Goal: Check status: Check status

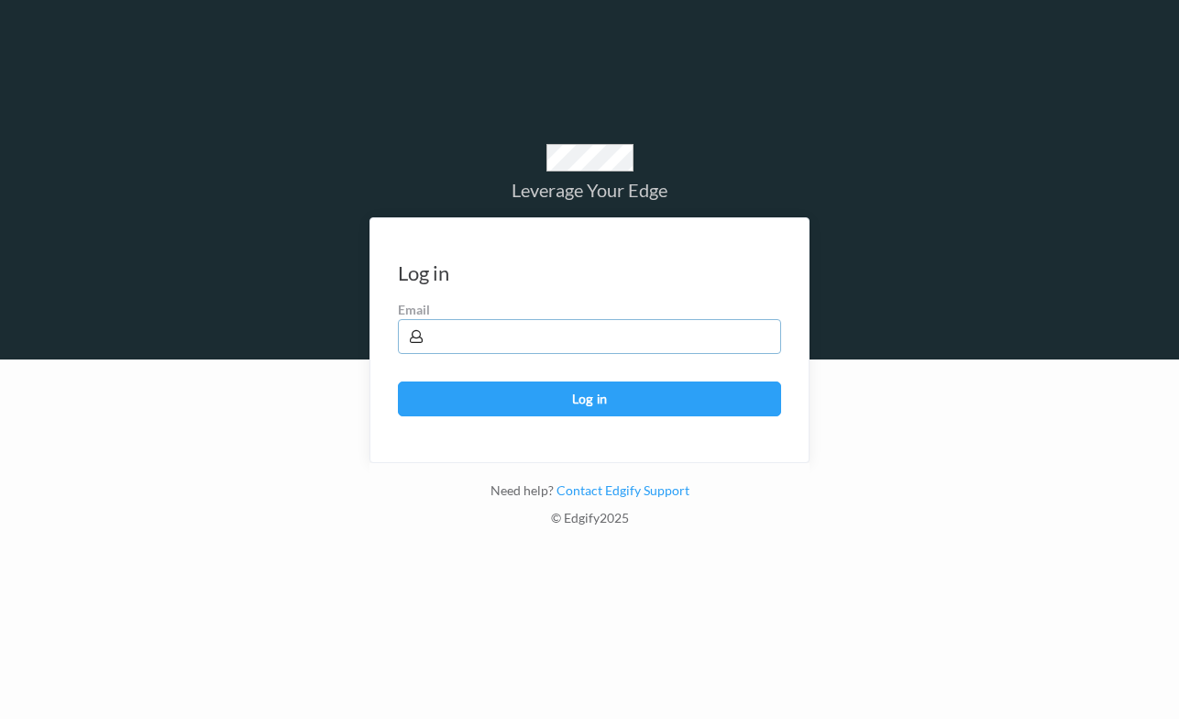
click at [447, 330] on input "text" at bounding box center [589, 336] width 383 height 35
click at [230, 500] on div at bounding box center [589, 538] width 1179 height 359
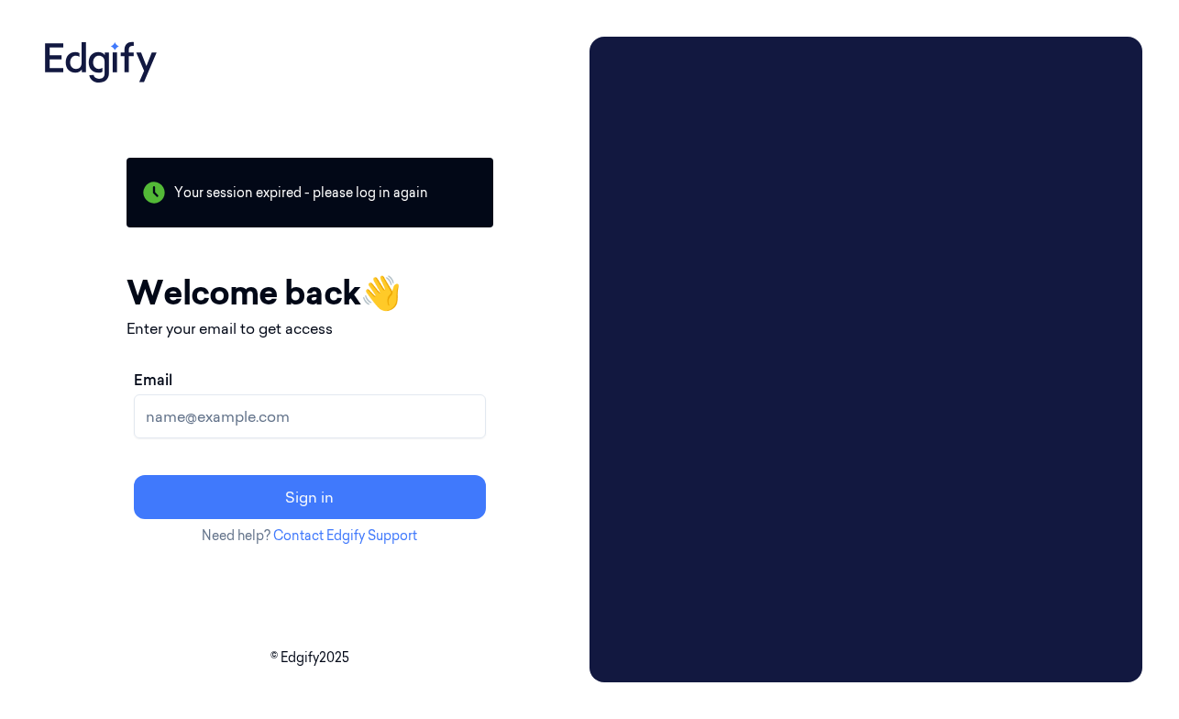
click at [240, 423] on input "Email" at bounding box center [310, 416] width 352 height 44
type input "mark.wilson@johnlewis.co.uk"
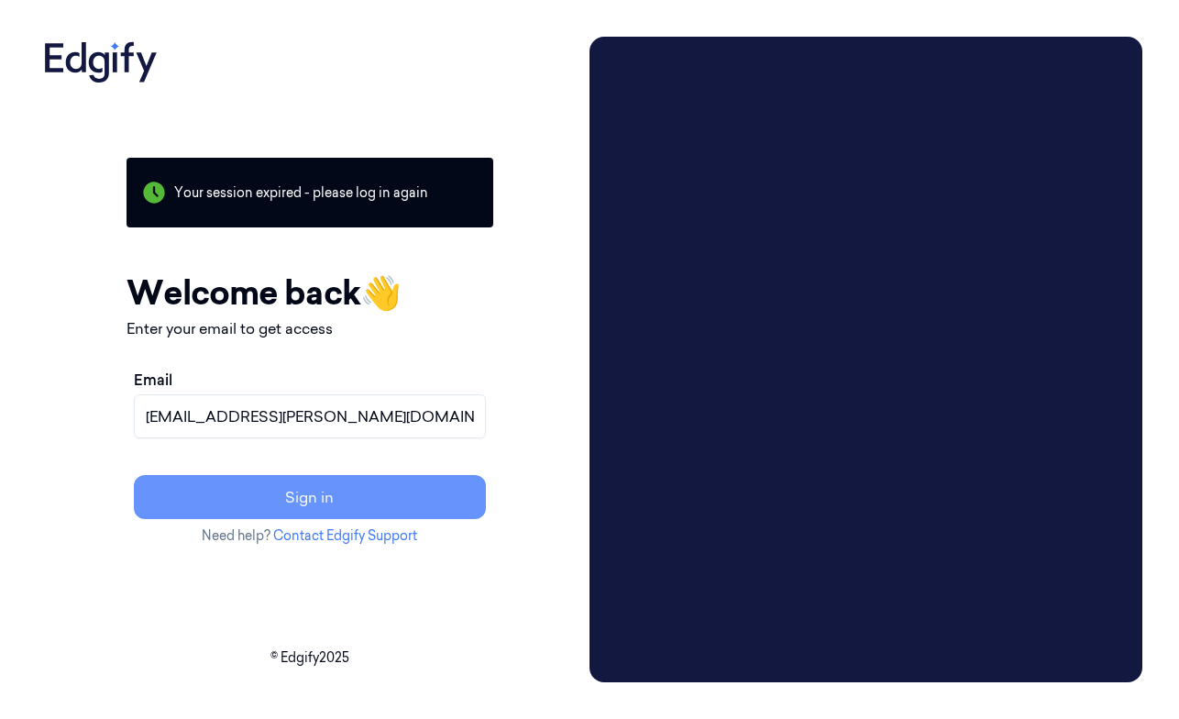
click at [284, 493] on button "Sign in" at bounding box center [310, 497] width 352 height 44
click at [289, 490] on button "Resend link?" at bounding box center [310, 497] width 352 height 44
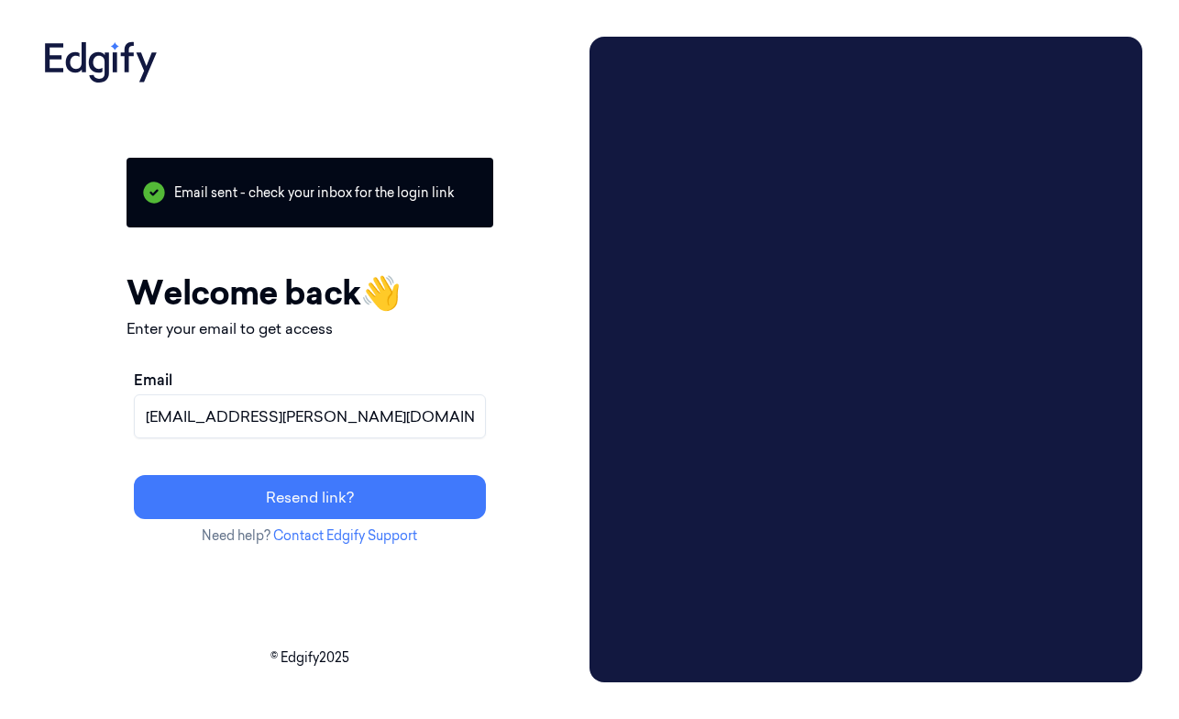
drag, startPoint x: 365, startPoint y: 422, endPoint x: 135, endPoint y: 415, distance: 230.2
click at [135, 415] on input "mark.wilson@johnlewis.co.uk" at bounding box center [310, 416] width 352 height 44
click at [64, 479] on div "Your session expired - please log in again Email sent - check your inbox for th…" at bounding box center [310, 359] width 546 height 645
drag, startPoint x: 366, startPoint y: 405, endPoint x: 121, endPoint y: 414, distance: 245.0
click at [121, 414] on div "Your session expired - please log in again Email sent - check your inbox for th…" at bounding box center [310, 359] width 546 height 645
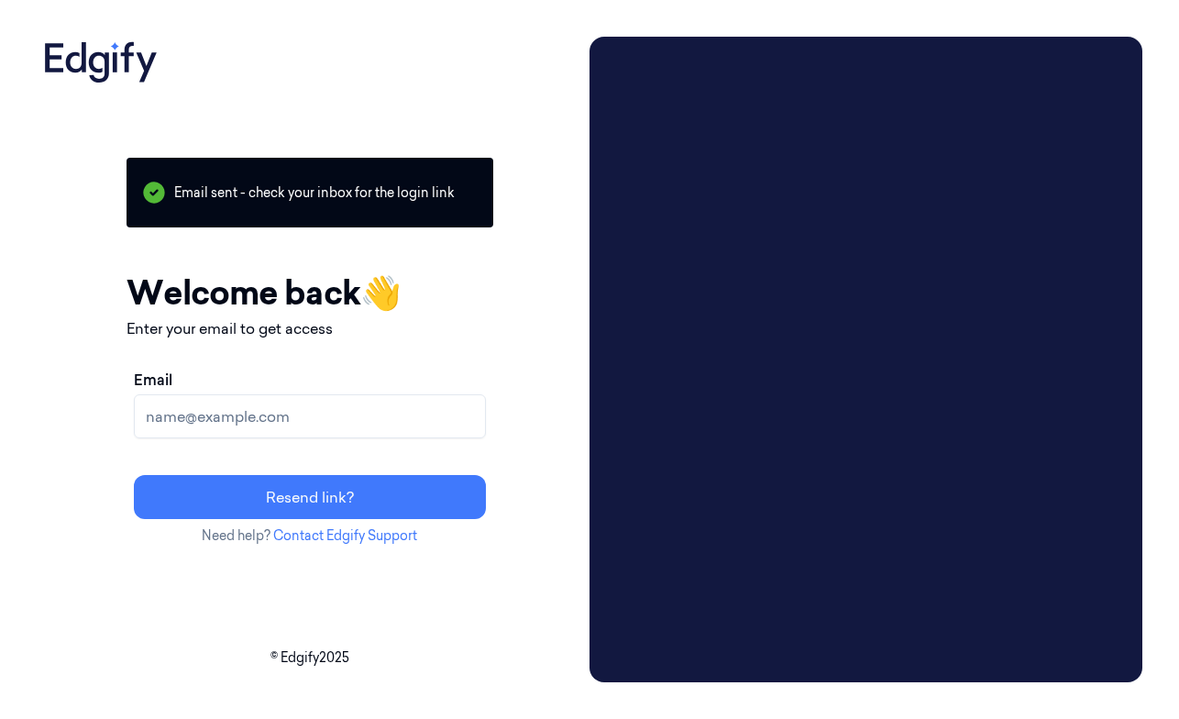
click at [72, 360] on div "Your session expired - please log in again Email sent - check your inbox for th…" at bounding box center [310, 359] width 546 height 645
click at [242, 417] on input "Email" at bounding box center [310, 416] width 352 height 44
type input "mark.wilson@johnlewis.co.uk"
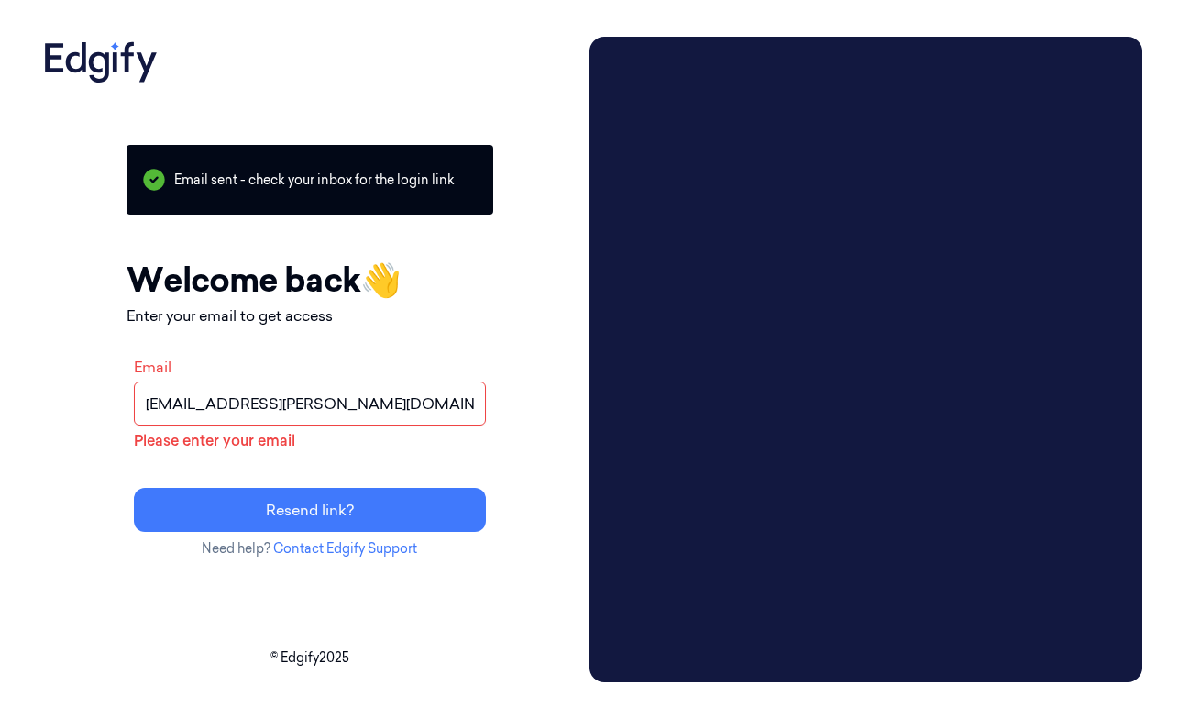
click at [134, 488] on button "Resend link?" at bounding box center [310, 510] width 352 height 44
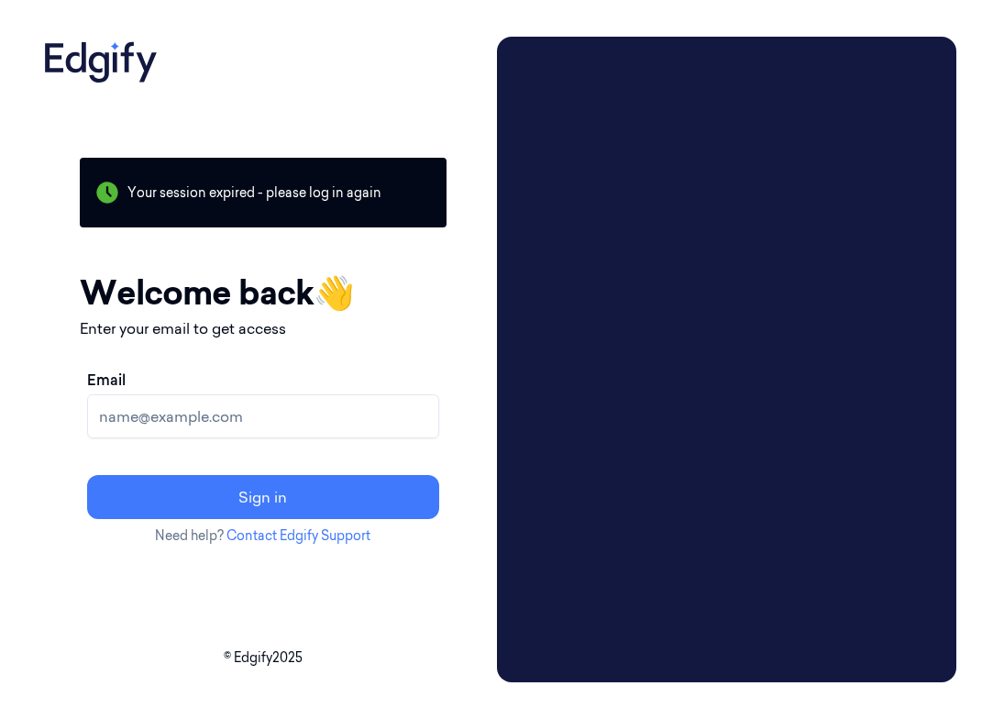
click at [280, 429] on input "Email" at bounding box center [263, 416] width 352 height 44
type input "[EMAIL_ADDRESS][PERSON_NAME][DOMAIN_NAME]"
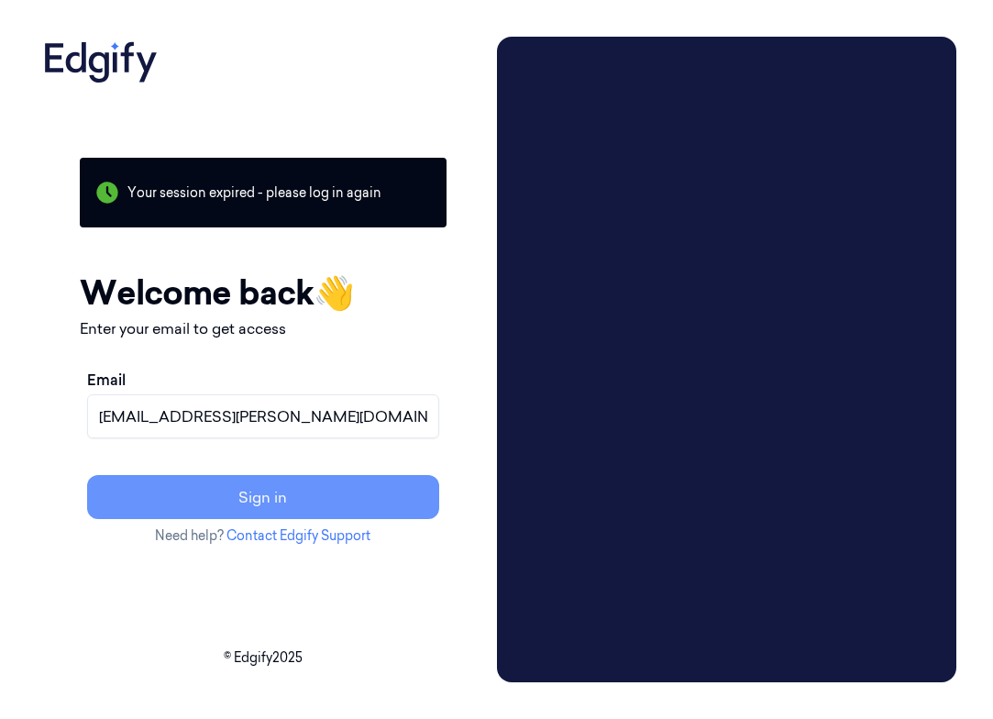
click at [248, 500] on button "Sign in" at bounding box center [263, 497] width 352 height 44
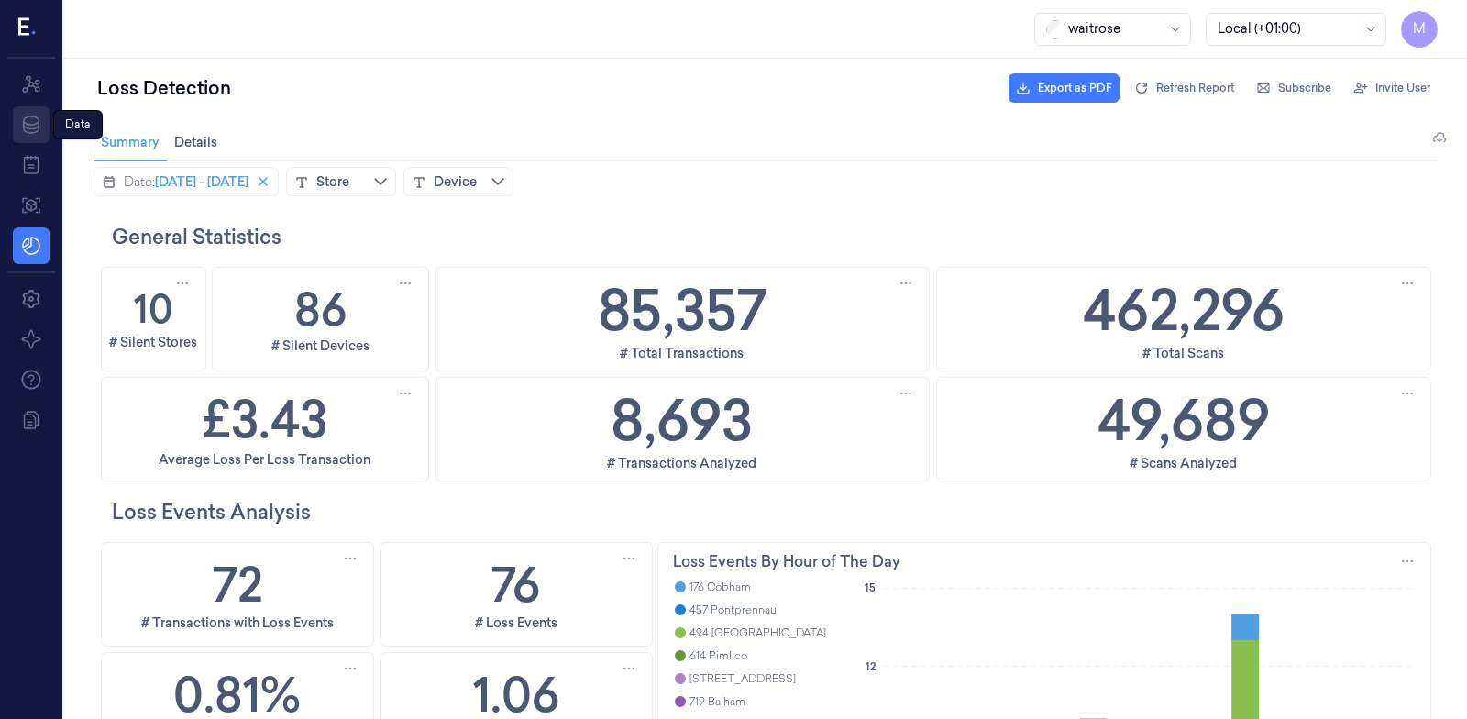
click at [32, 123] on icon at bounding box center [31, 125] width 22 height 22
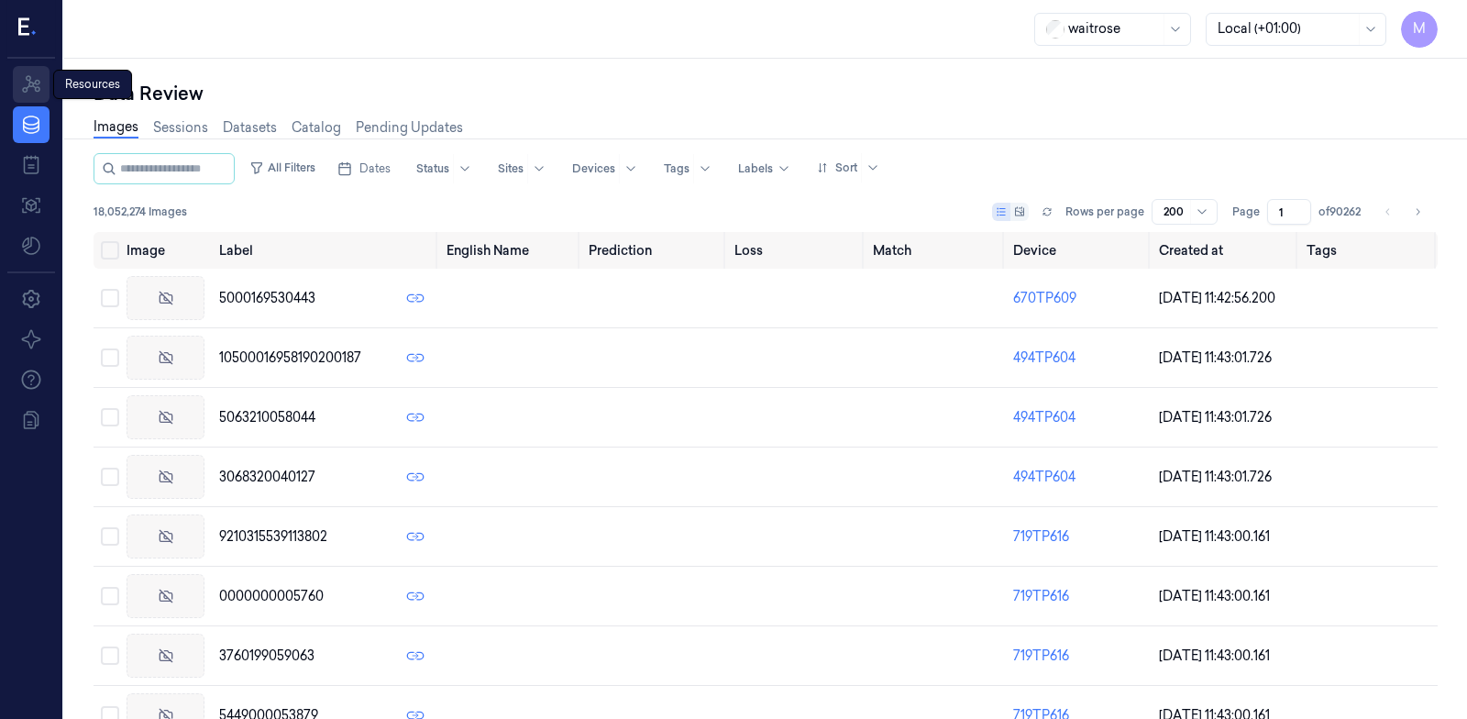
click at [23, 83] on icon at bounding box center [31, 84] width 22 height 22
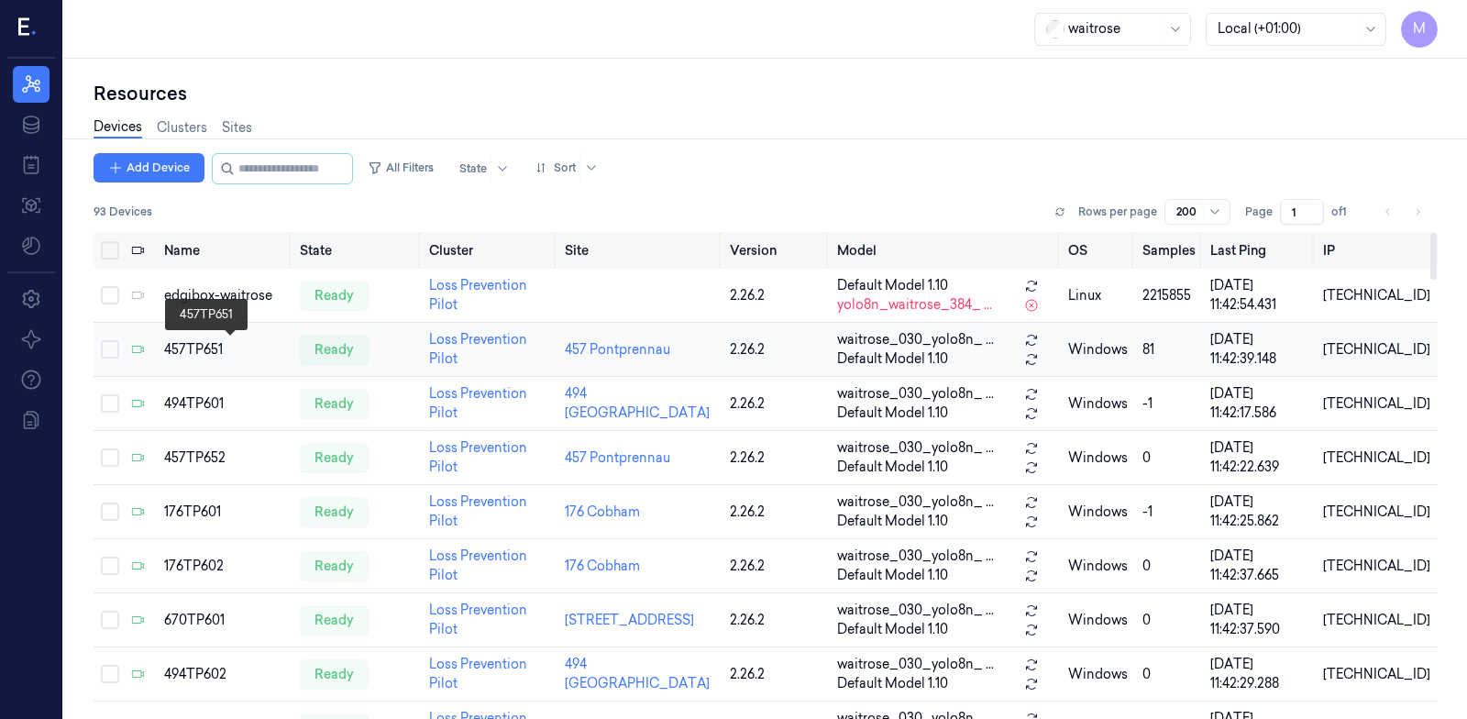
click at [209, 345] on div "457TP651" at bounding box center [224, 349] width 120 height 19
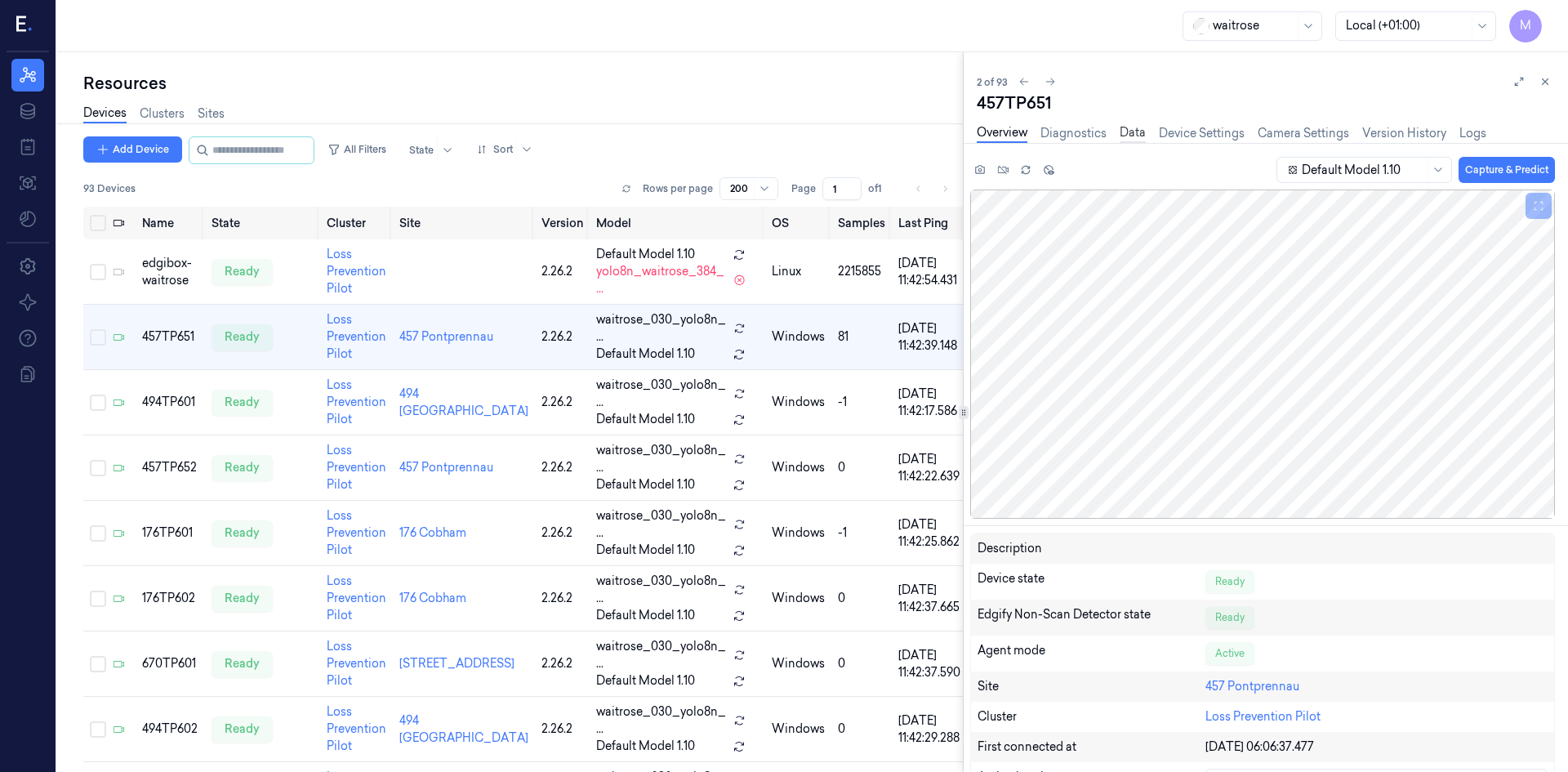
click at [1125, 133] on link "Data" at bounding box center [1132, 133] width 26 height 19
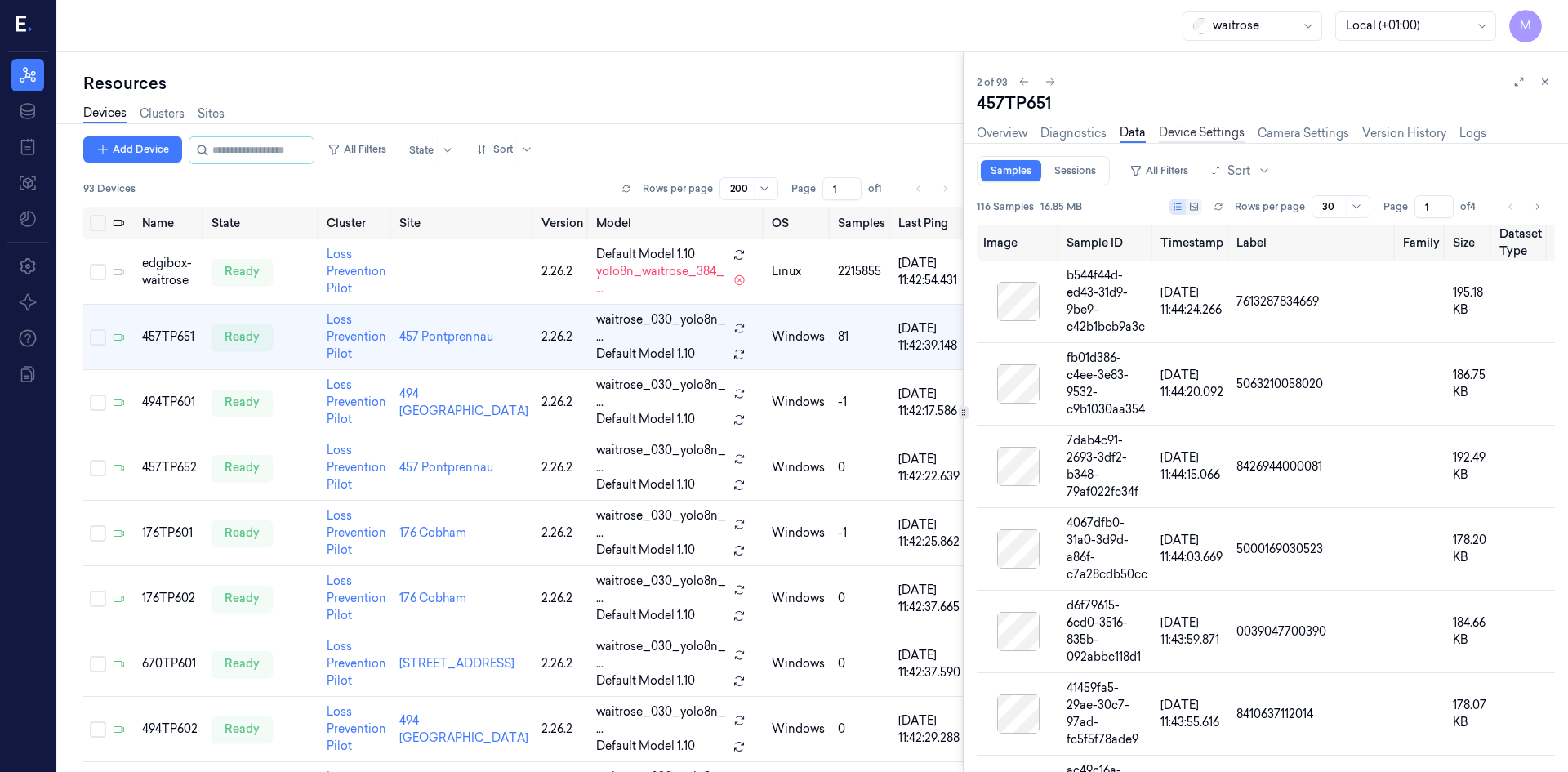
click at [1221, 129] on link "Device Settings" at bounding box center [1202, 133] width 86 height 19
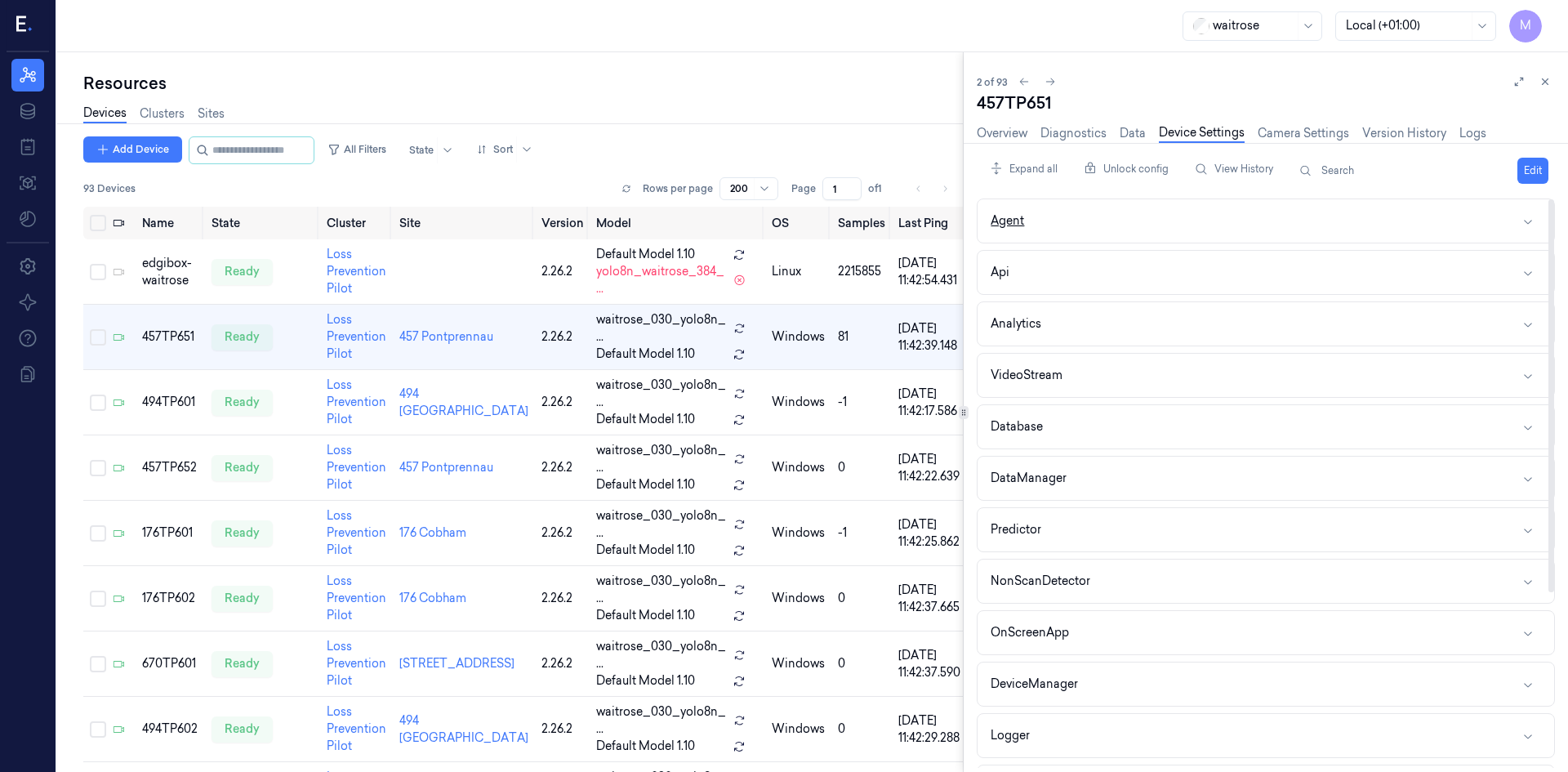
click at [1520, 224] on button "Agent" at bounding box center [1266, 221] width 576 height 44
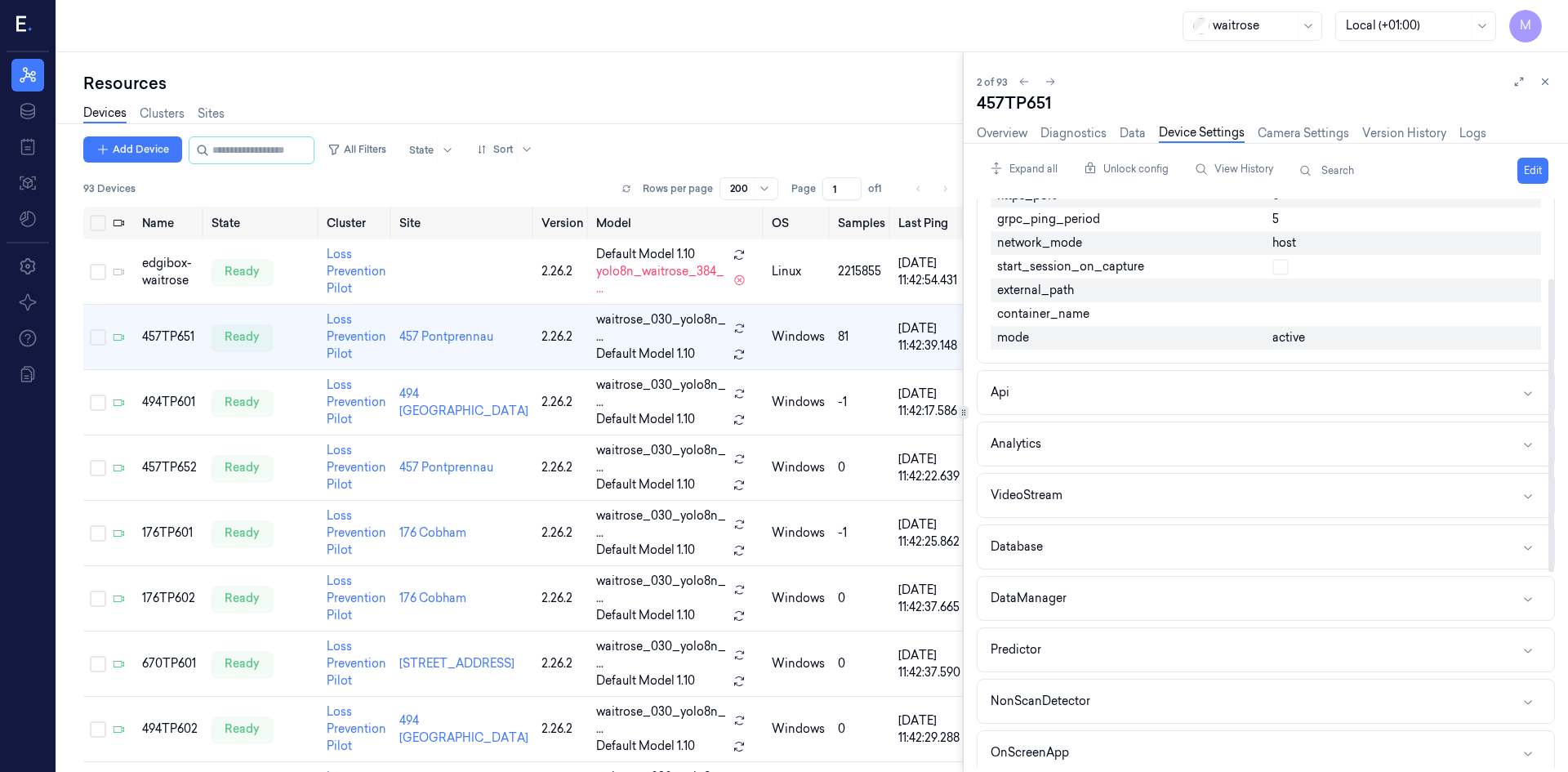
scroll to position [163, 0]
click at [1362, 387] on button "Api" at bounding box center [1266, 390] width 576 height 44
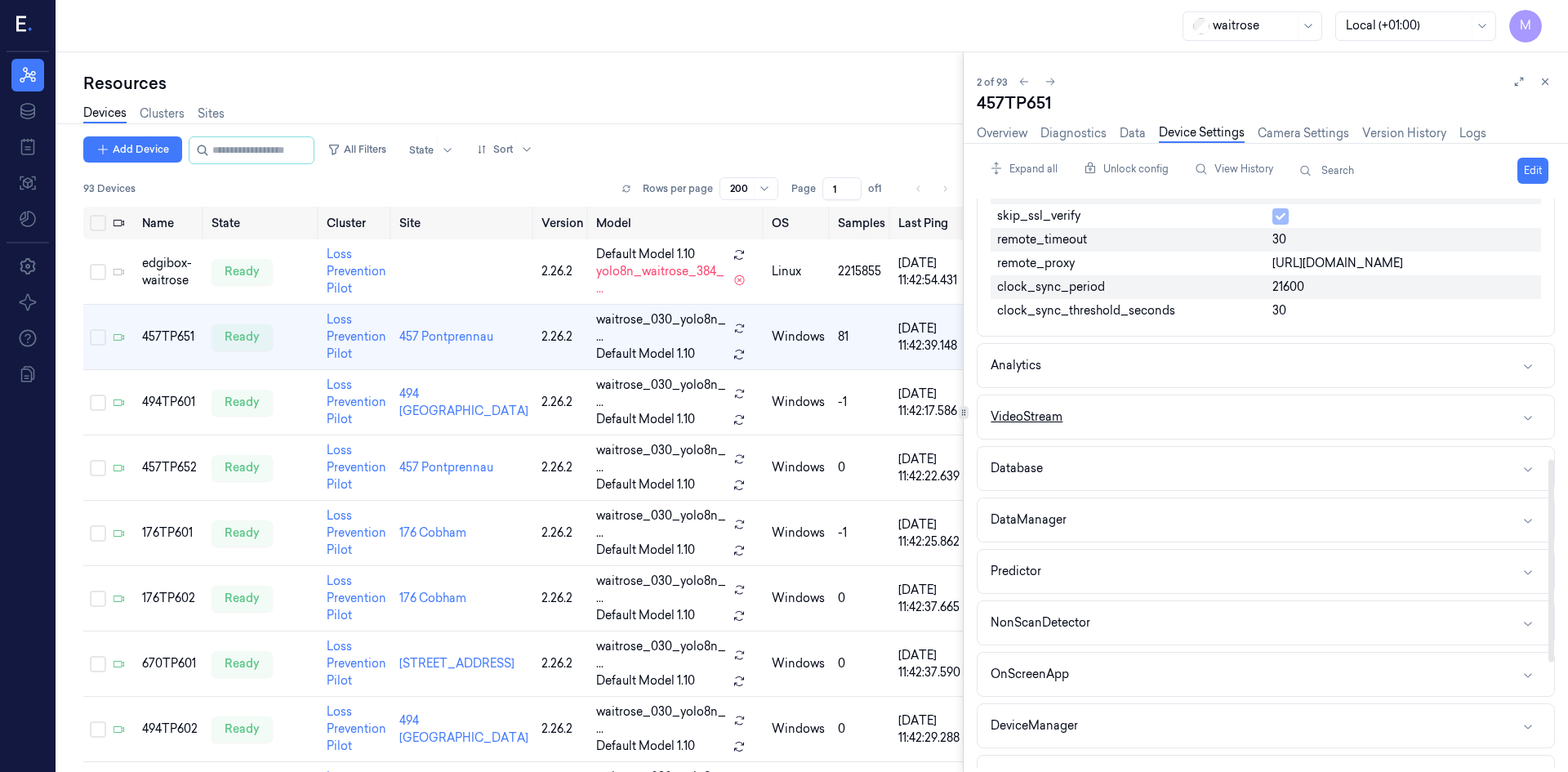
scroll to position [735, 0]
click at [1174, 357] on button "Analytics" at bounding box center [1266, 362] width 576 height 44
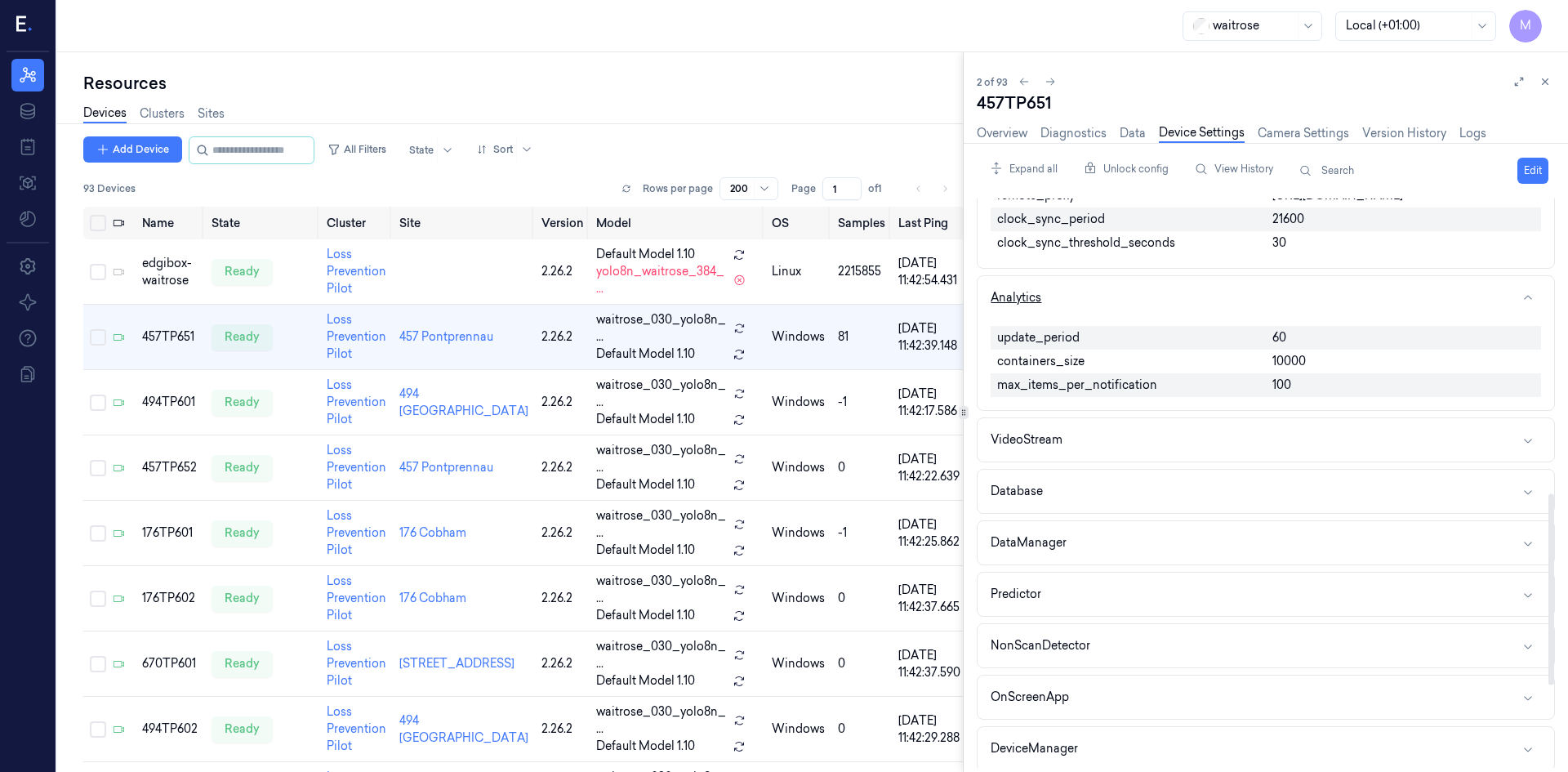
scroll to position [899, 0]
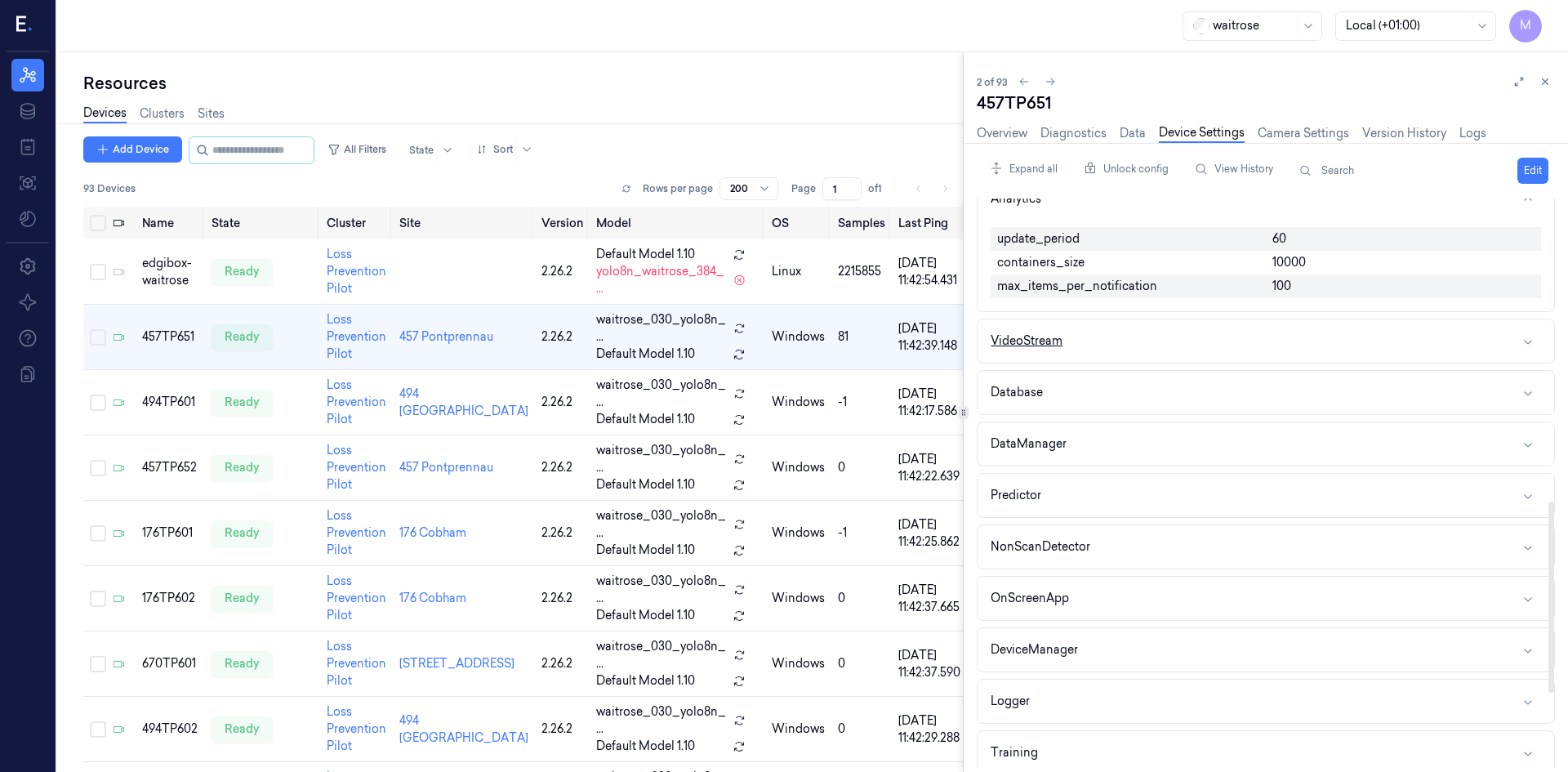
click at [1183, 349] on button "VideoStream" at bounding box center [1266, 341] width 576 height 44
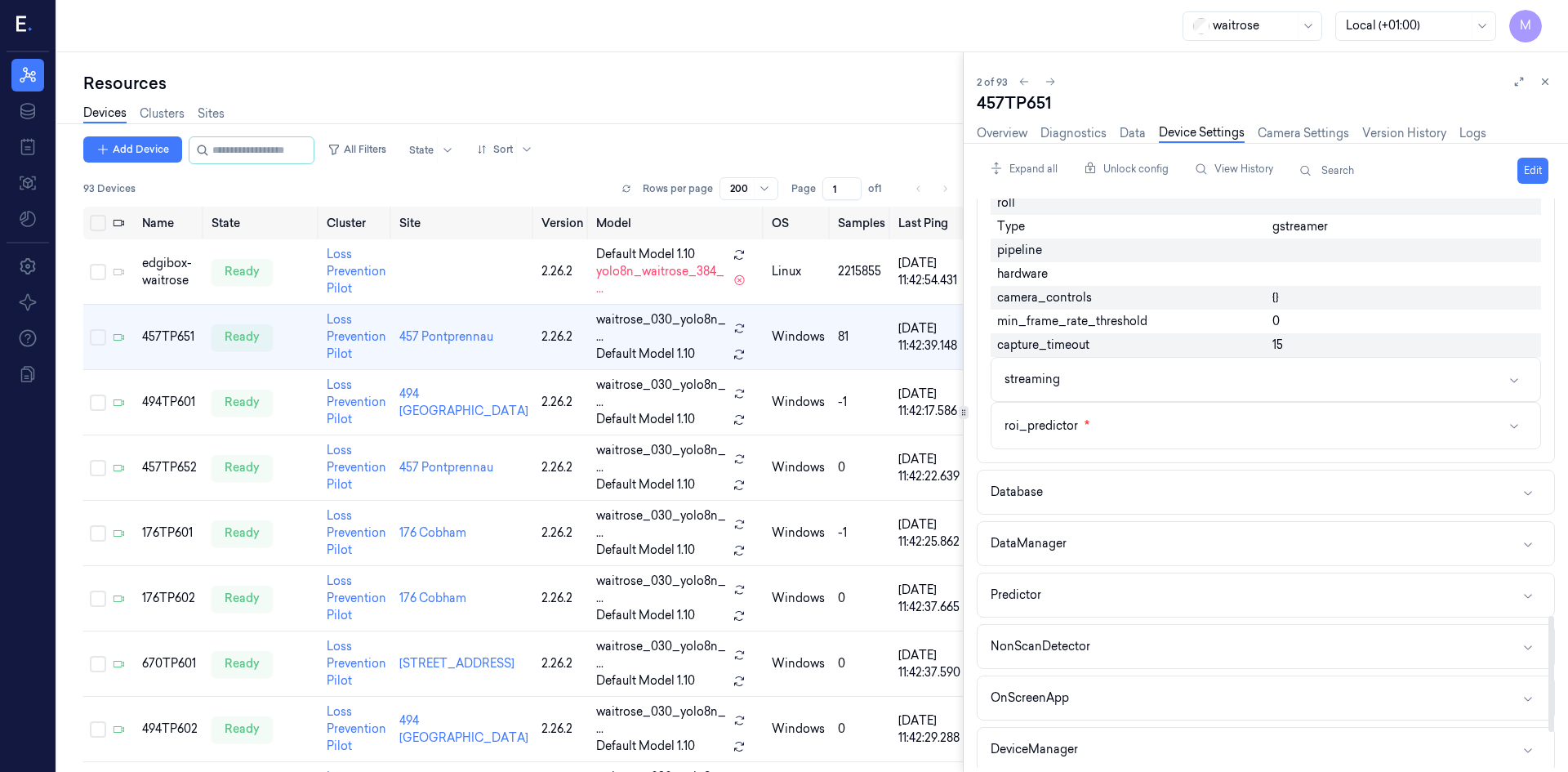
scroll to position [2043, 0]
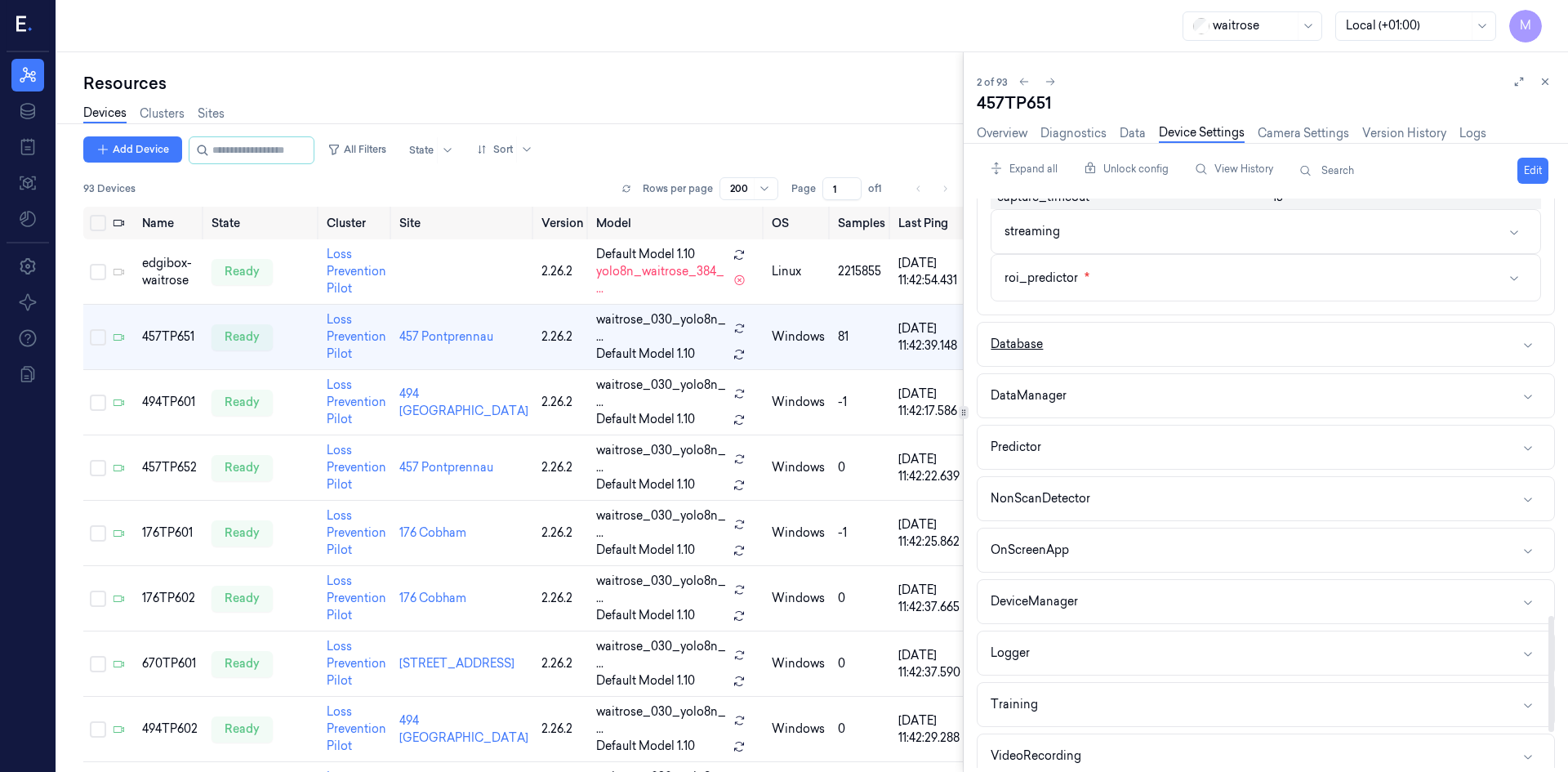
click at [1135, 362] on button "Database" at bounding box center [1266, 344] width 576 height 44
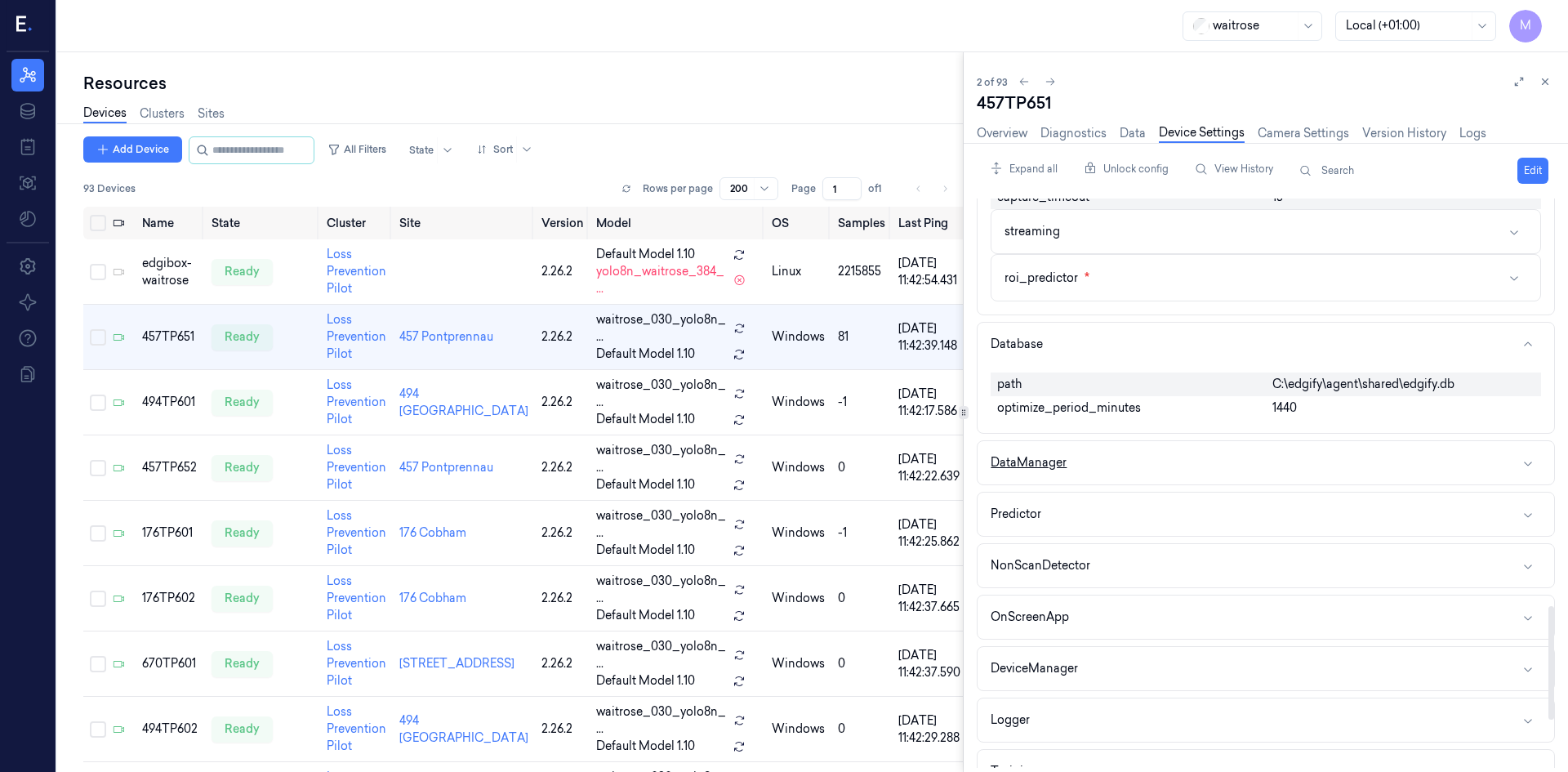
click at [1158, 464] on button "DataManager" at bounding box center [1266, 463] width 576 height 44
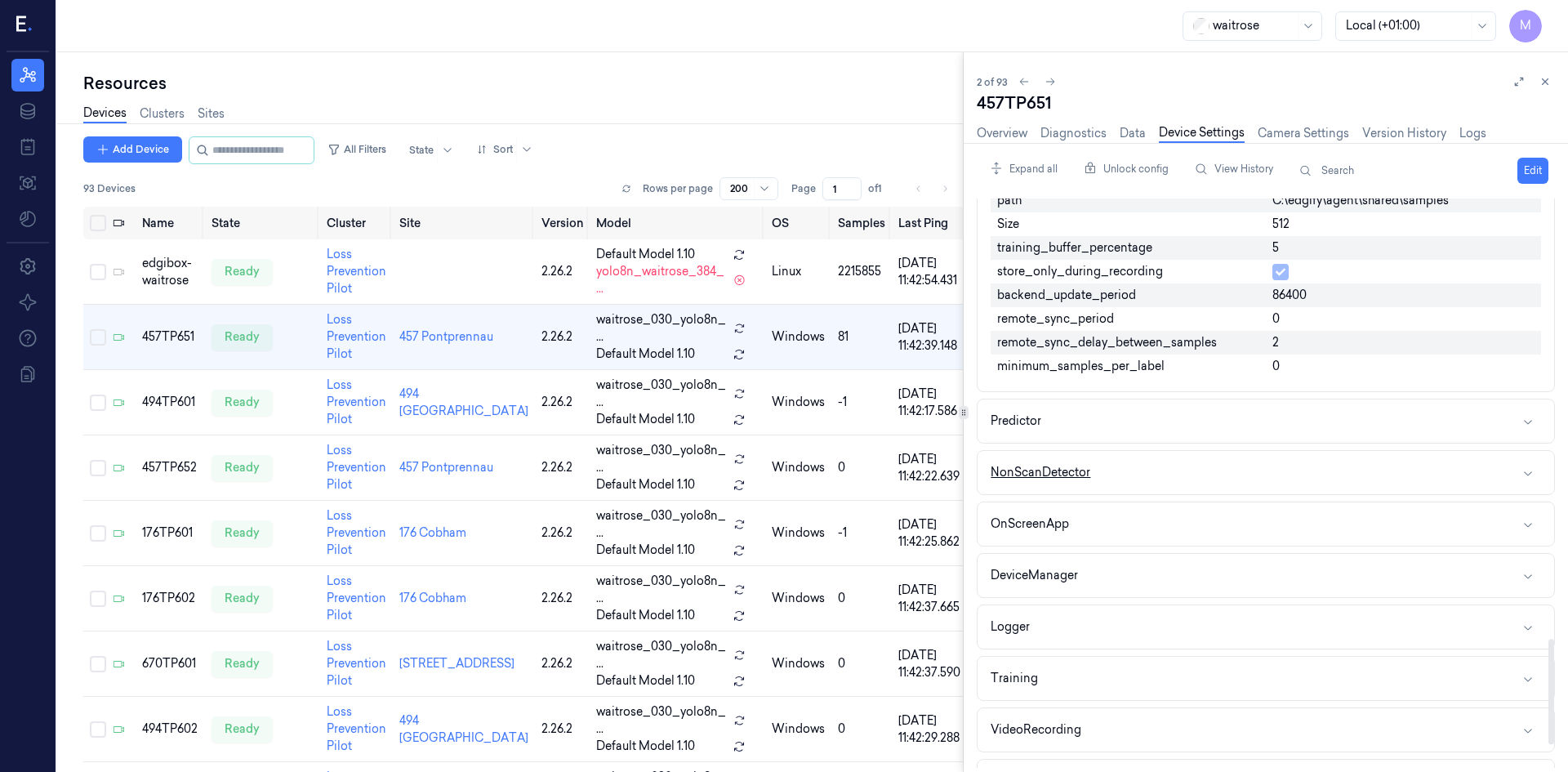
scroll to position [2370, 0]
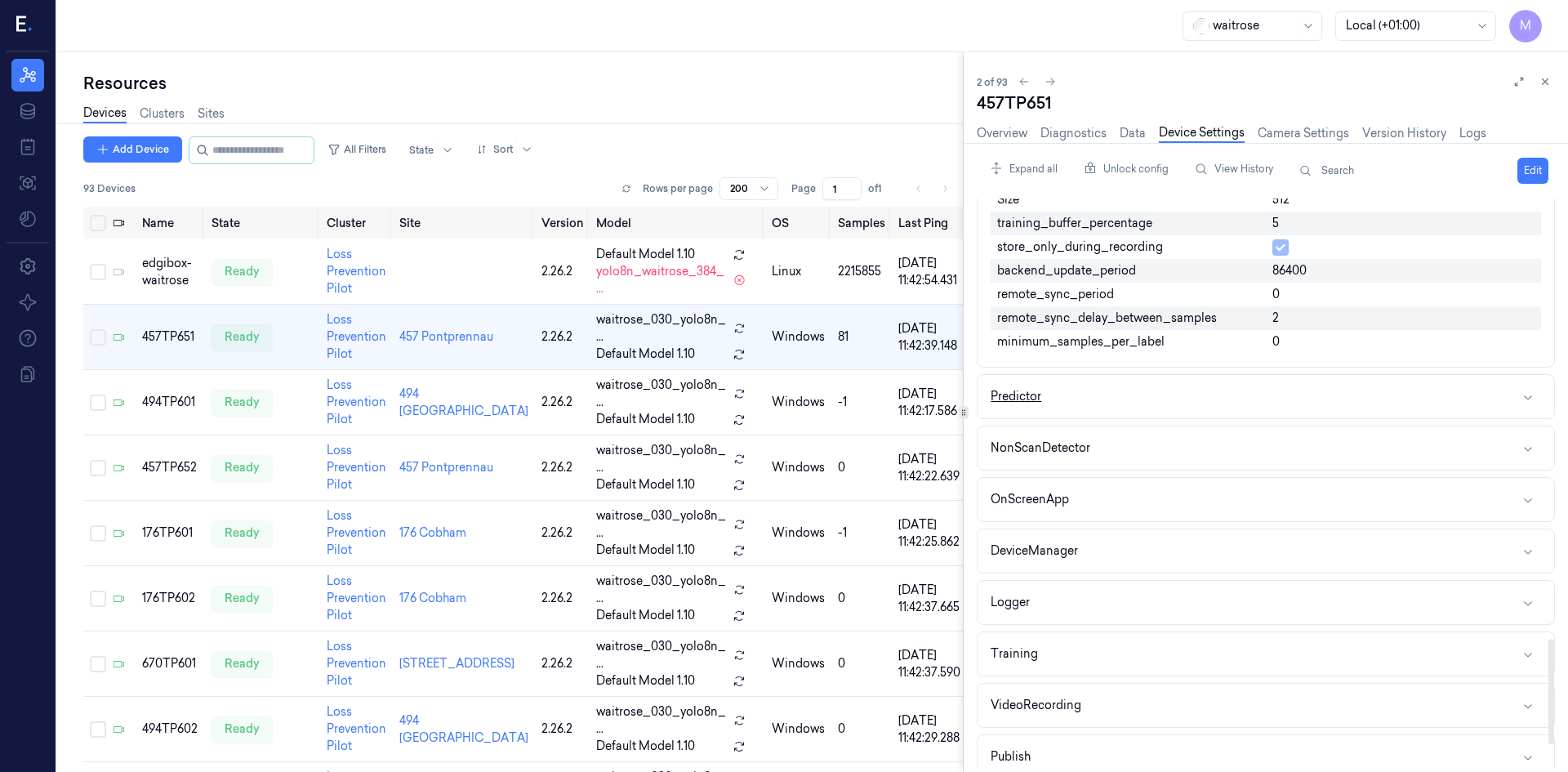
click at [1138, 390] on button "Predictor" at bounding box center [1266, 397] width 576 height 44
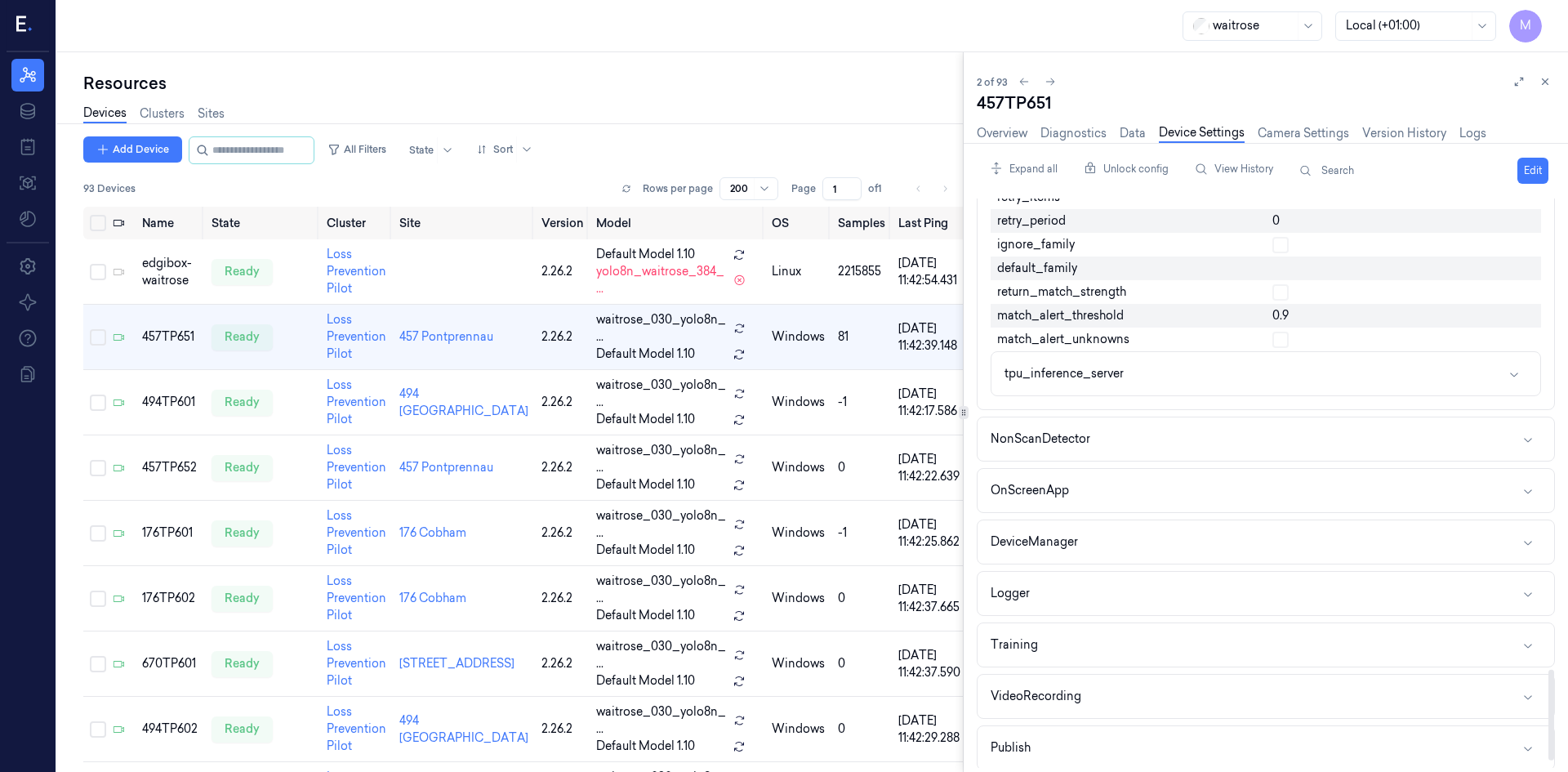
scroll to position [2943, 0]
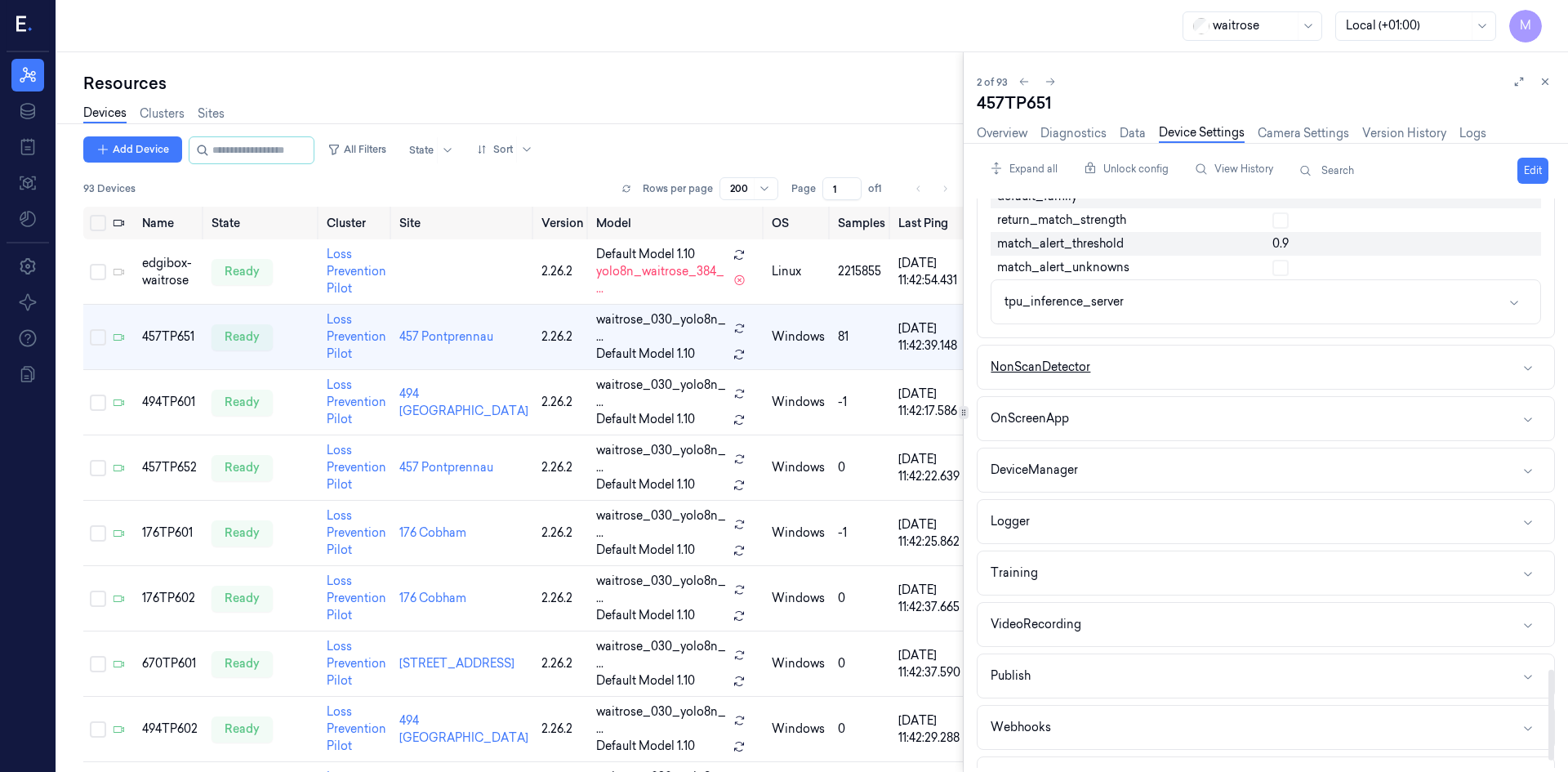
click at [1162, 371] on button "NonScanDetector" at bounding box center [1266, 367] width 576 height 44
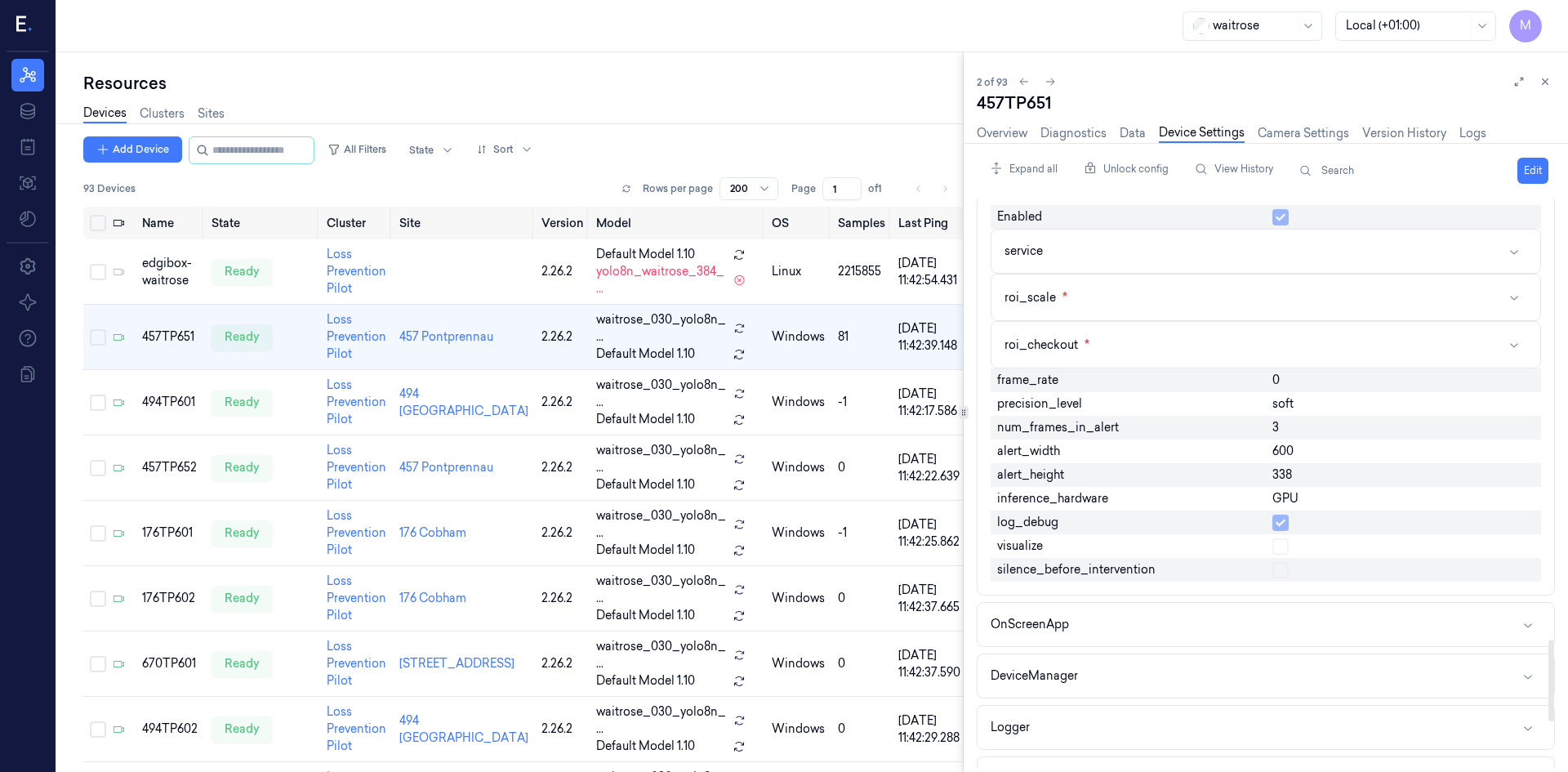
scroll to position [3188, 0]
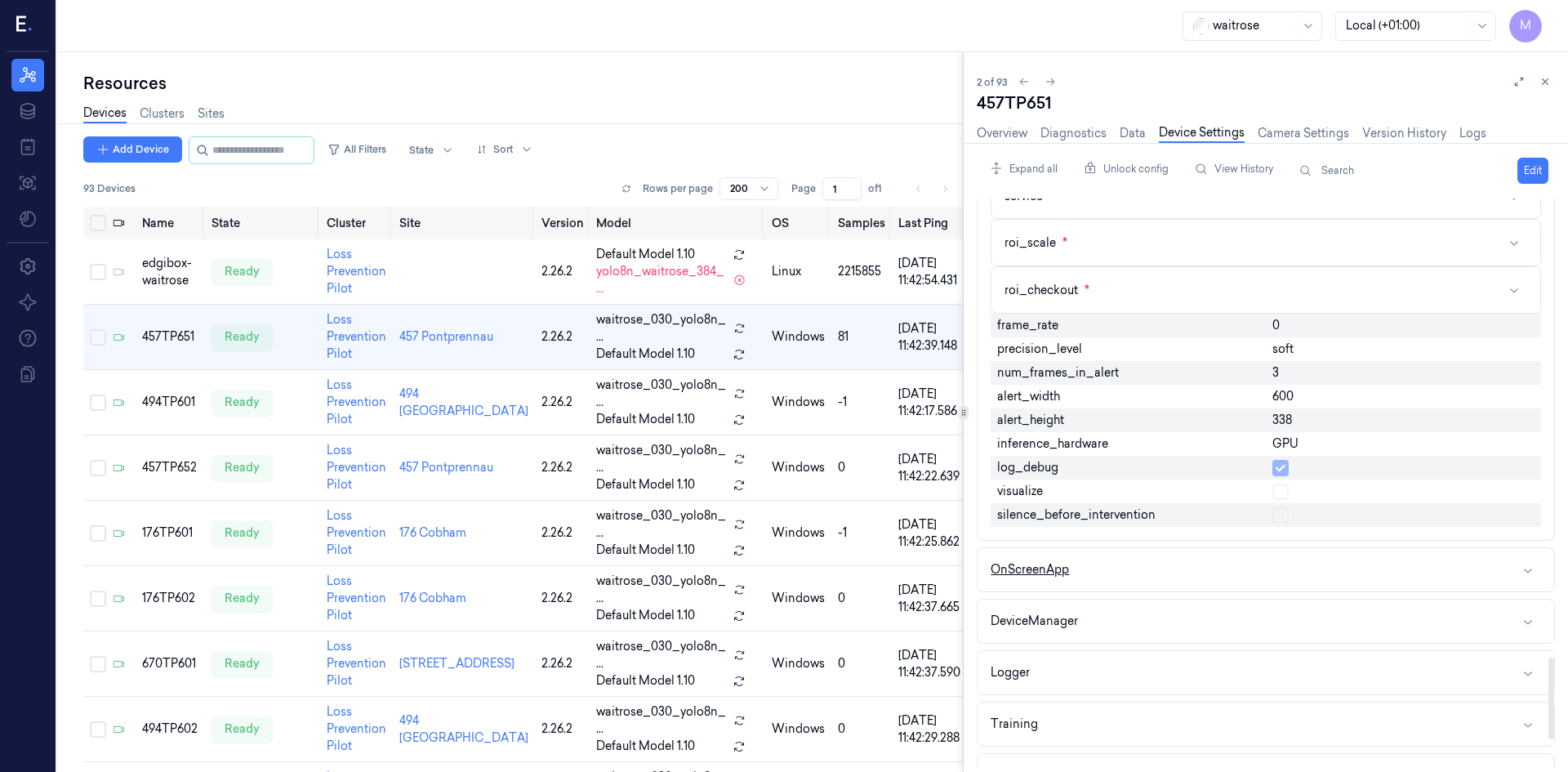
click at [1138, 570] on button "OnScreenApp" at bounding box center [1266, 570] width 576 height 44
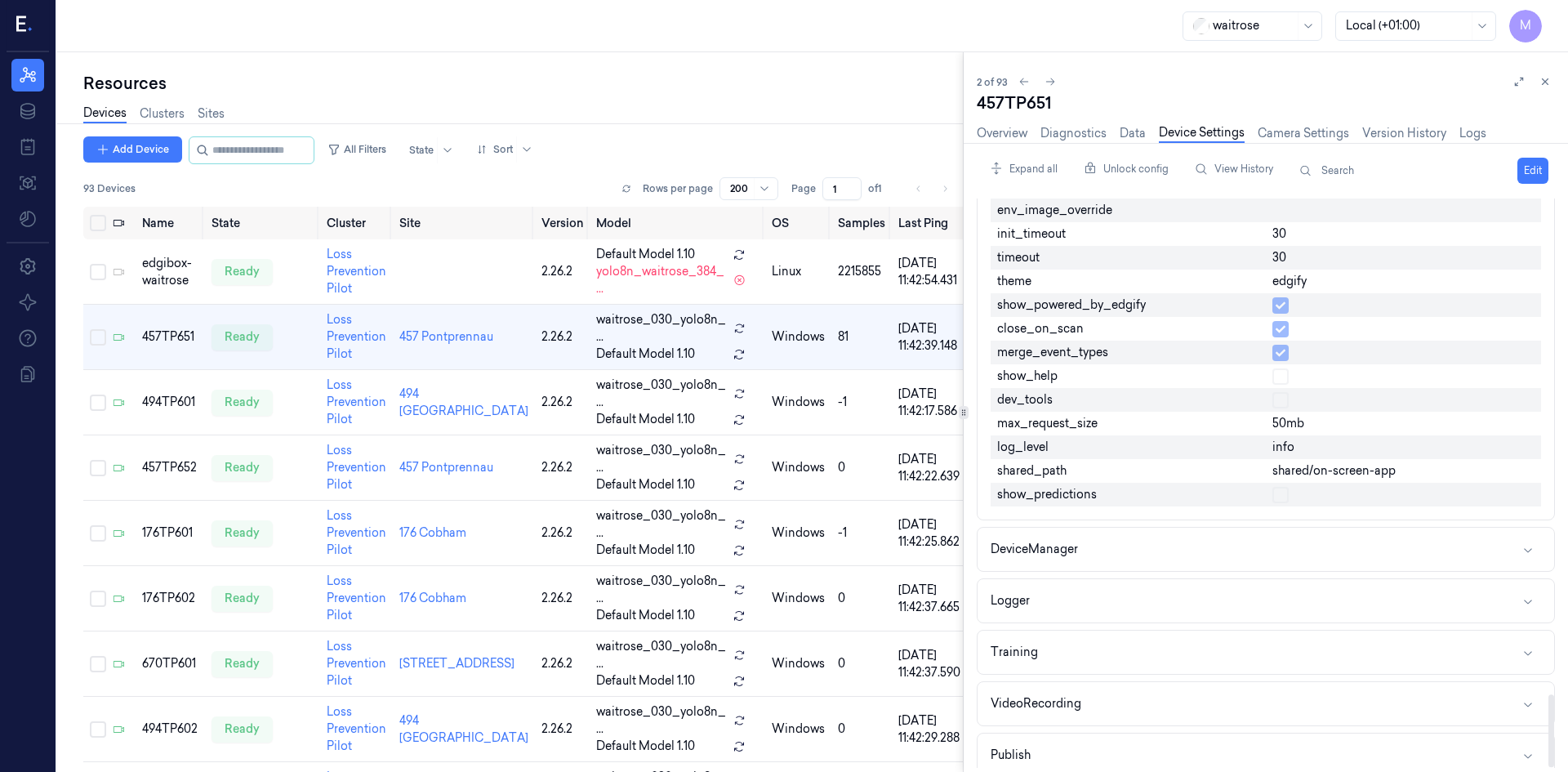
scroll to position [3897, 0]
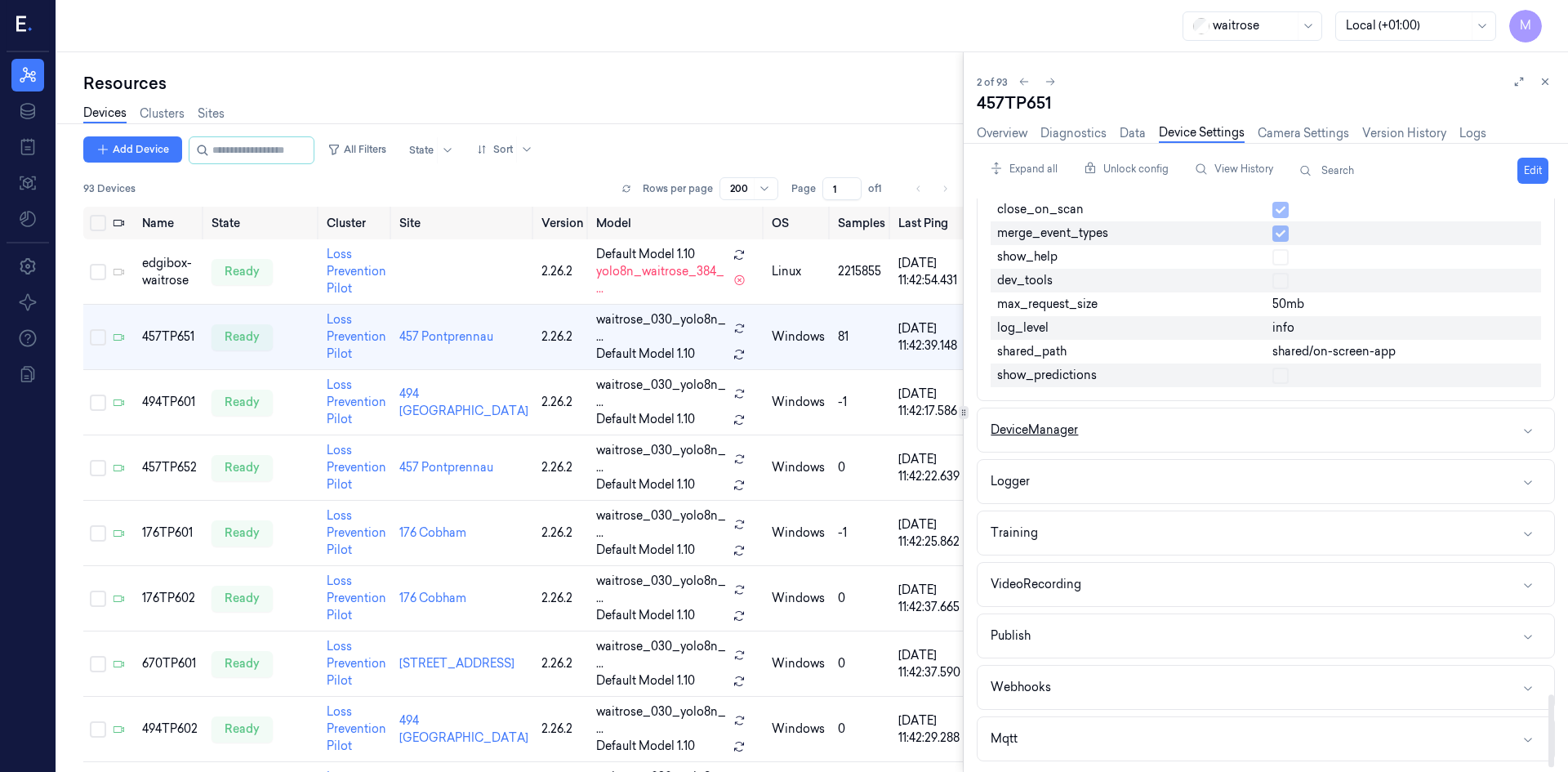
click at [1145, 430] on button "DeviceManager" at bounding box center [1266, 430] width 576 height 44
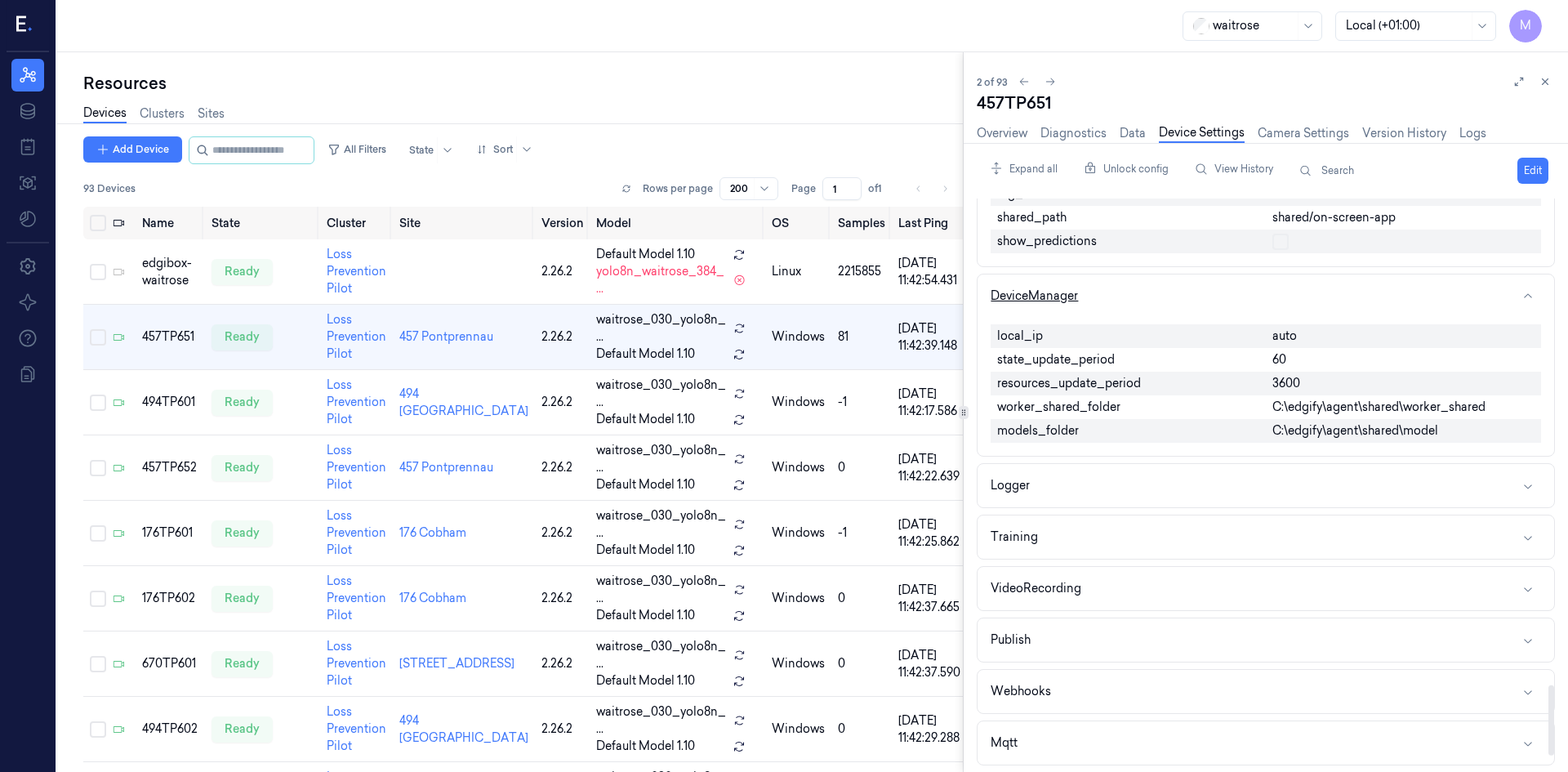
scroll to position [4035, 0]
click at [1128, 489] on button "Logger" at bounding box center [1266, 481] width 576 height 44
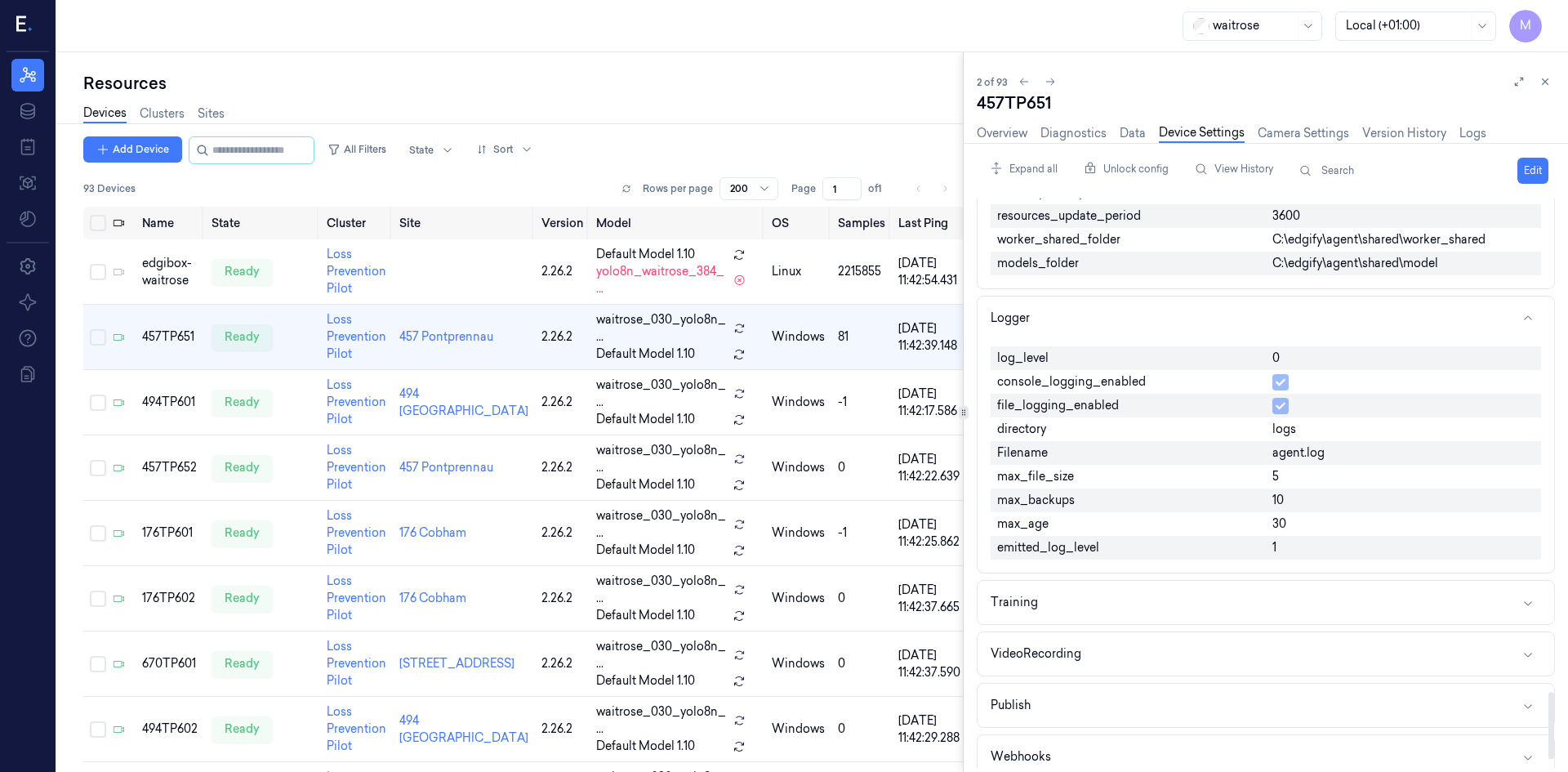
scroll to position [4267, 0]
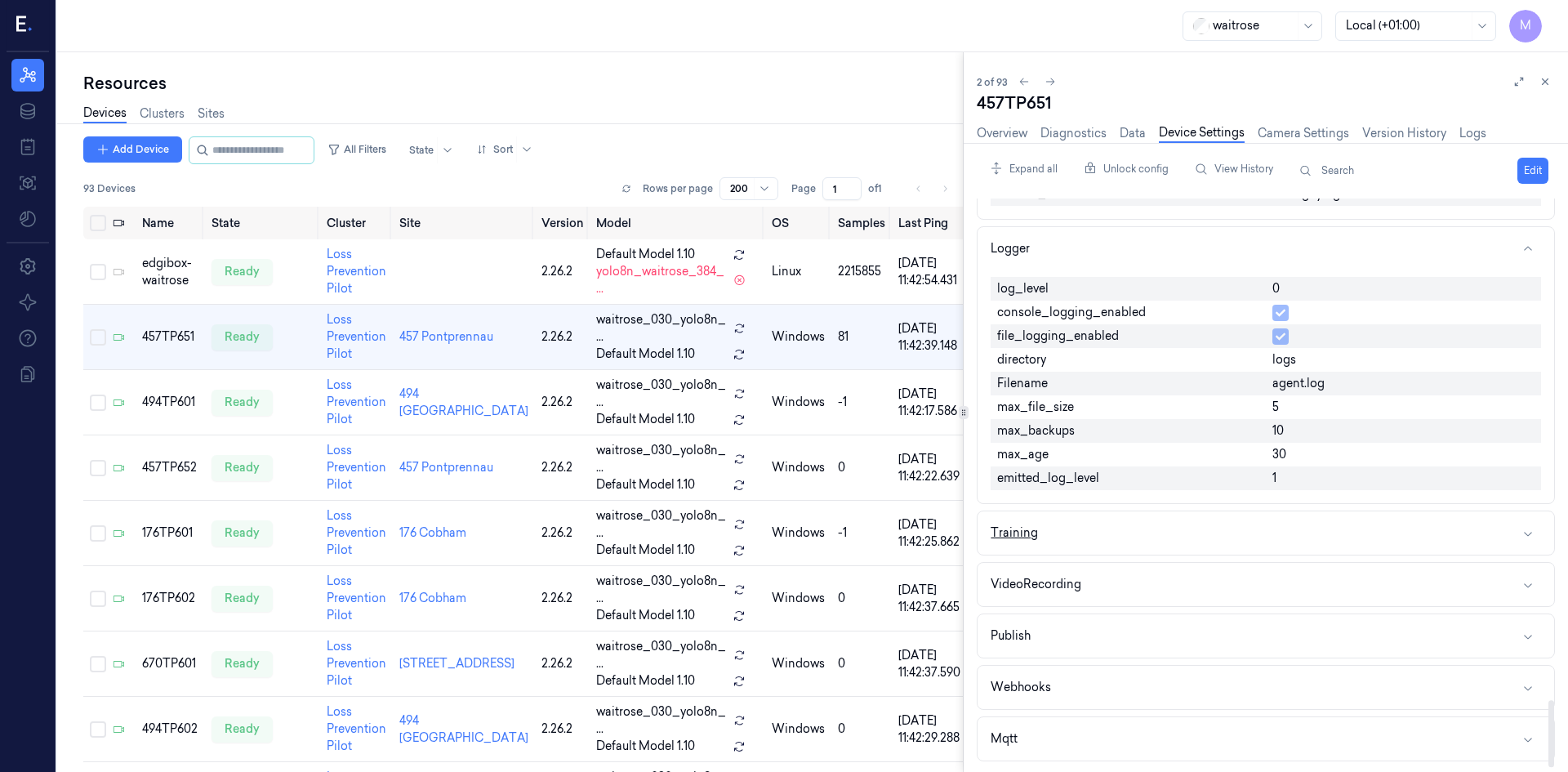
click at [1132, 535] on button "Training" at bounding box center [1266, 533] width 576 height 44
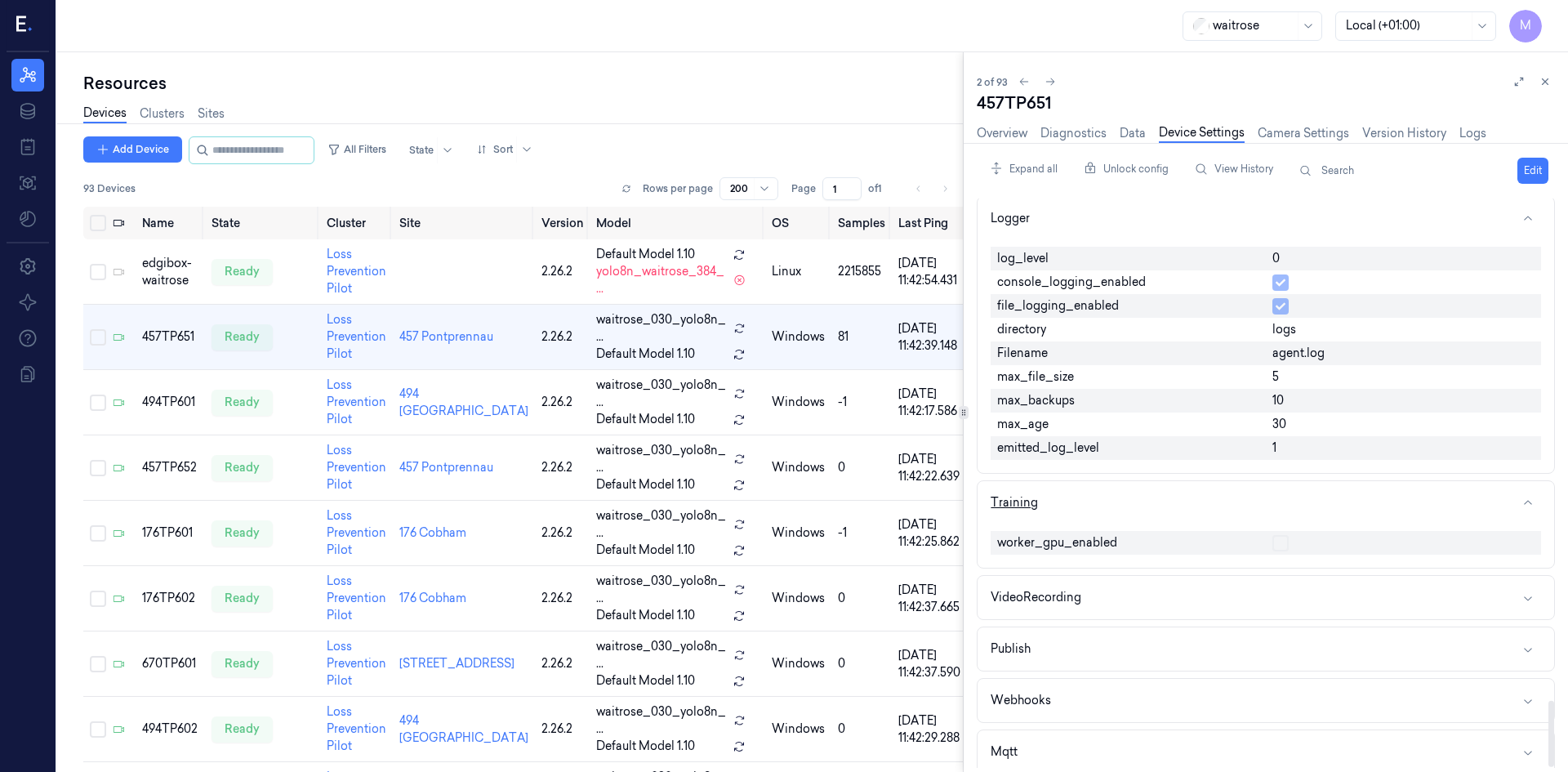
scroll to position [4311, 0]
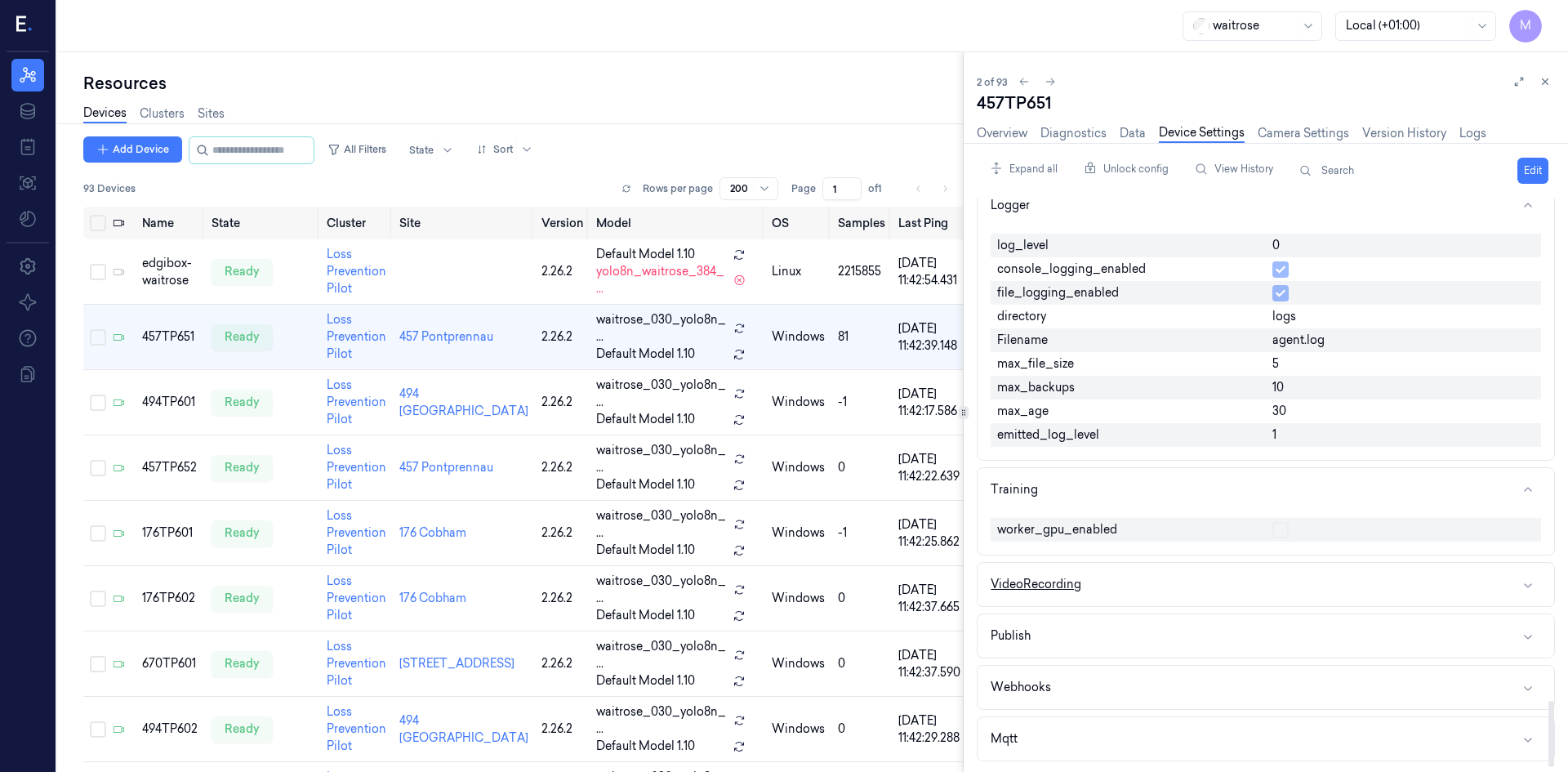
click at [1125, 585] on button "VideoRecording" at bounding box center [1266, 585] width 576 height 44
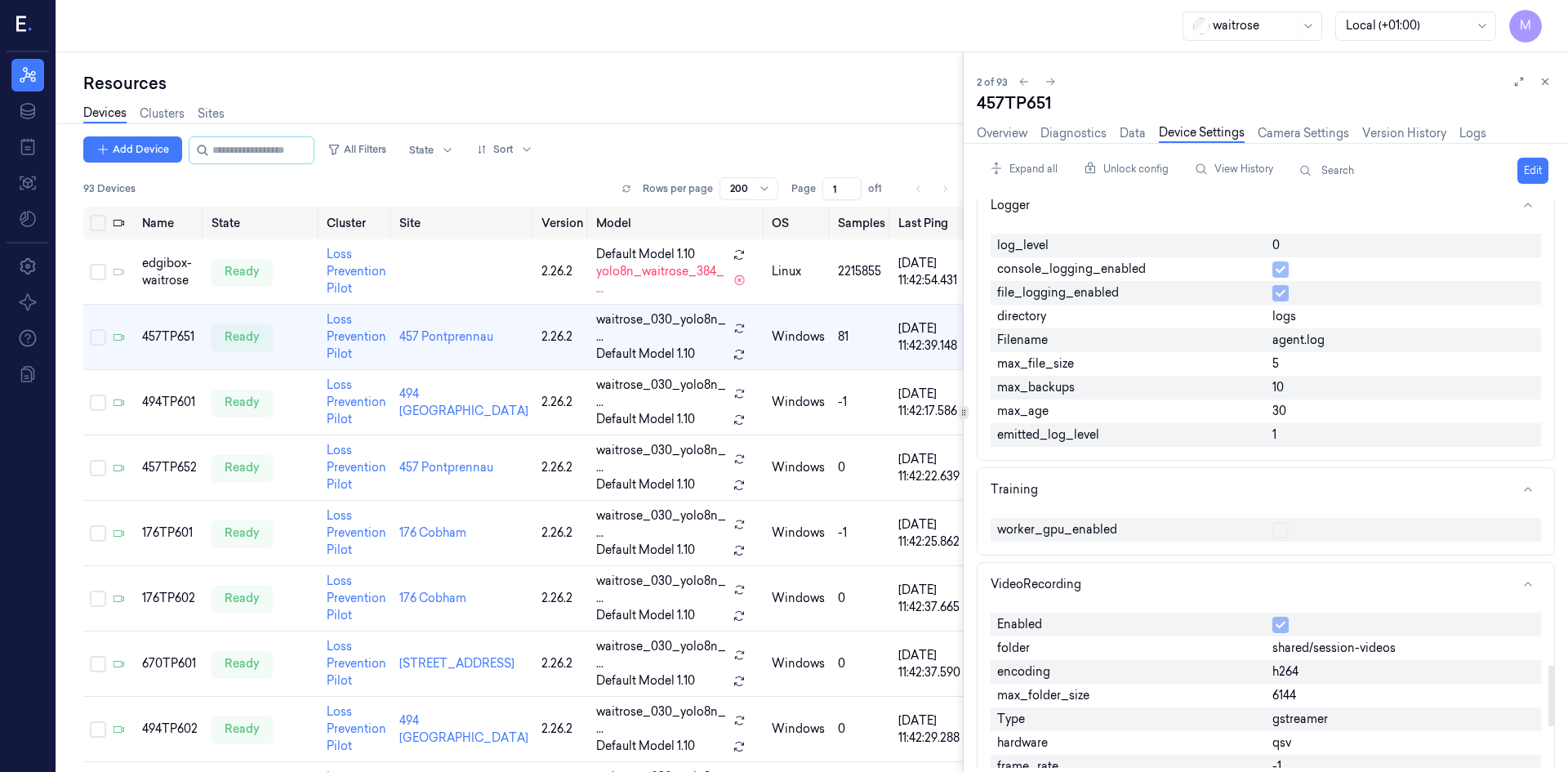
scroll to position [4685, 0]
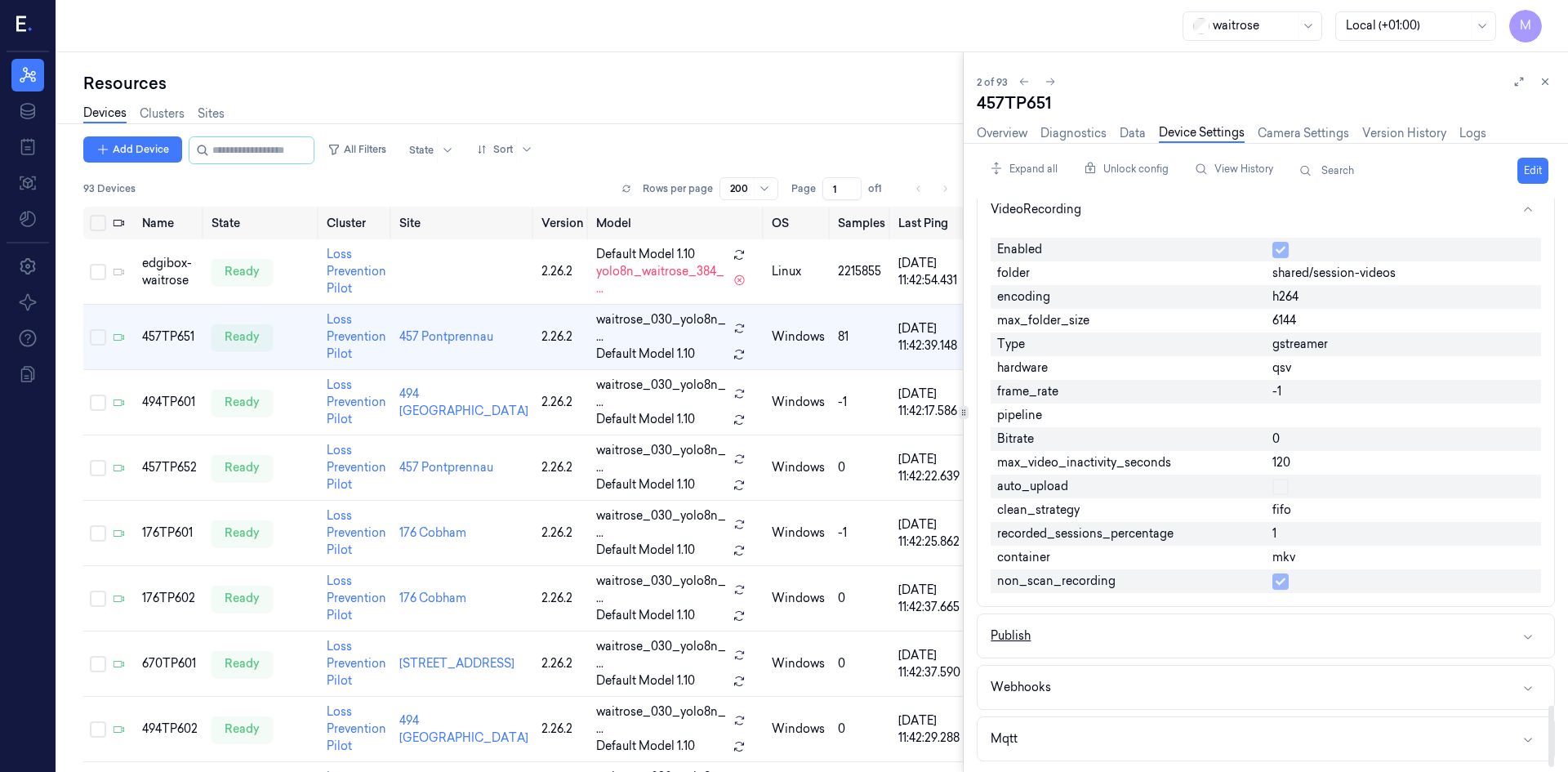
click at [1088, 642] on button "Publish" at bounding box center [1266, 636] width 576 height 44
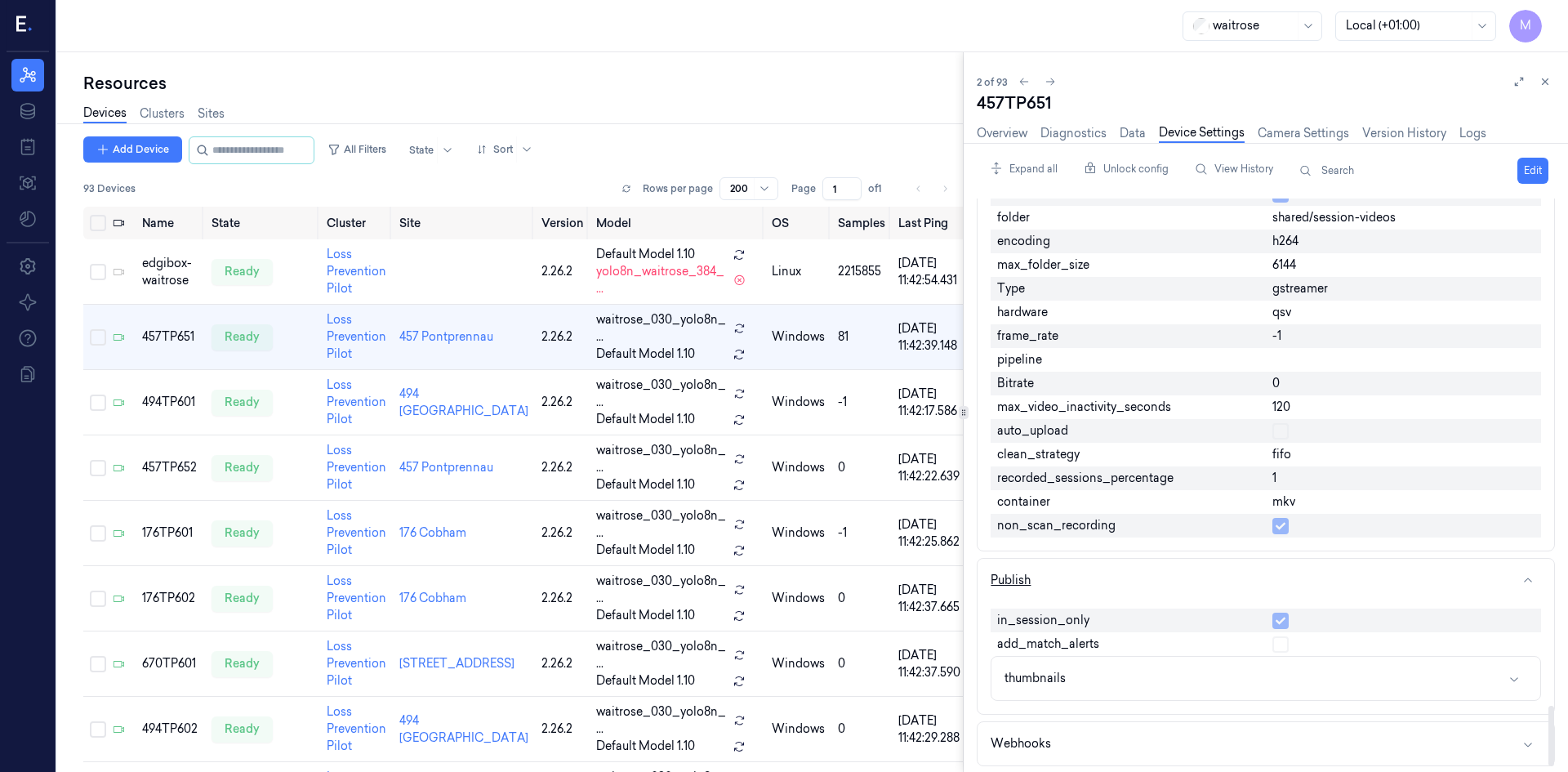
scroll to position [4798, 0]
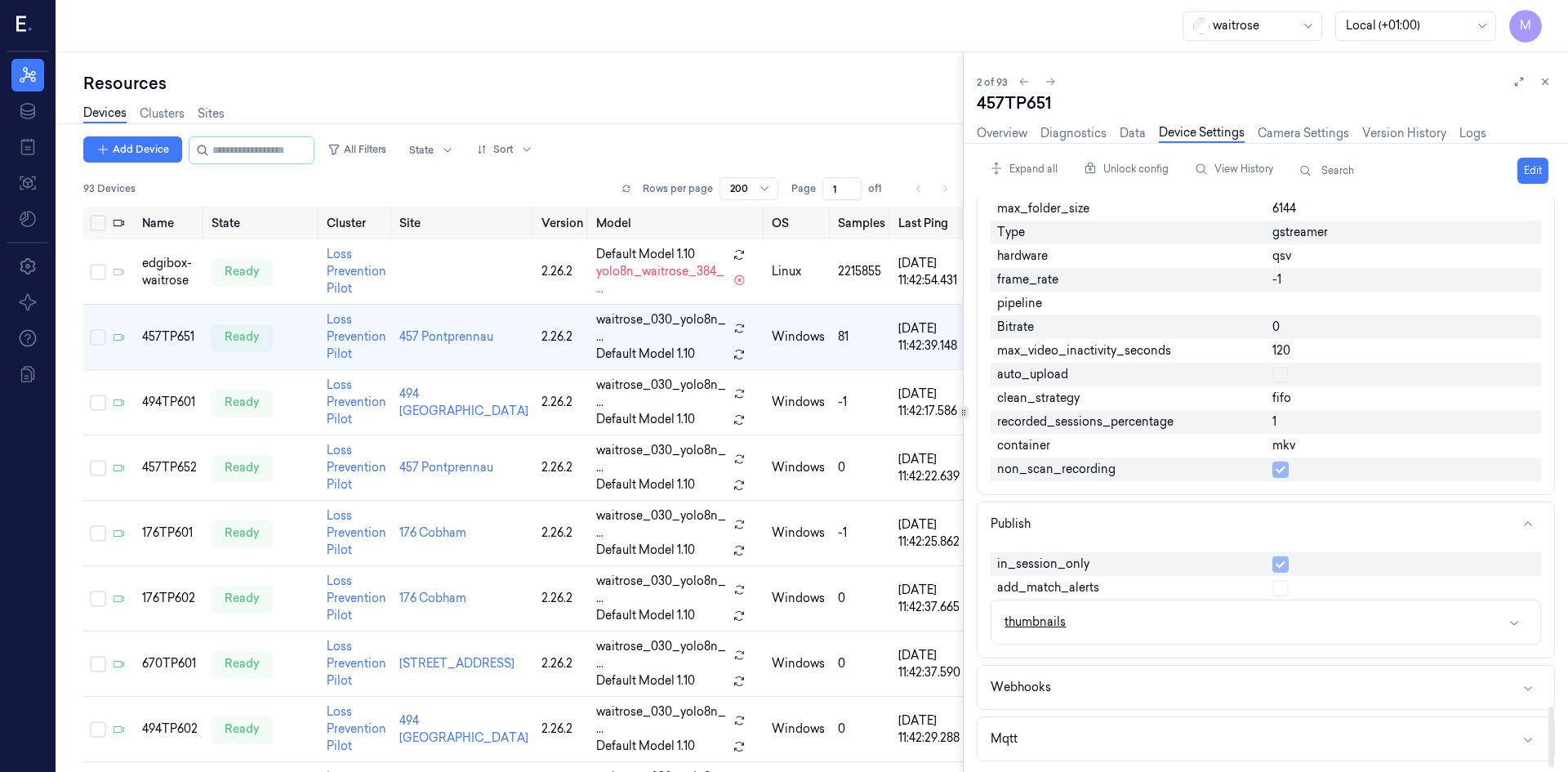
click at [1179, 620] on button "thumbnails" at bounding box center [1266, 622] width 549 height 44
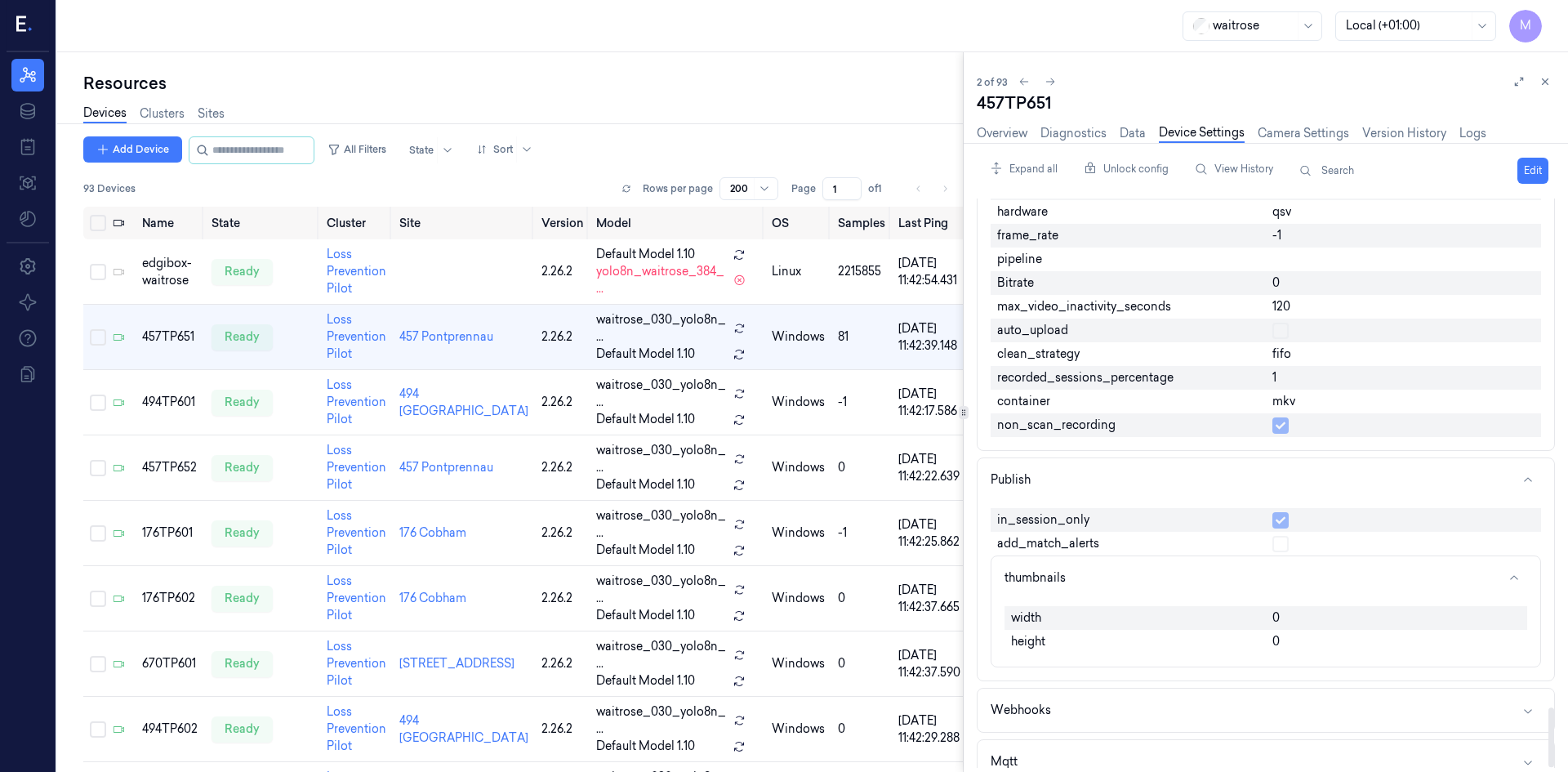
scroll to position [4865, 0]
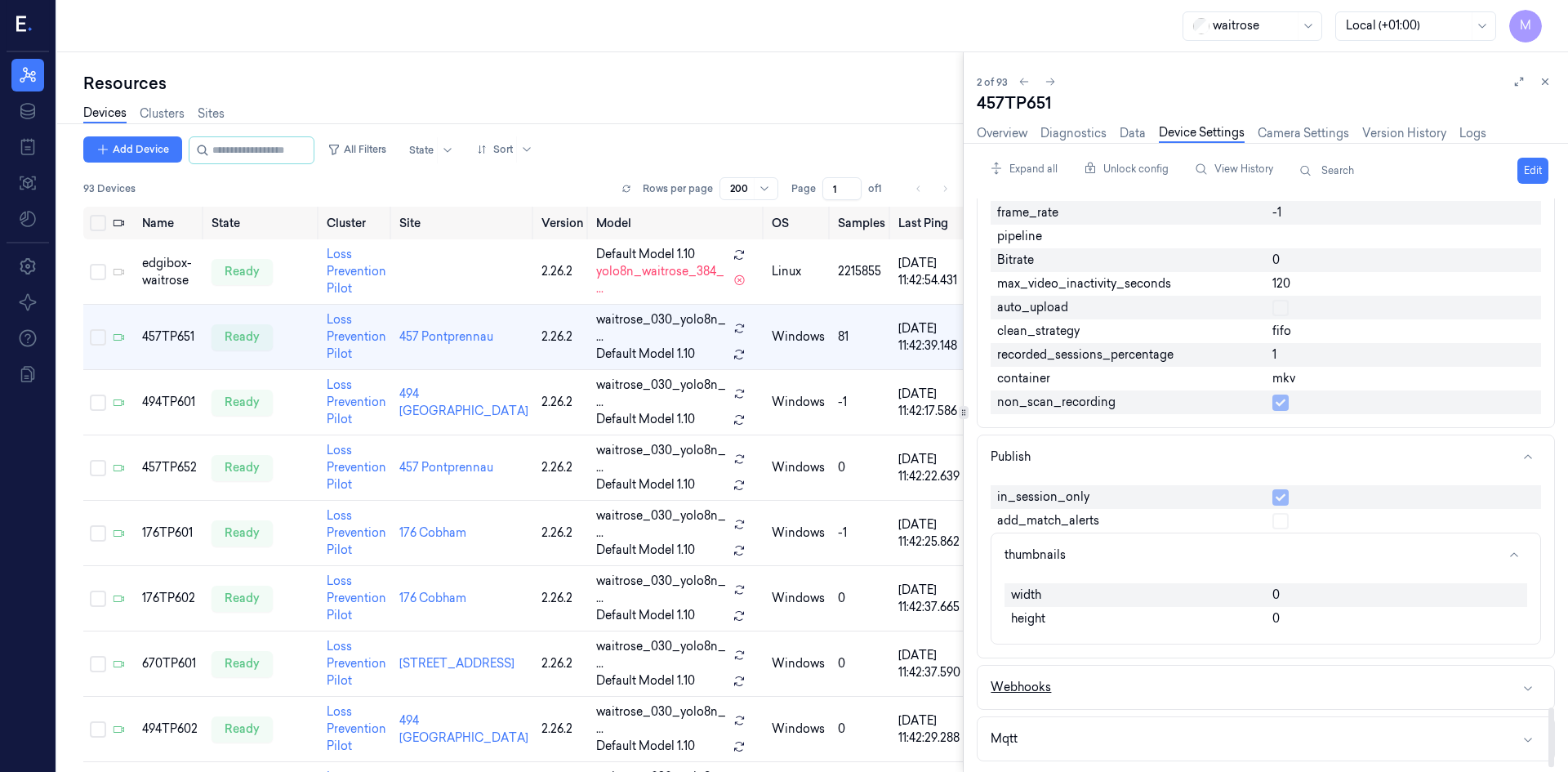
click at [1156, 680] on button "Webhooks" at bounding box center [1266, 687] width 576 height 44
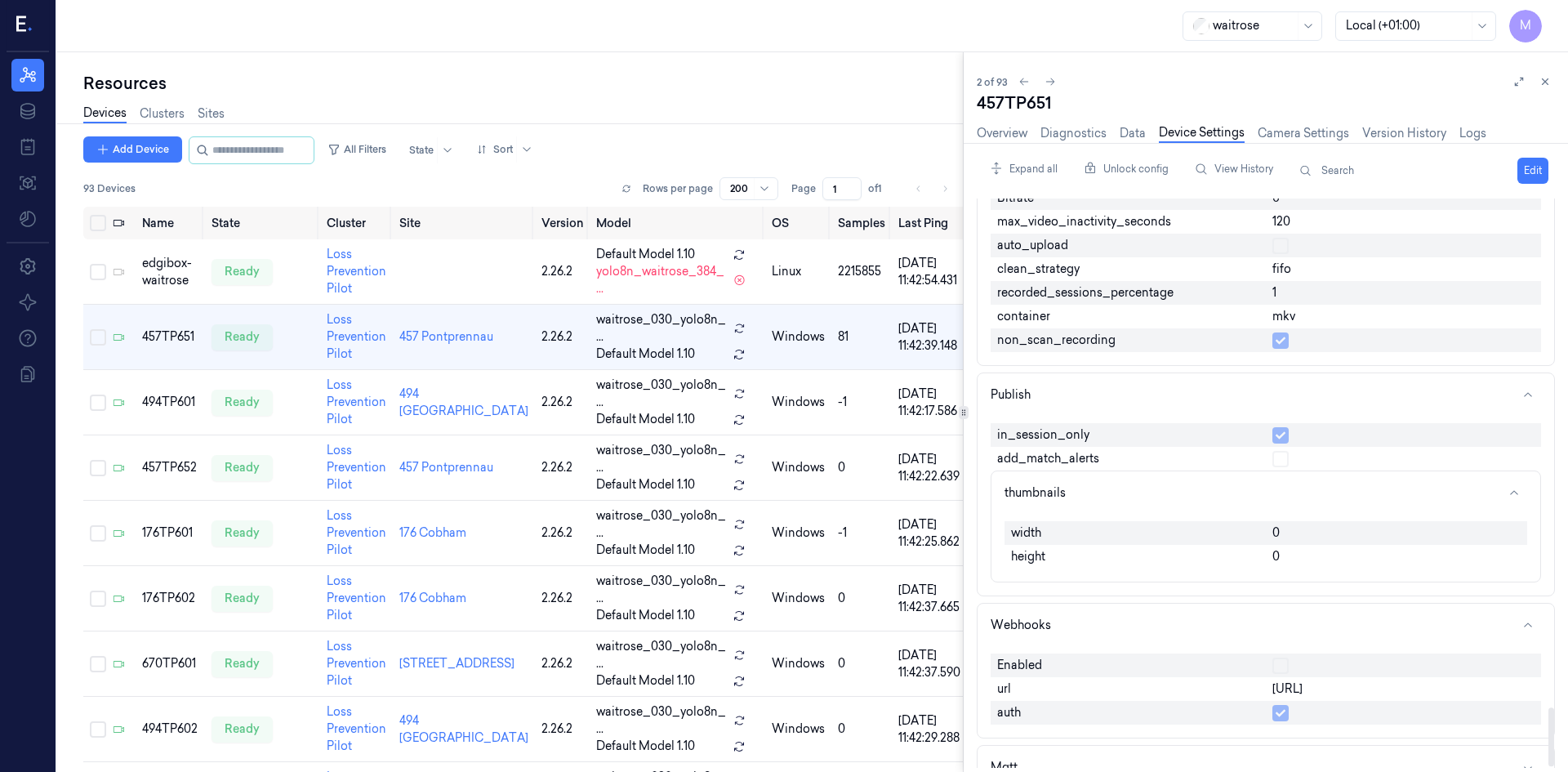
scroll to position [4956, 0]
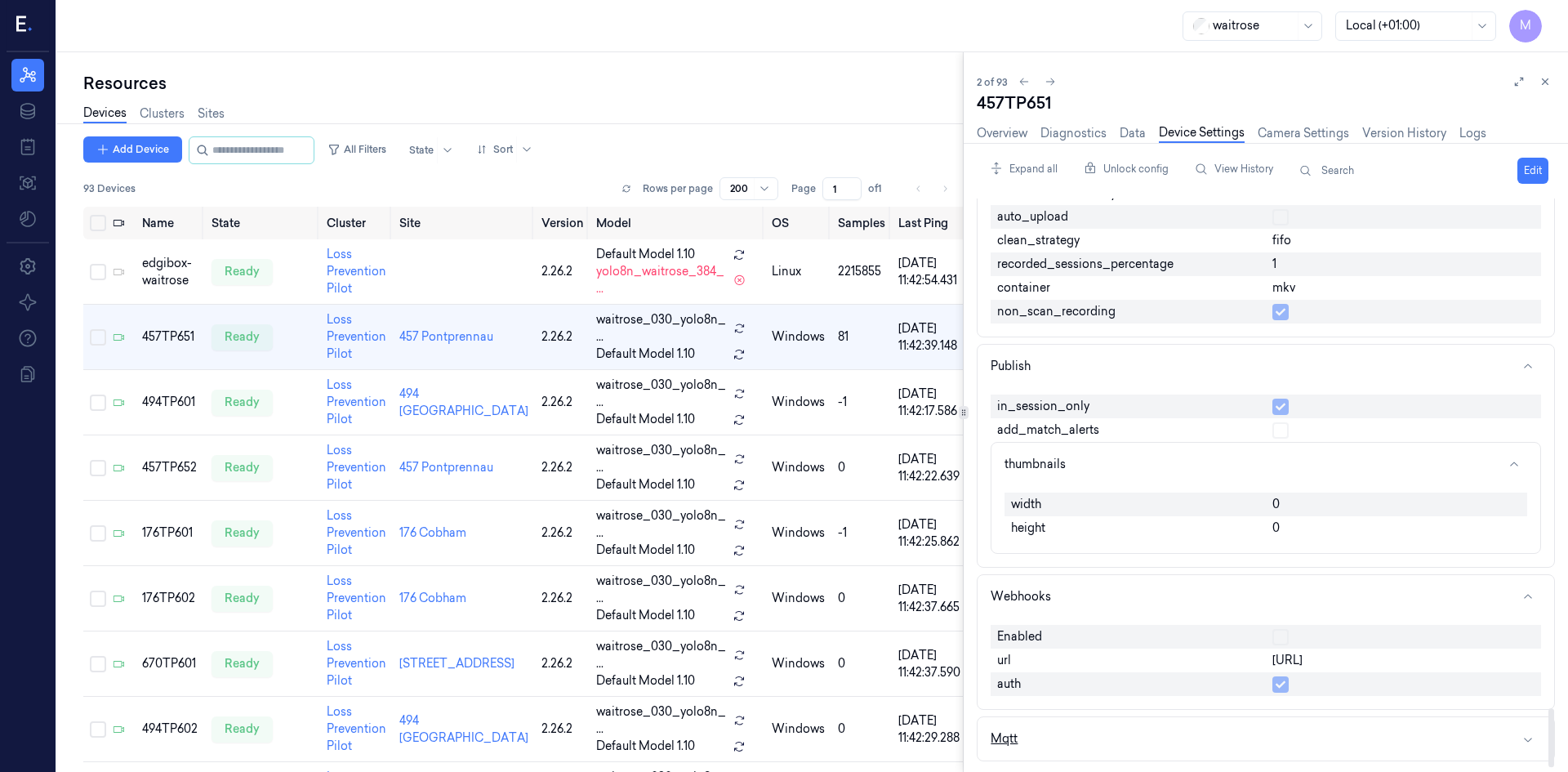
click at [1155, 739] on button "Mqtt" at bounding box center [1266, 739] width 576 height 44
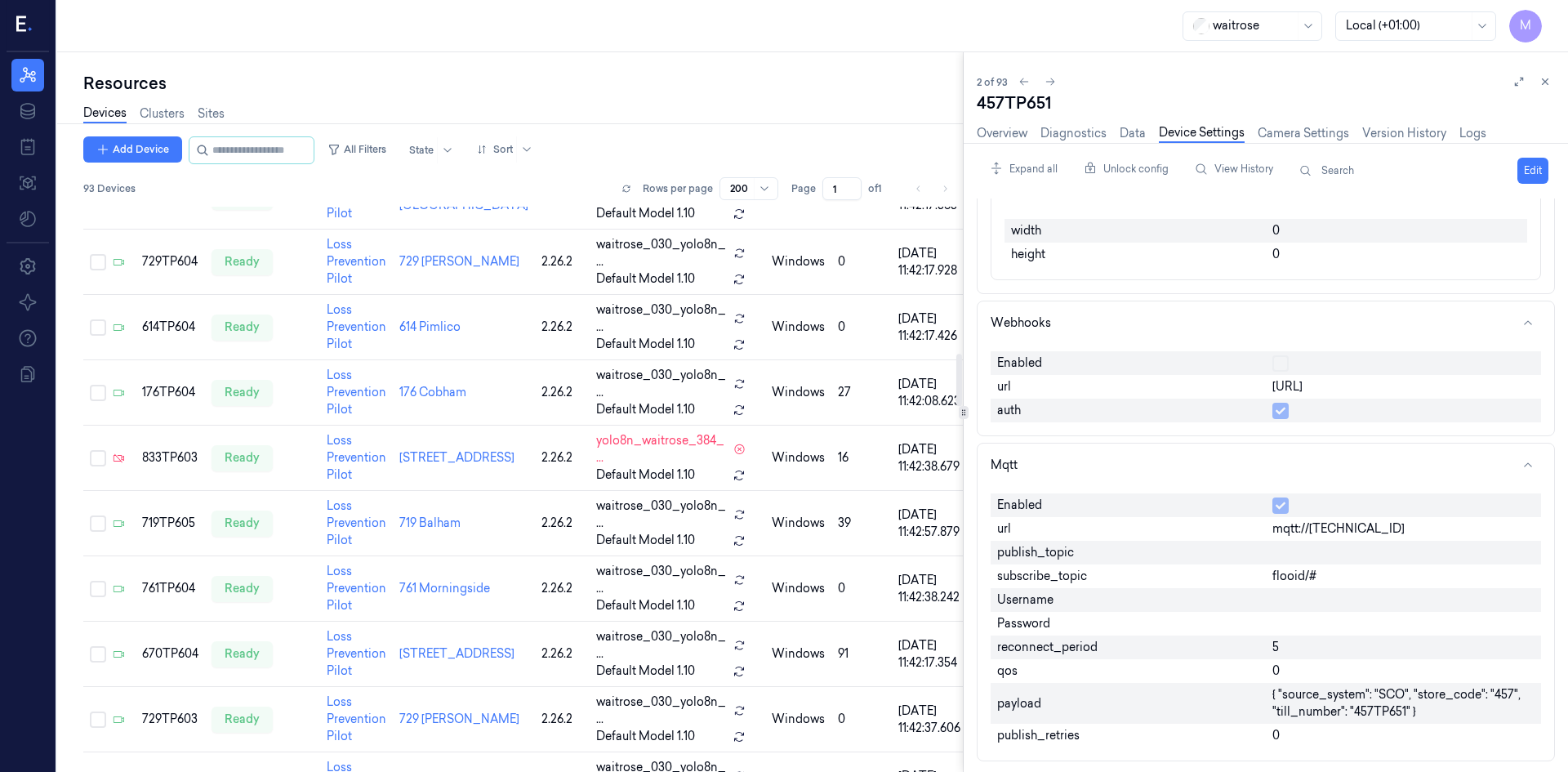
scroll to position [1716, 0]
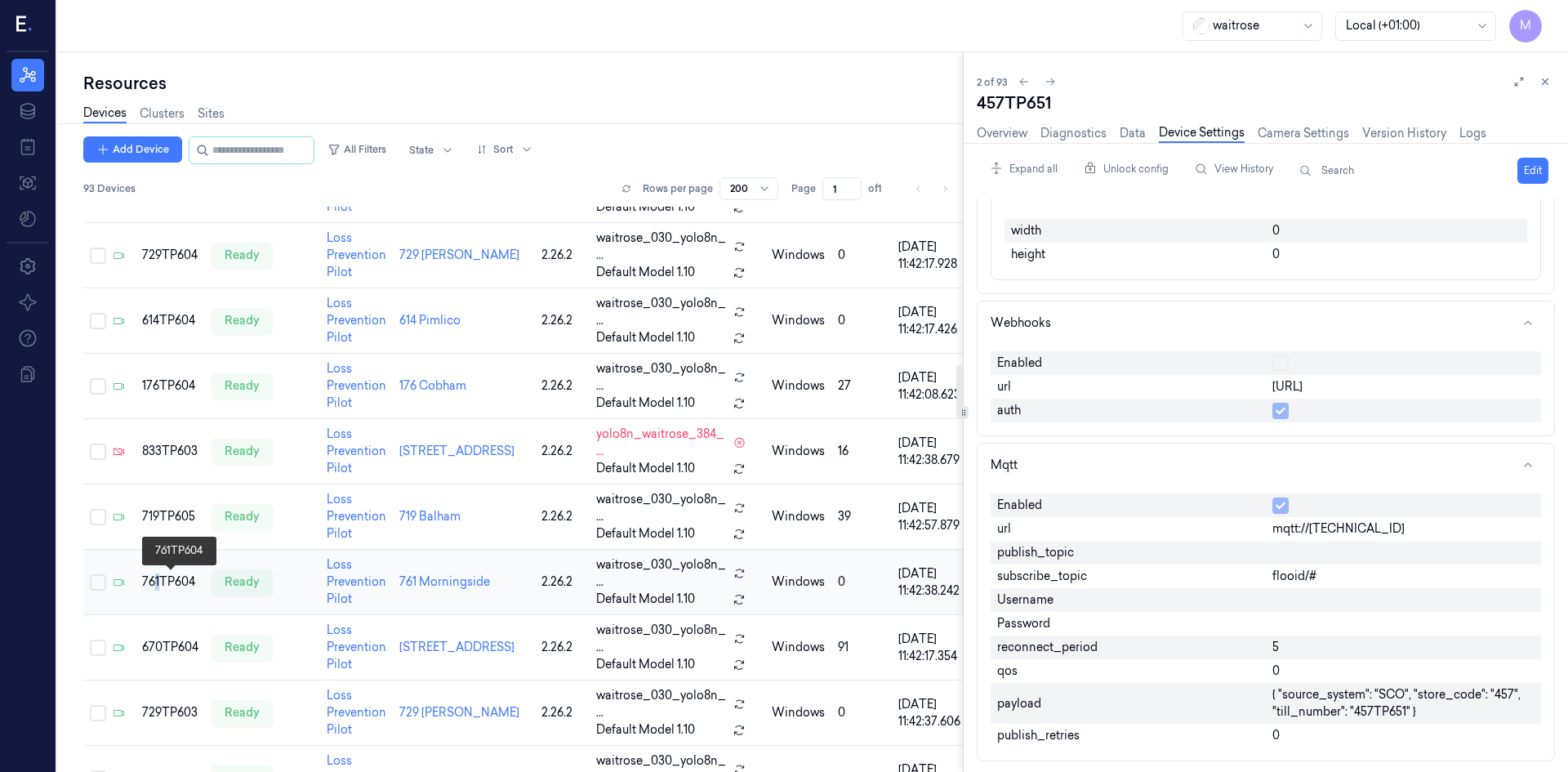
click at [158, 582] on div "761TP604" at bounding box center [170, 582] width 56 height 17
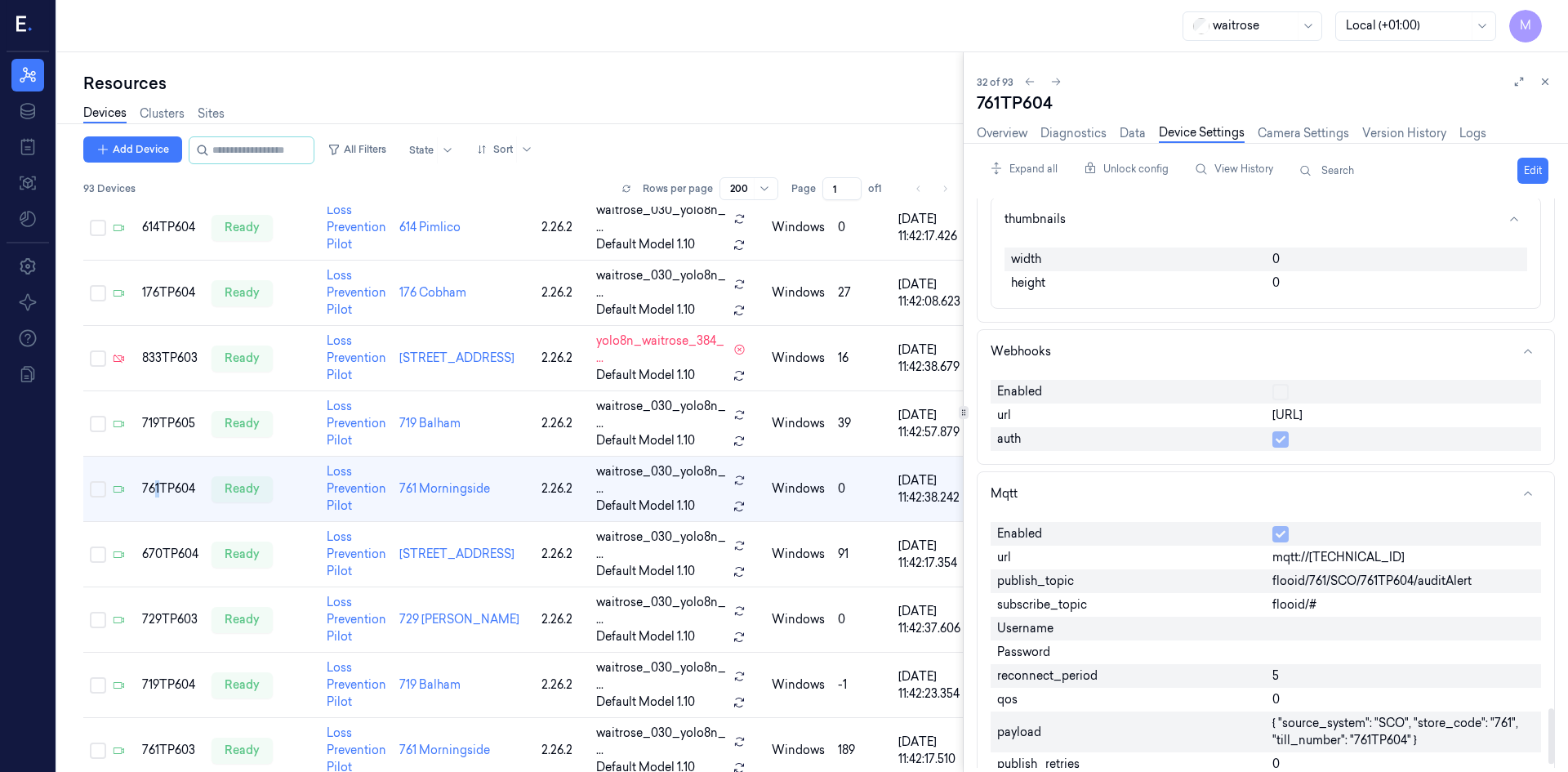
scroll to position [5229, 0]
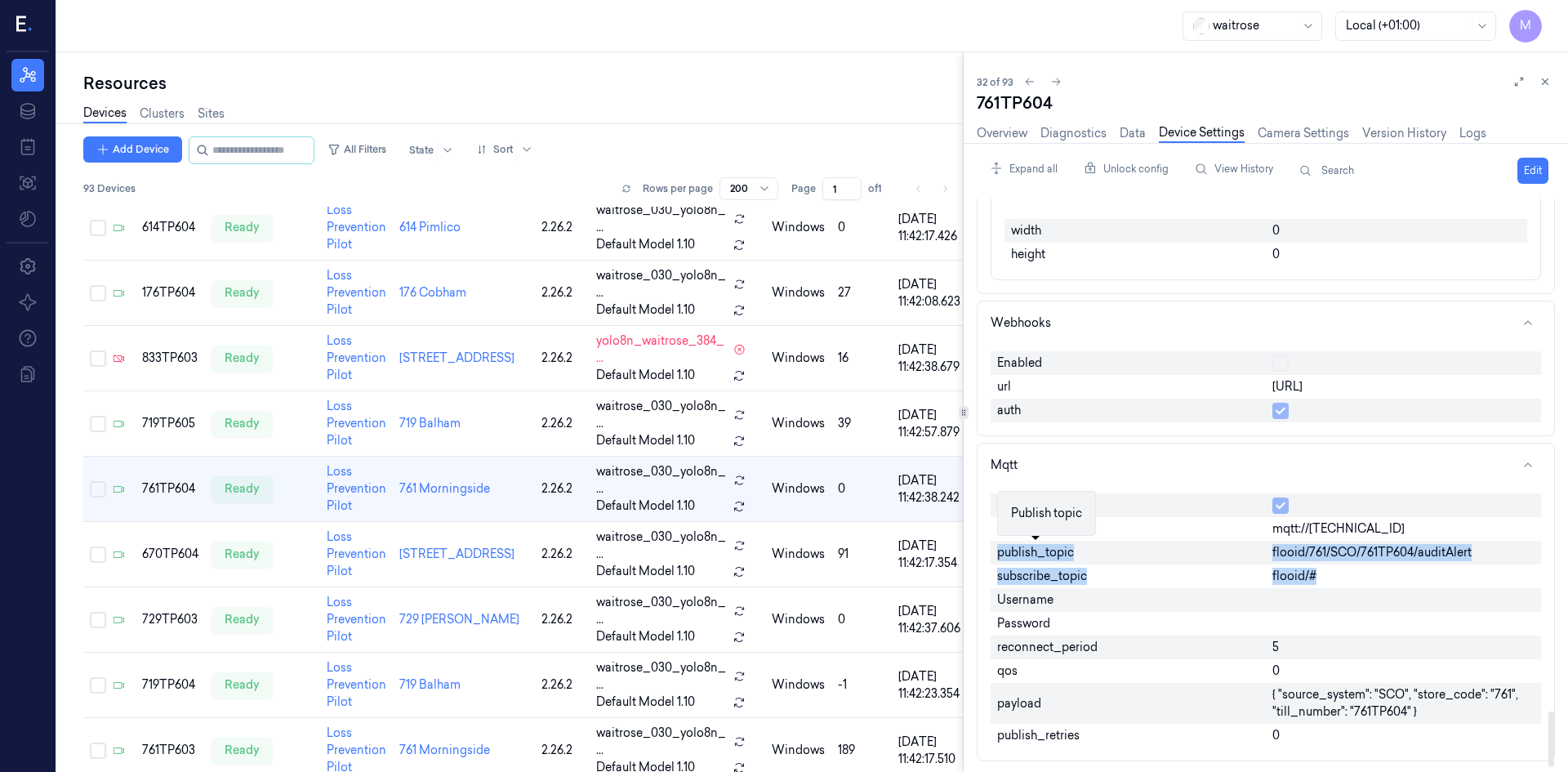
drag, startPoint x: 1342, startPoint y: 581, endPoint x: 998, endPoint y: 554, distance: 345.1
click at [998, 554] on div "Enabled url mqtt://[TECHNICAL_ID] publish_topic flooid/761/SCO/761TP604/auditAl…" at bounding box center [1266, 620] width 551 height 267
copy div "publish_topic flooid/761/SCO/761TP604/auditAlert subscribe_topic flooid/#"
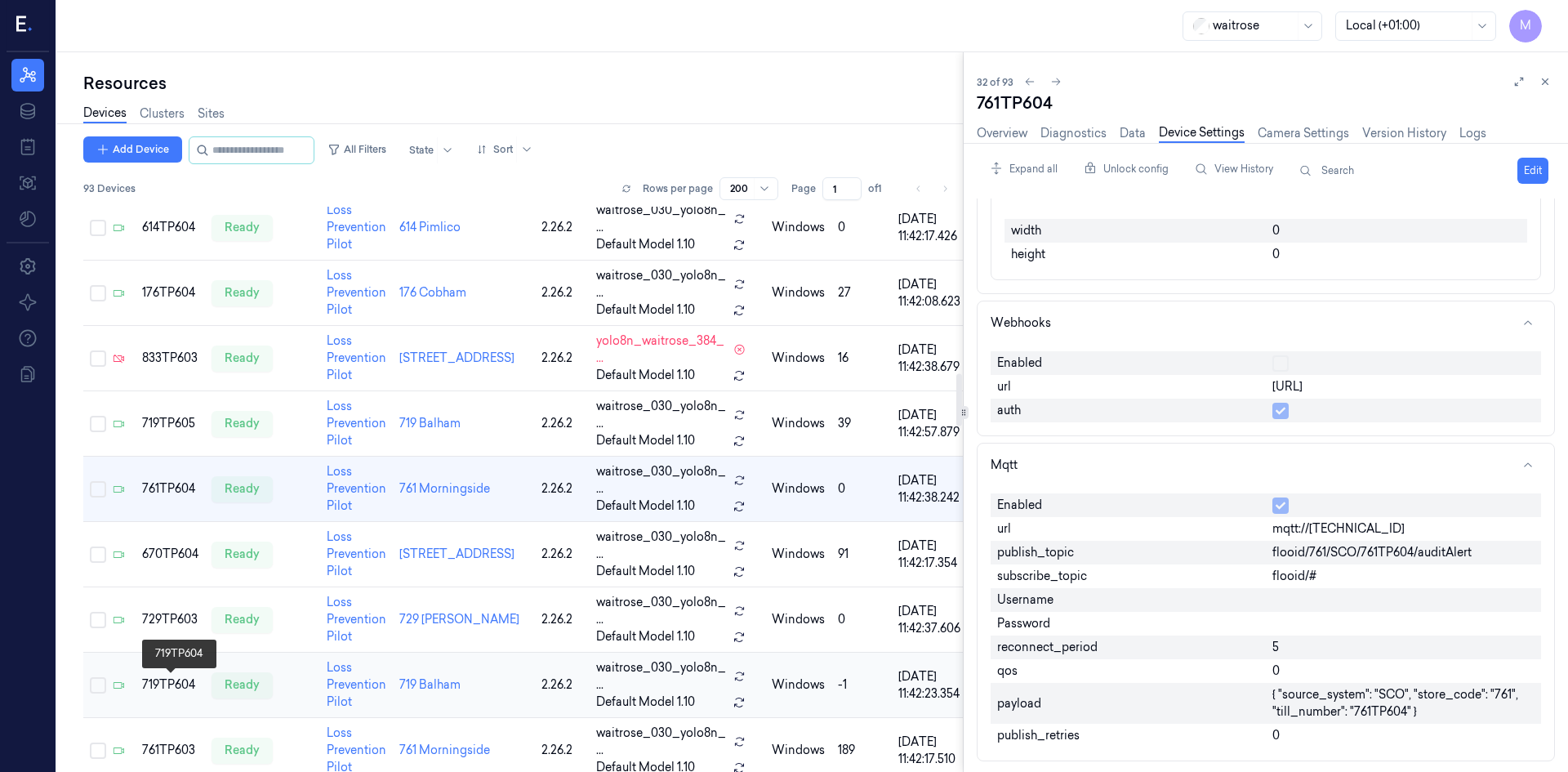
click at [159, 684] on div "719TP604" at bounding box center [170, 685] width 56 height 17
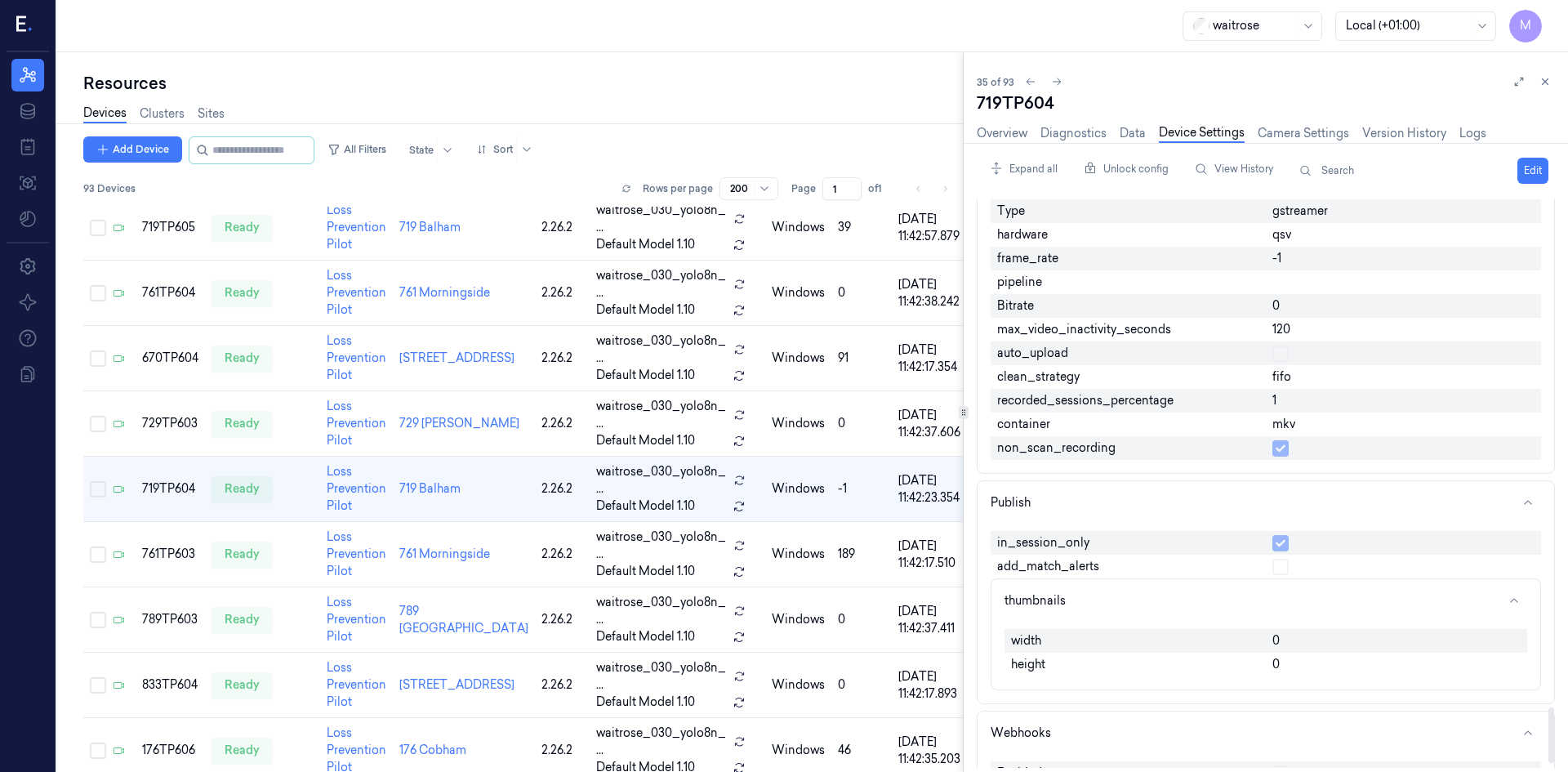
scroll to position [5229, 0]
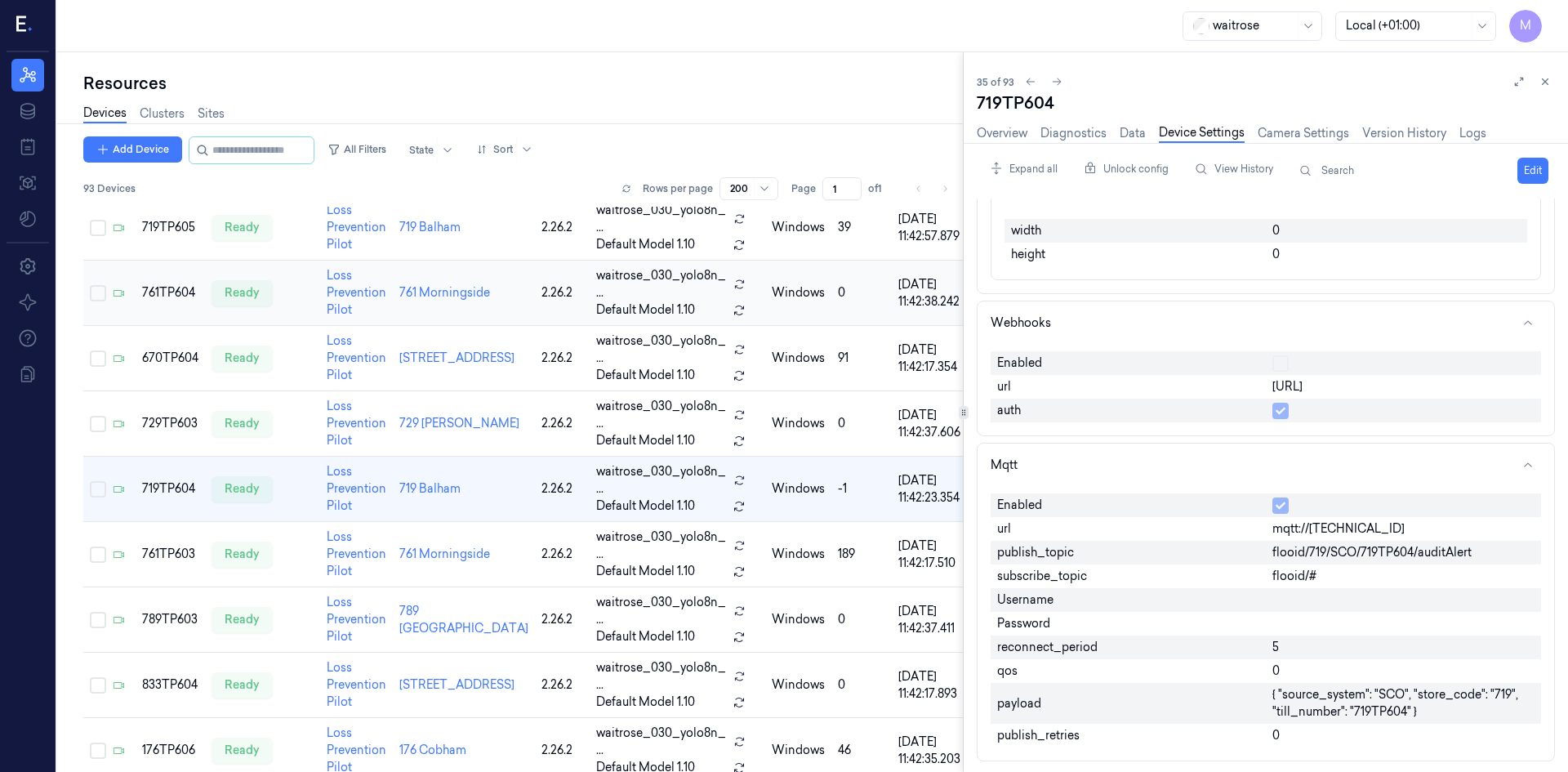
click at [1541, 77] on icon at bounding box center [1545, 81] width 12 height 12
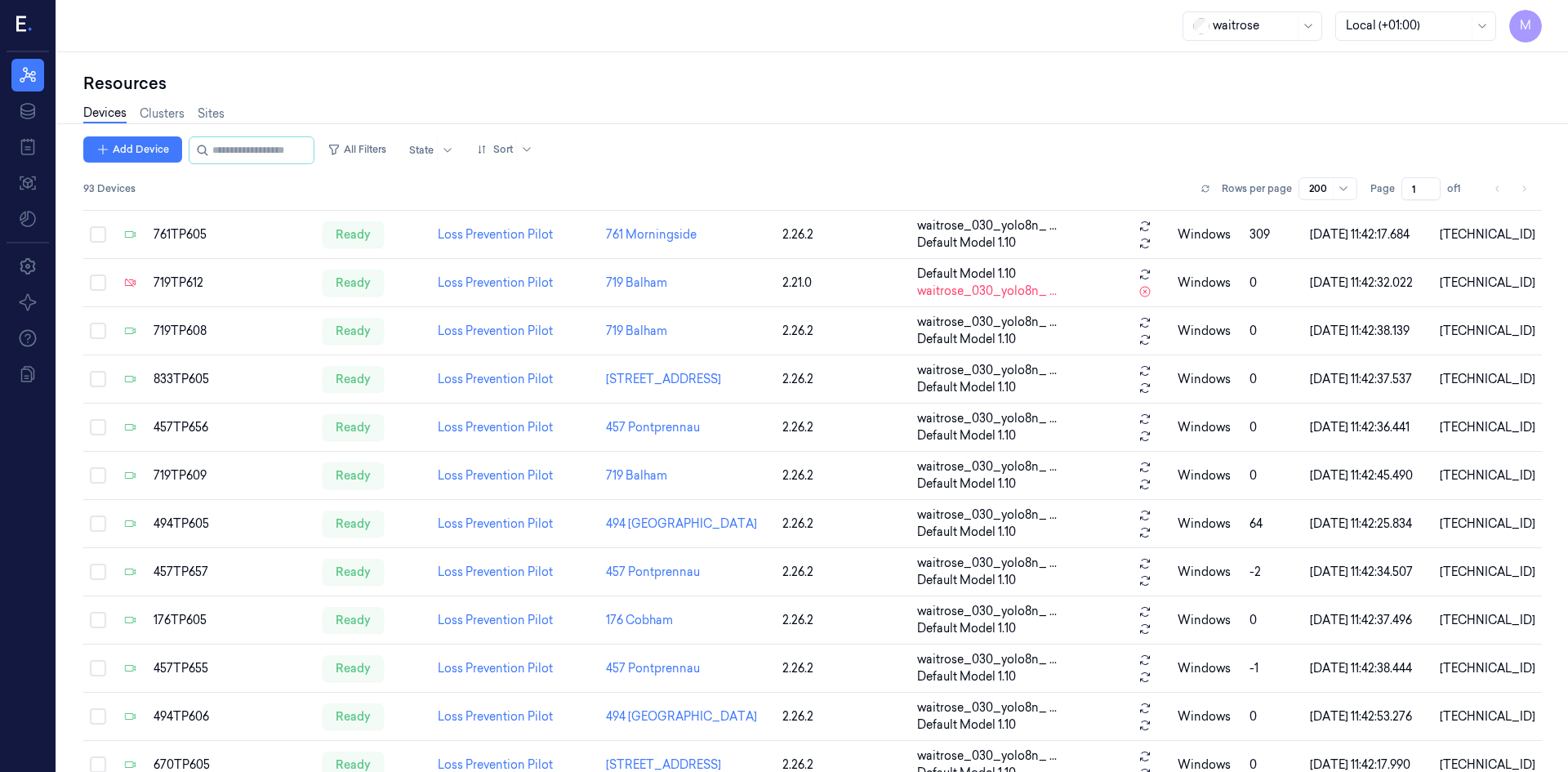
scroll to position [1482, 0]
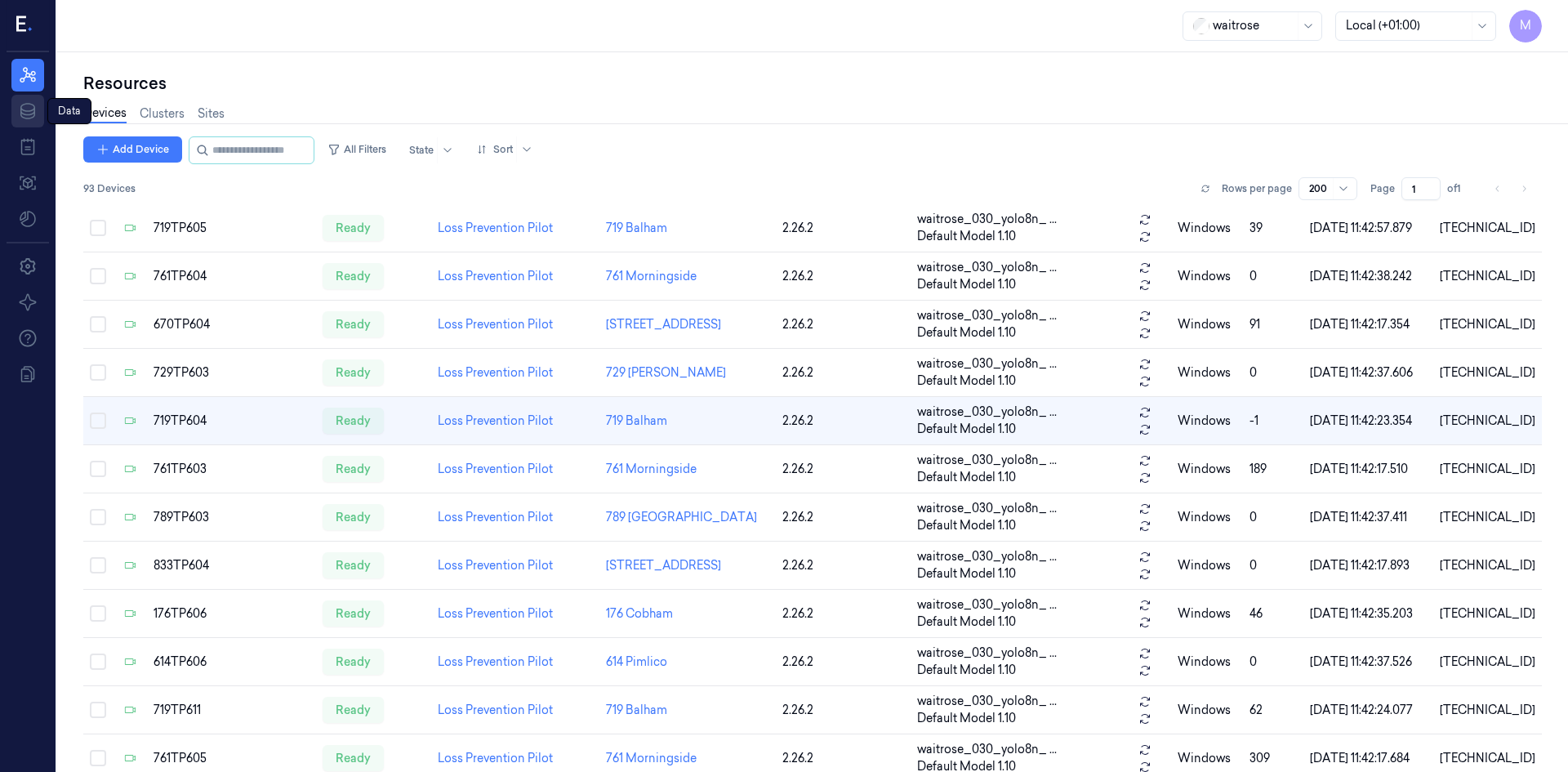
click at [37, 118] on link "Data" at bounding box center [28, 111] width 33 height 33
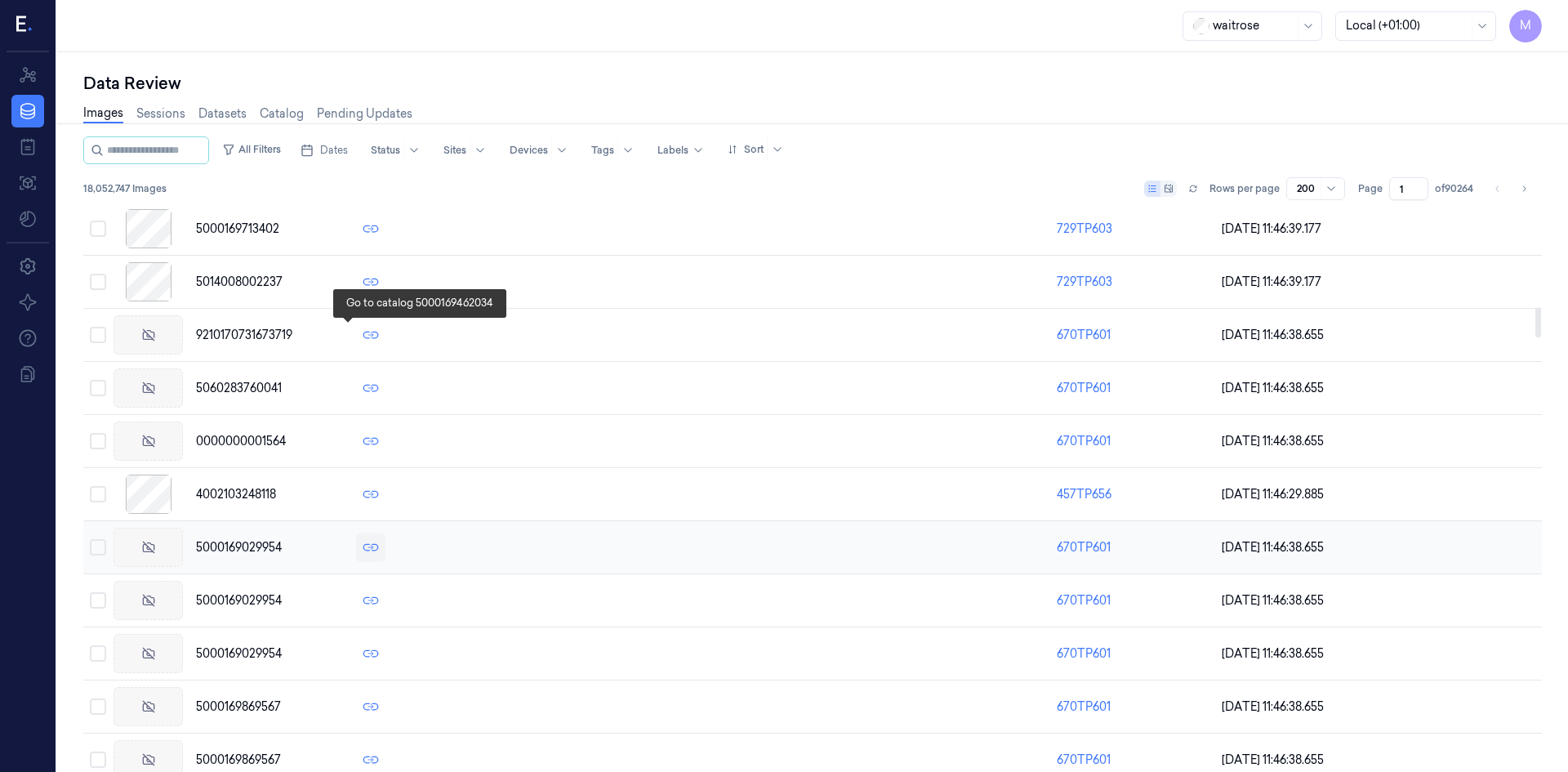
scroll to position [2125, 0]
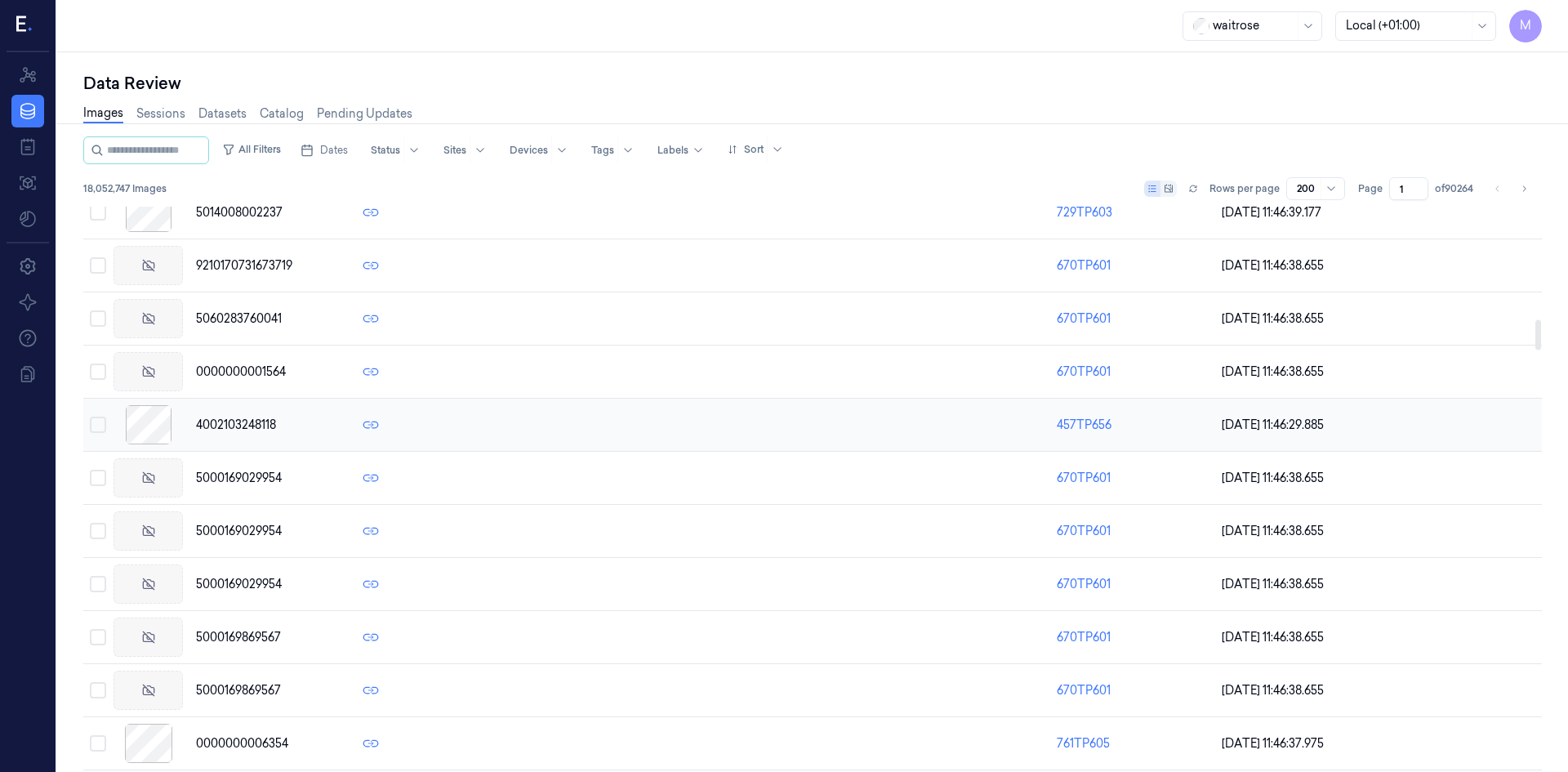
click at [152, 422] on div at bounding box center [148, 425] width 69 height 39
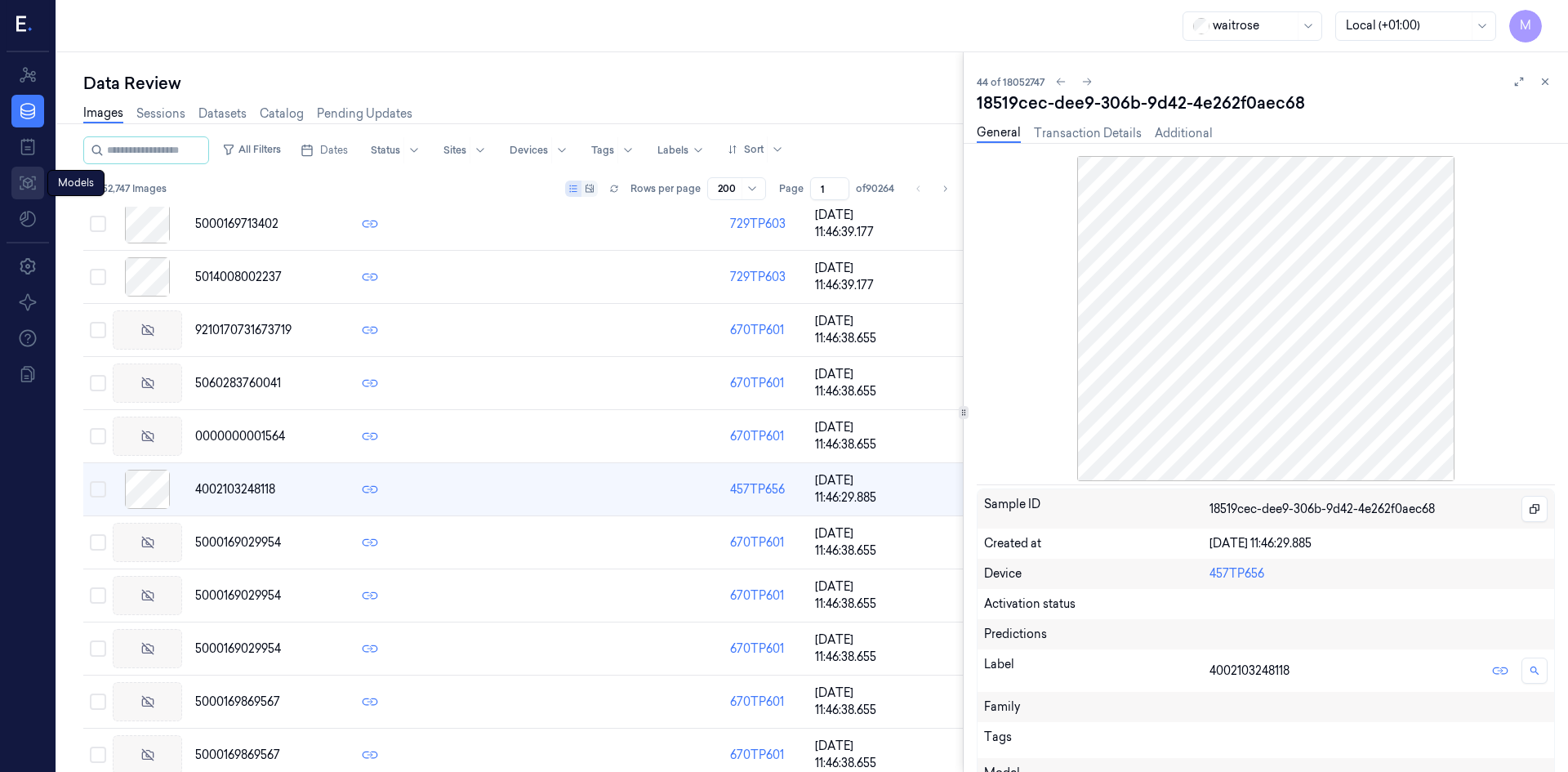
click at [33, 188] on icon at bounding box center [28, 183] width 20 height 20
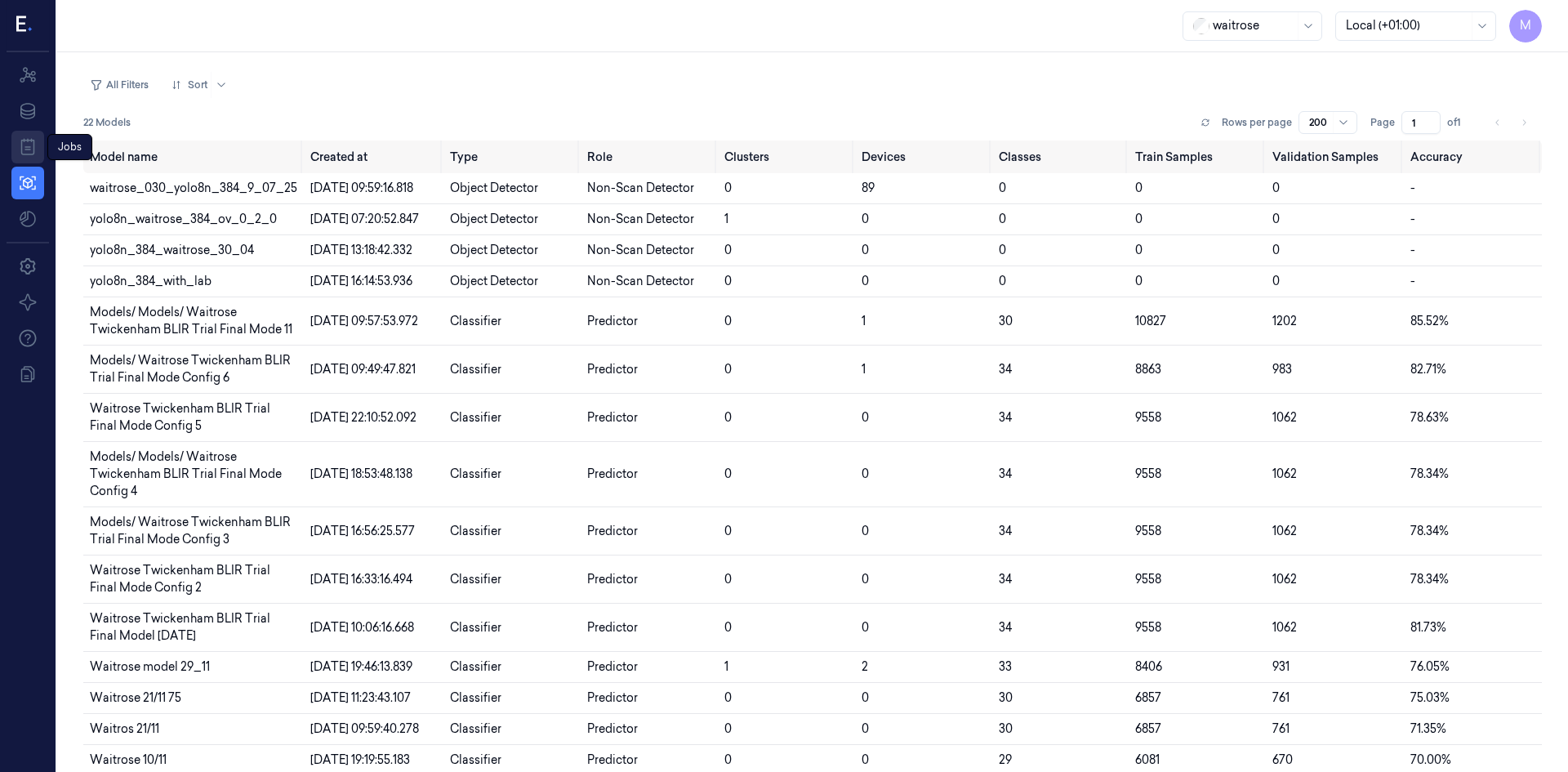
click at [30, 146] on icon at bounding box center [28, 147] width 20 height 20
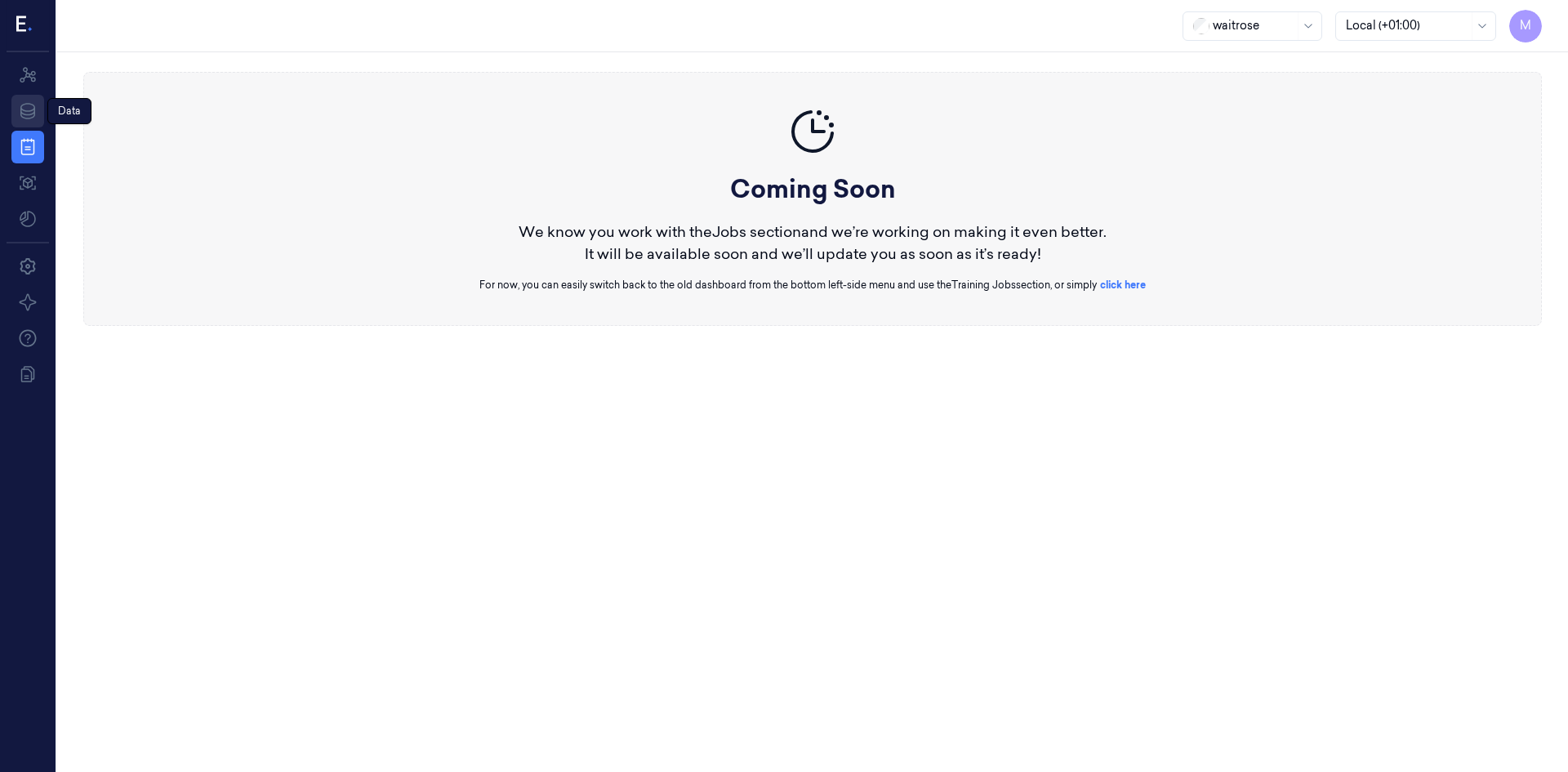
click at [29, 118] on icon at bounding box center [28, 111] width 20 height 20
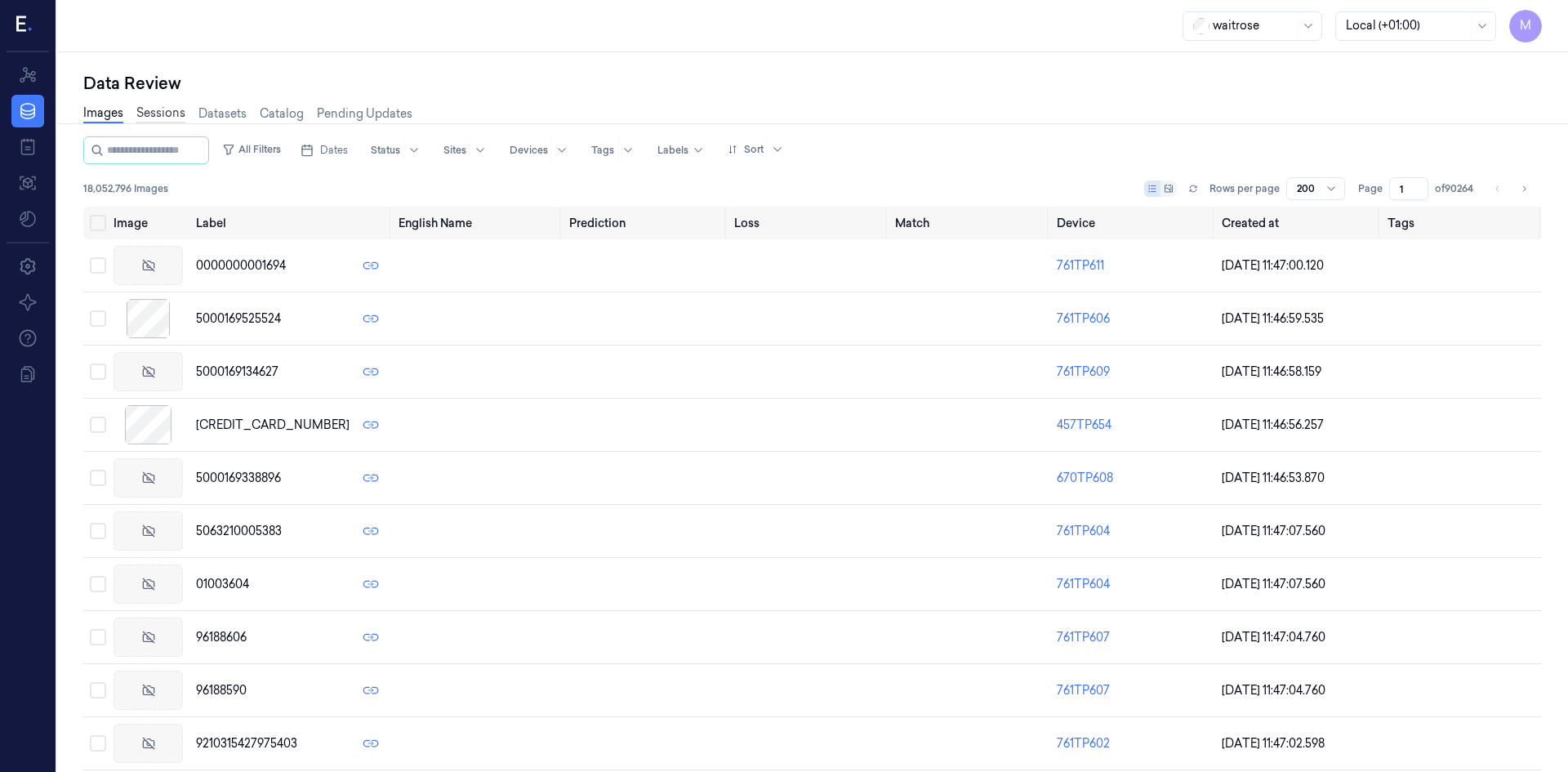
click at [155, 111] on link "Sessions" at bounding box center [160, 113] width 49 height 19
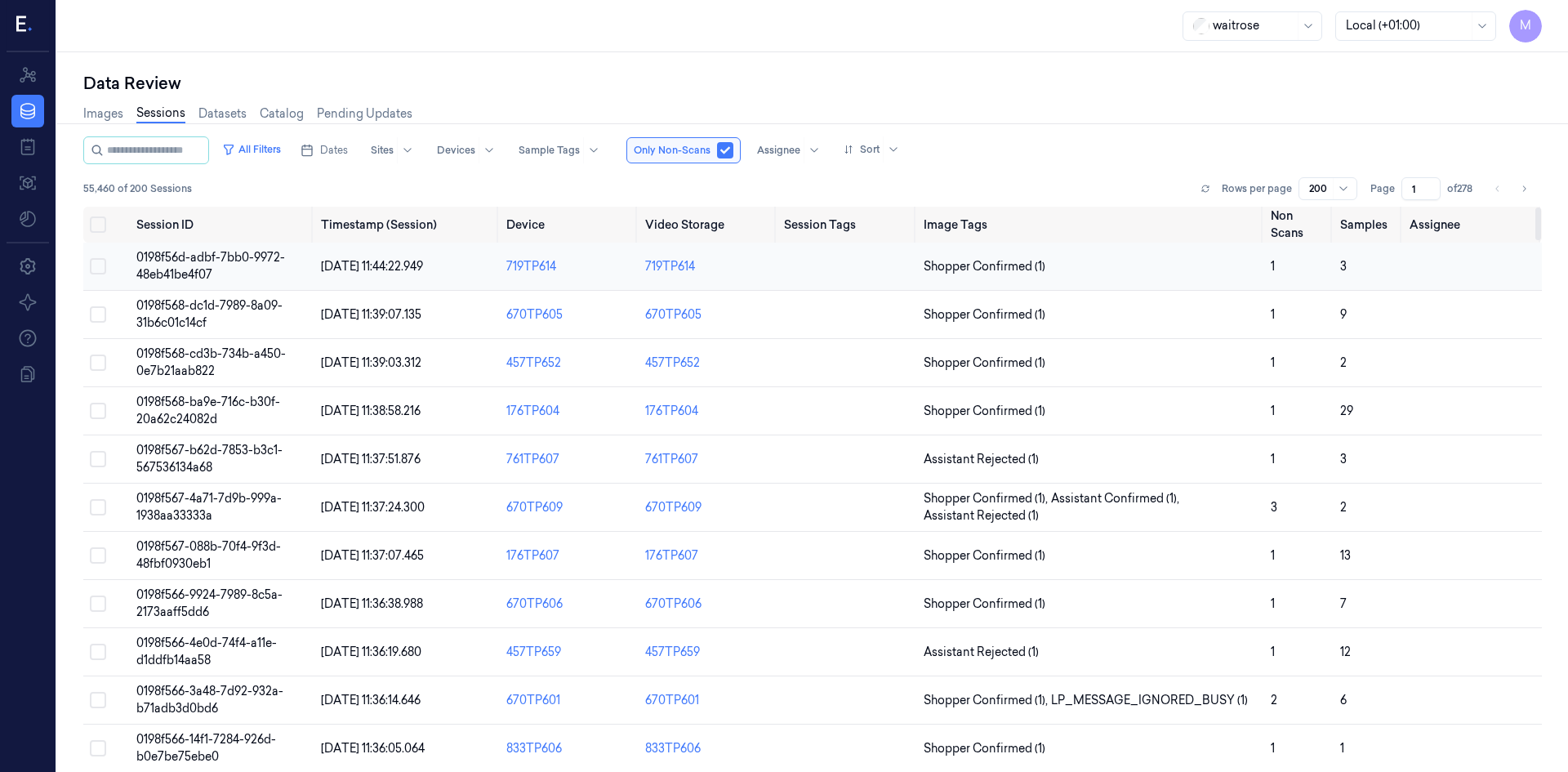
click at [183, 259] on span "0198f56d-adbf-7bb0-9972-48eb41be4f07" at bounding box center [210, 267] width 149 height 32
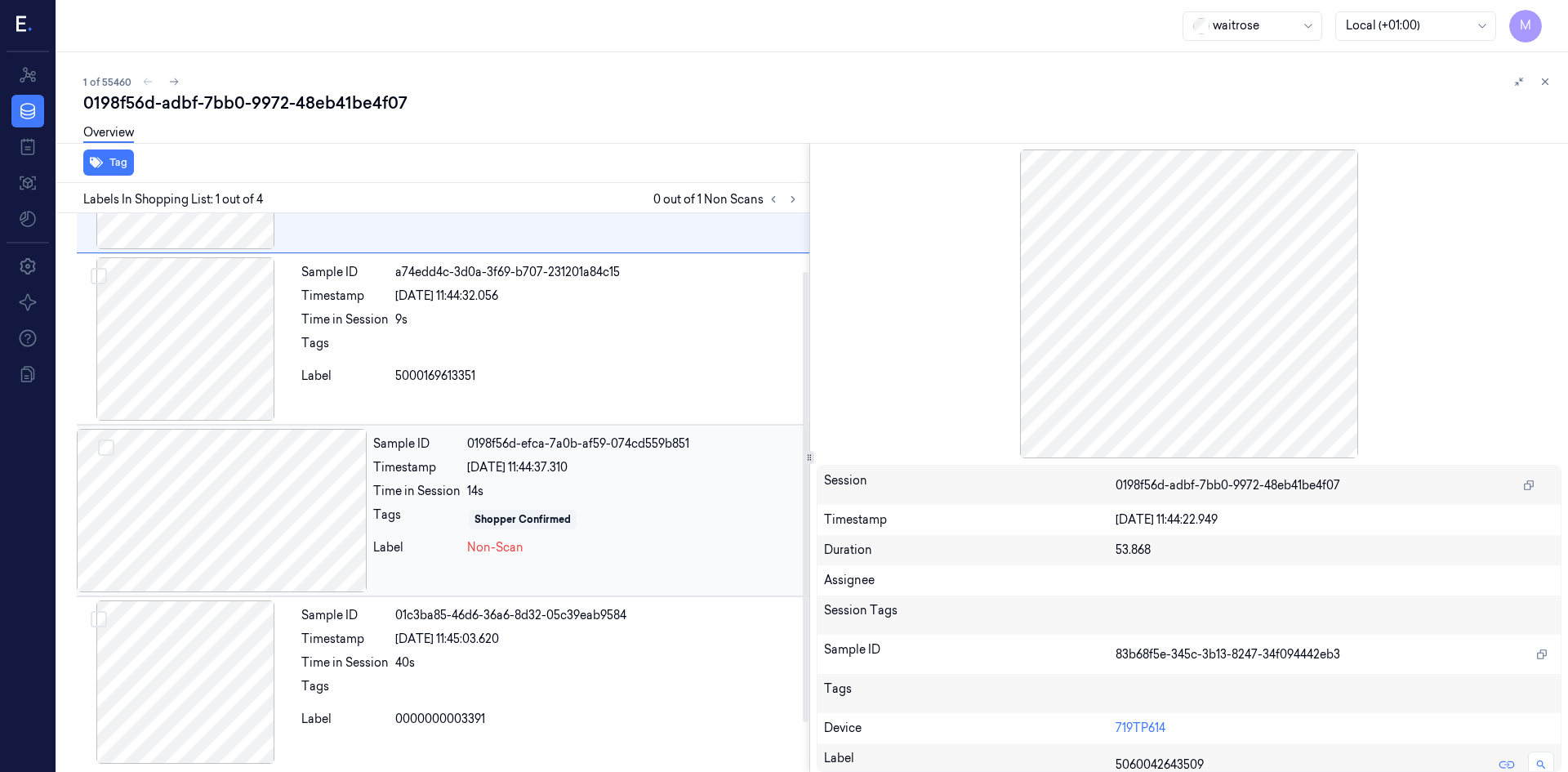
scroll to position [133, 0]
click at [683, 533] on div "Sample ID 0198f56d-efca-7a0b-af59-074cd559b851 Timestamp [DATE] 11:44:37.310 Ti…" at bounding box center [588, 509] width 443 height 163
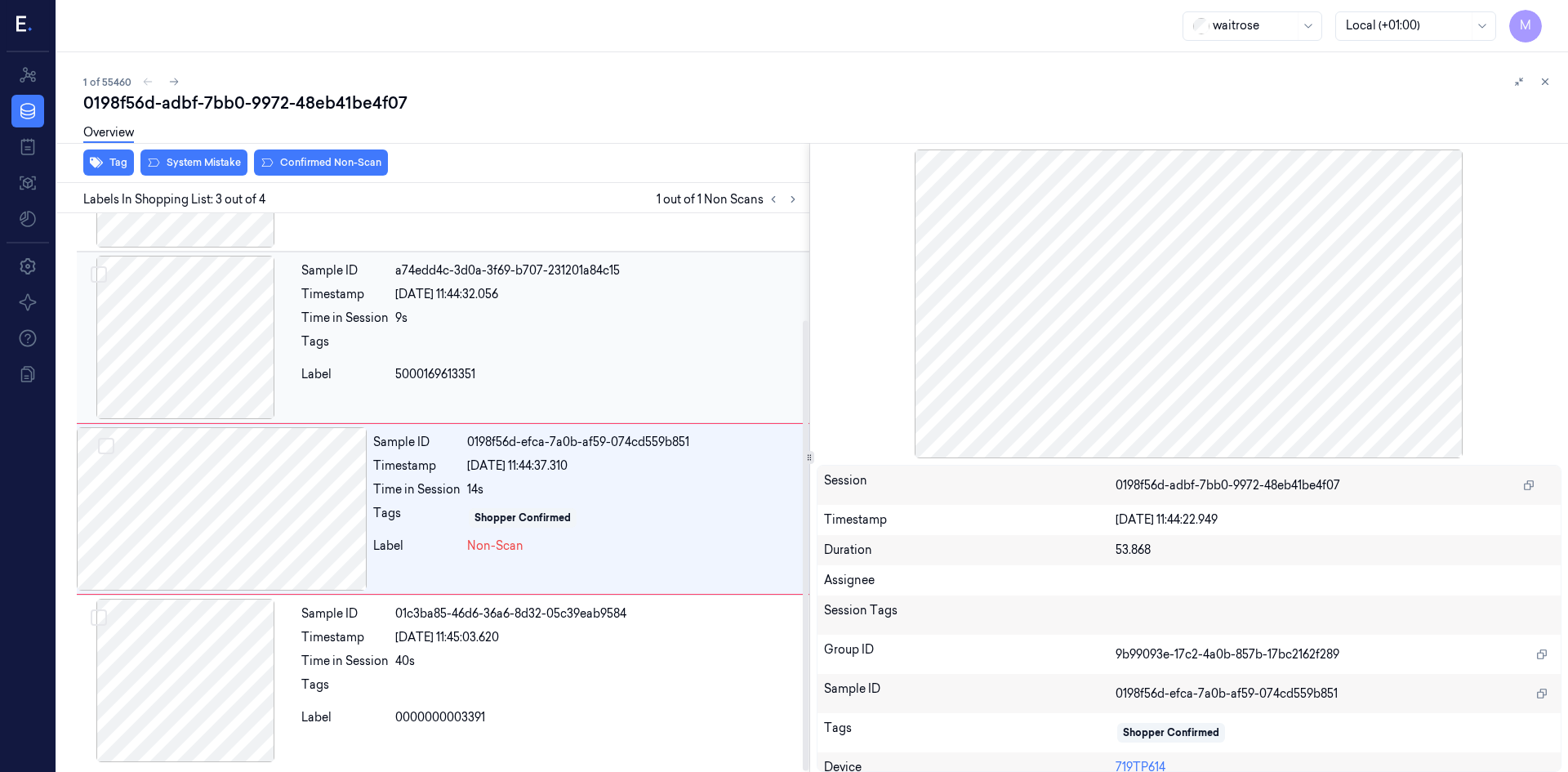
click at [248, 340] on div at bounding box center [185, 337] width 218 height 163
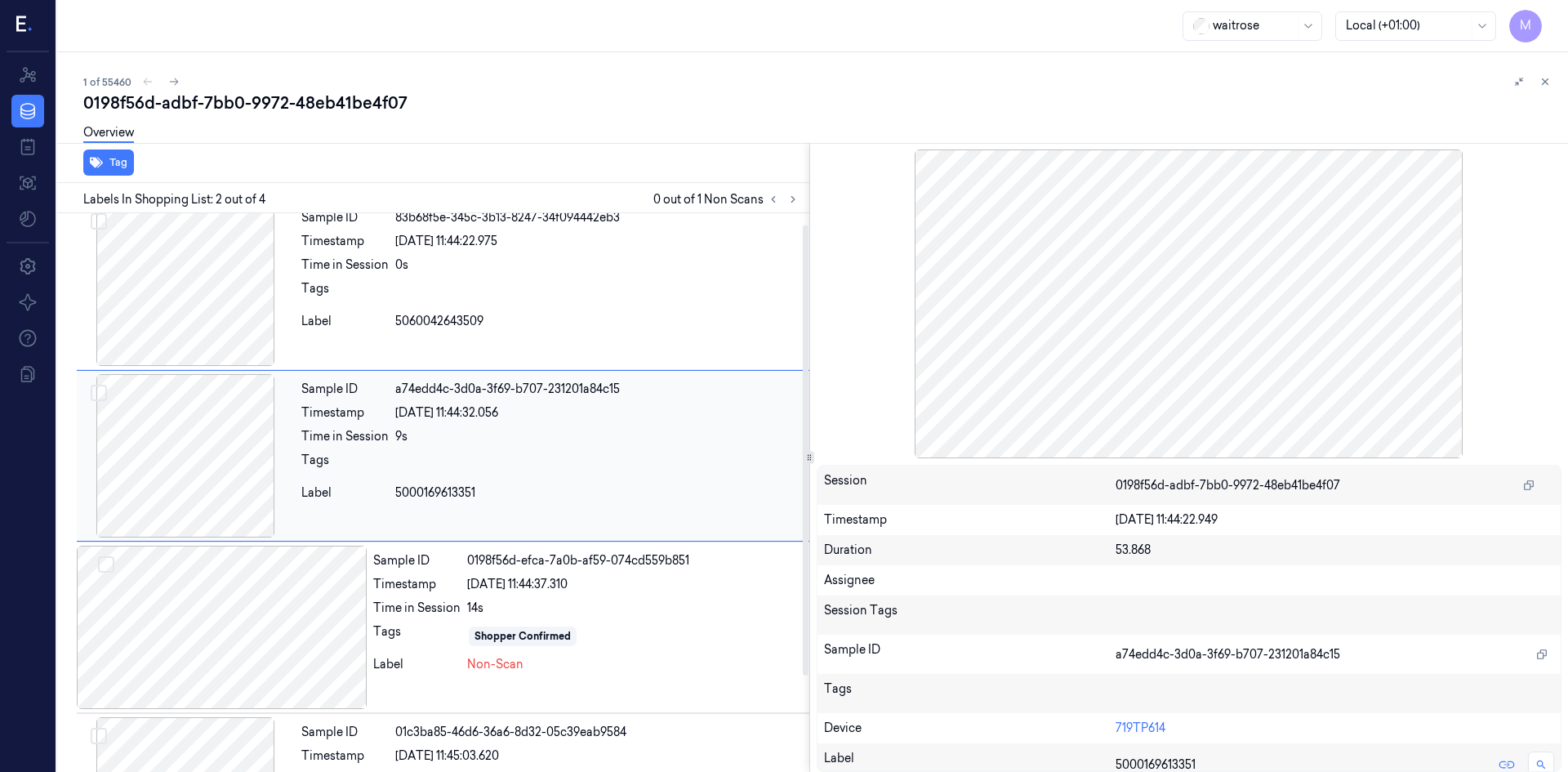
scroll to position [0, 0]
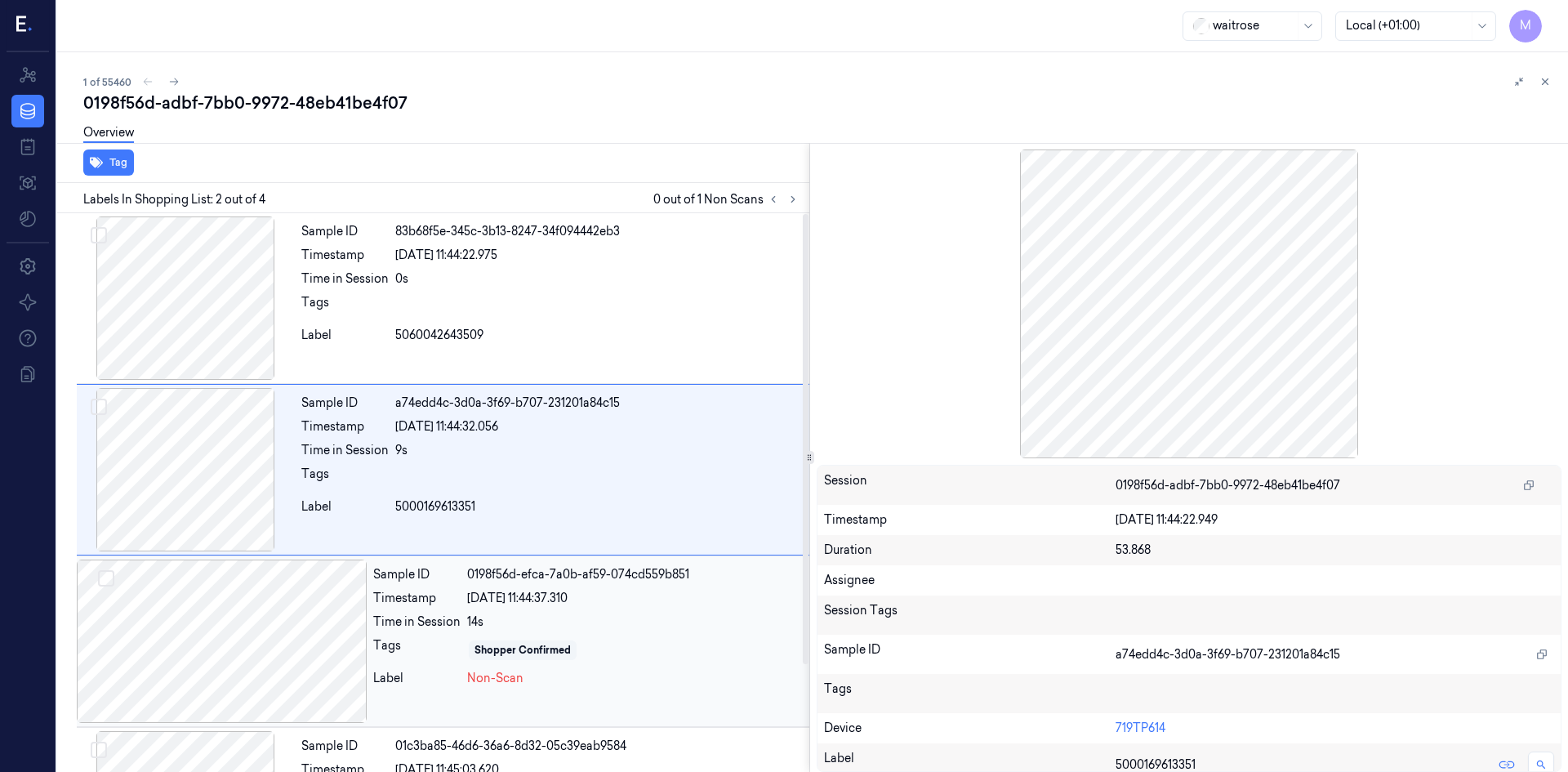
click at [309, 633] on div at bounding box center [221, 641] width 290 height 163
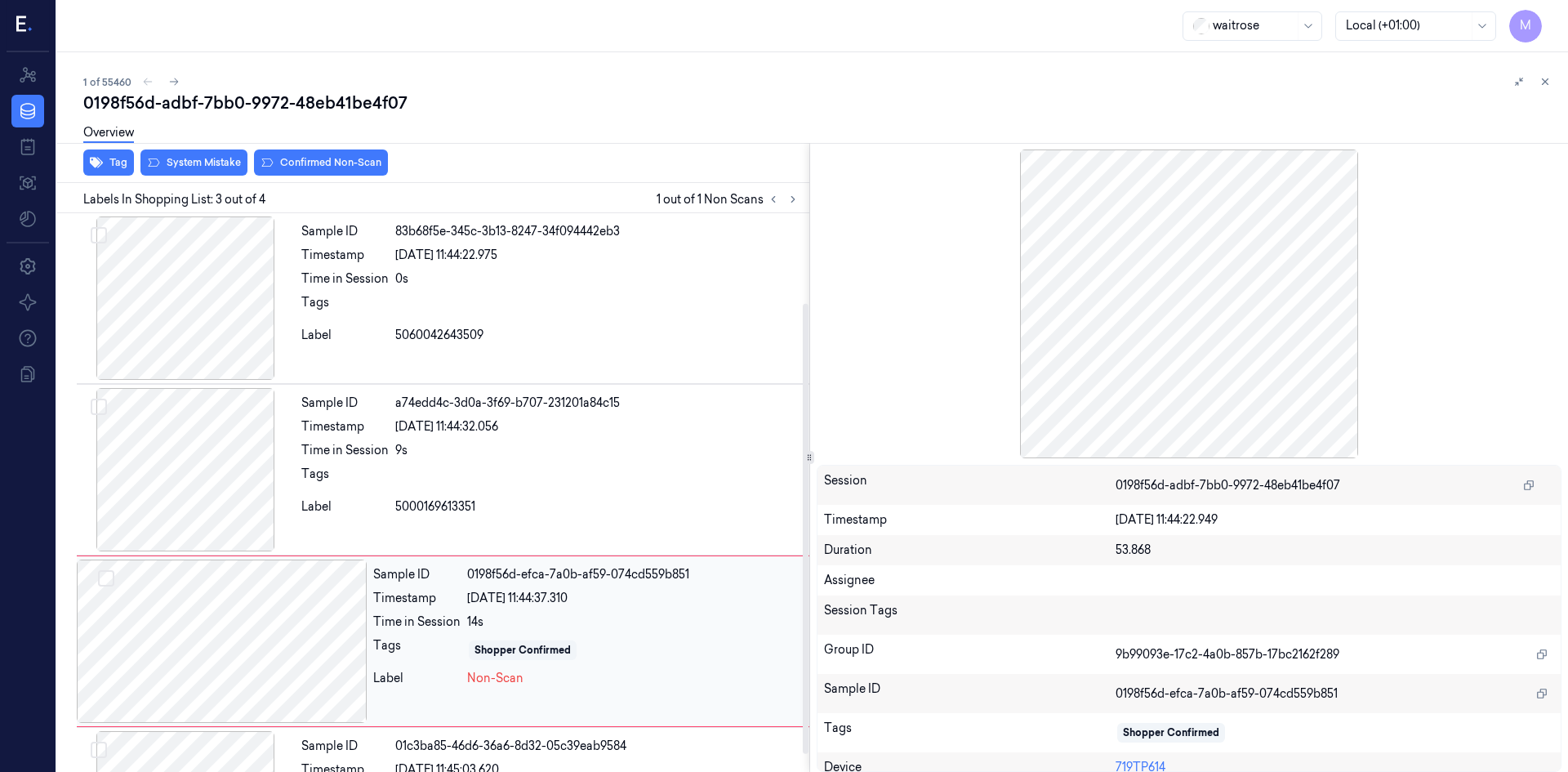
scroll to position [133, 0]
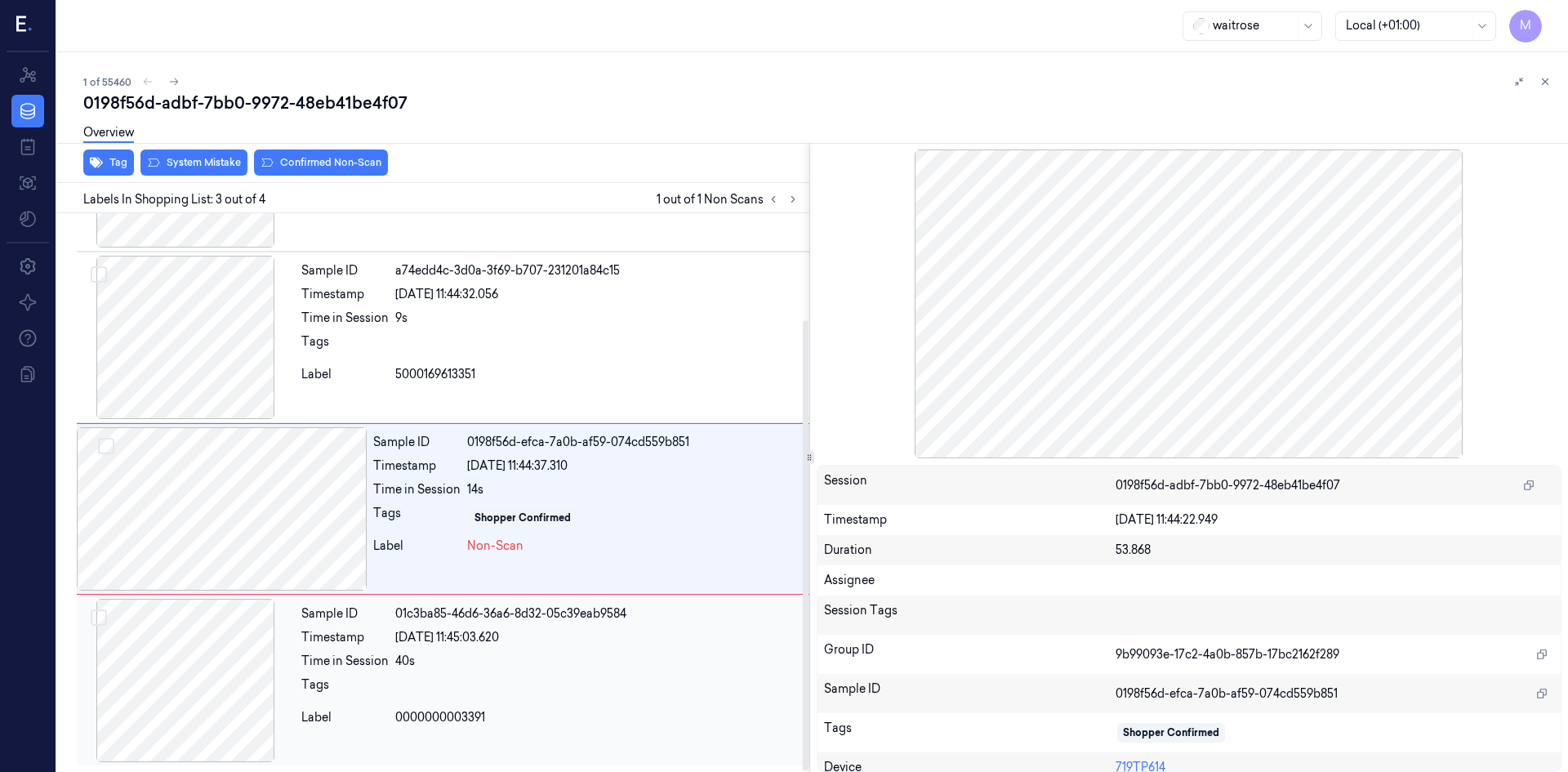
click at [262, 678] on div at bounding box center [185, 680] width 218 height 163
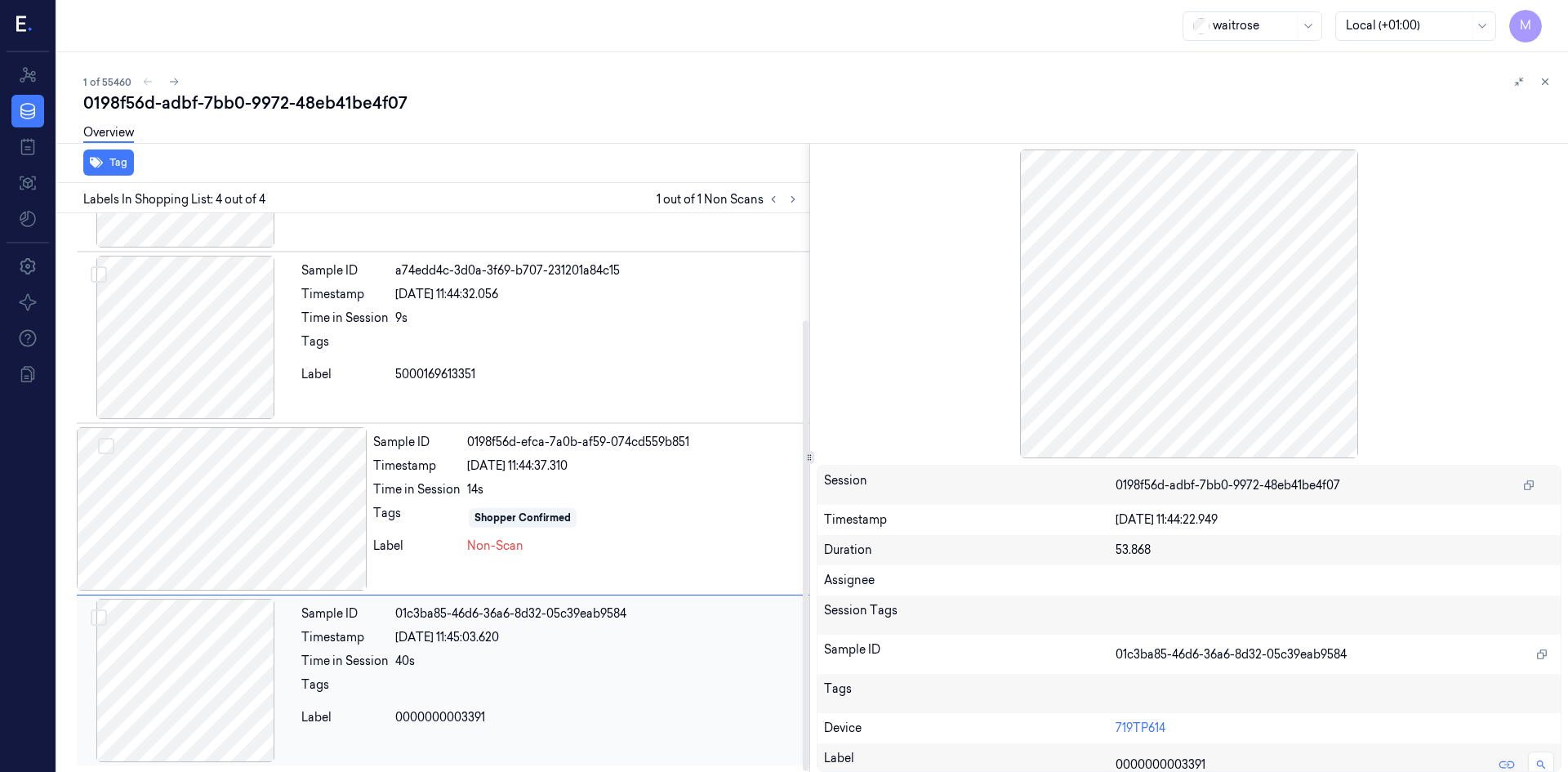
click at [203, 687] on div at bounding box center [185, 680] width 218 height 163
click at [1539, 80] on icon at bounding box center [1545, 81] width 12 height 12
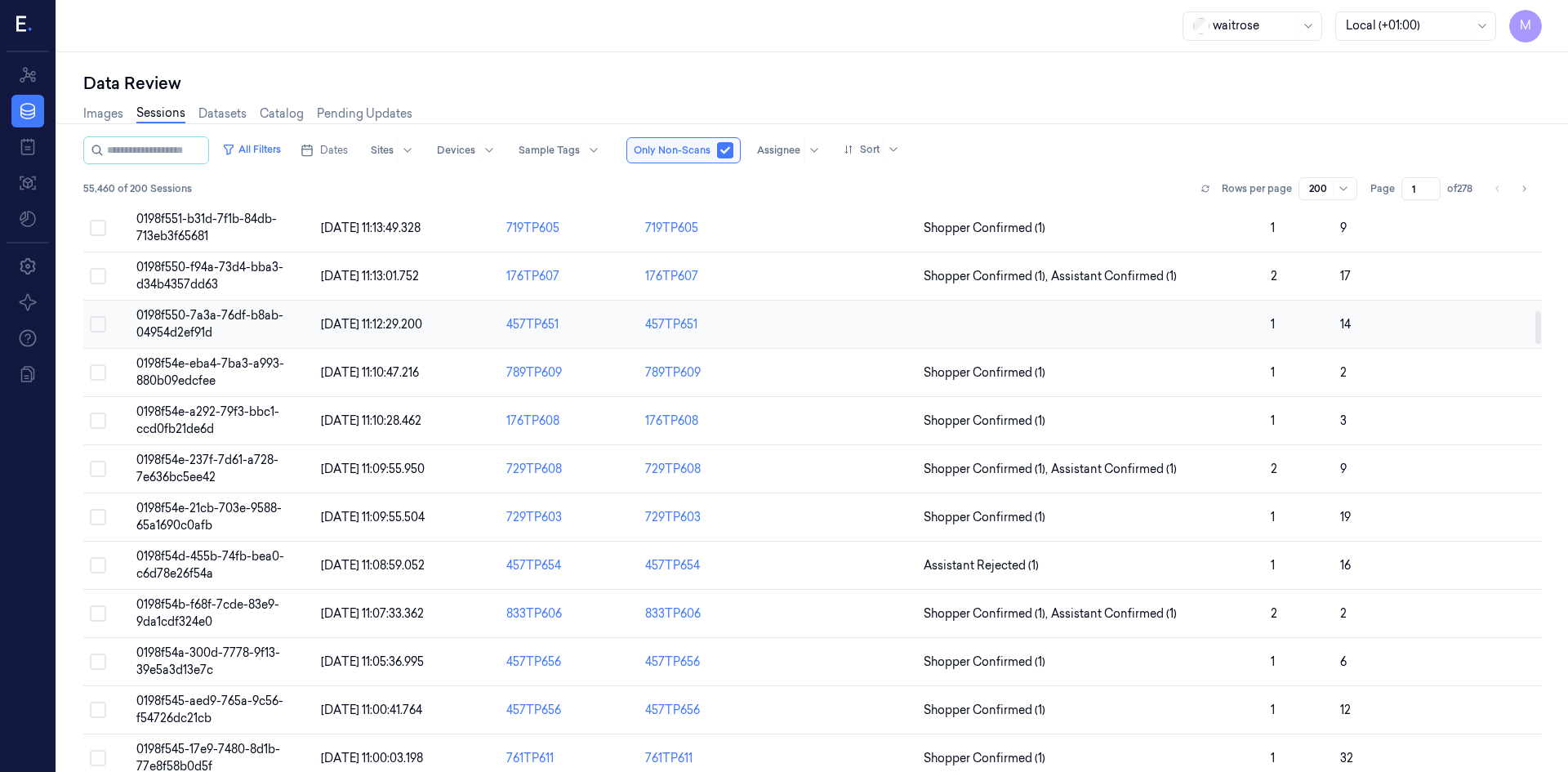
scroll to position [1798, 0]
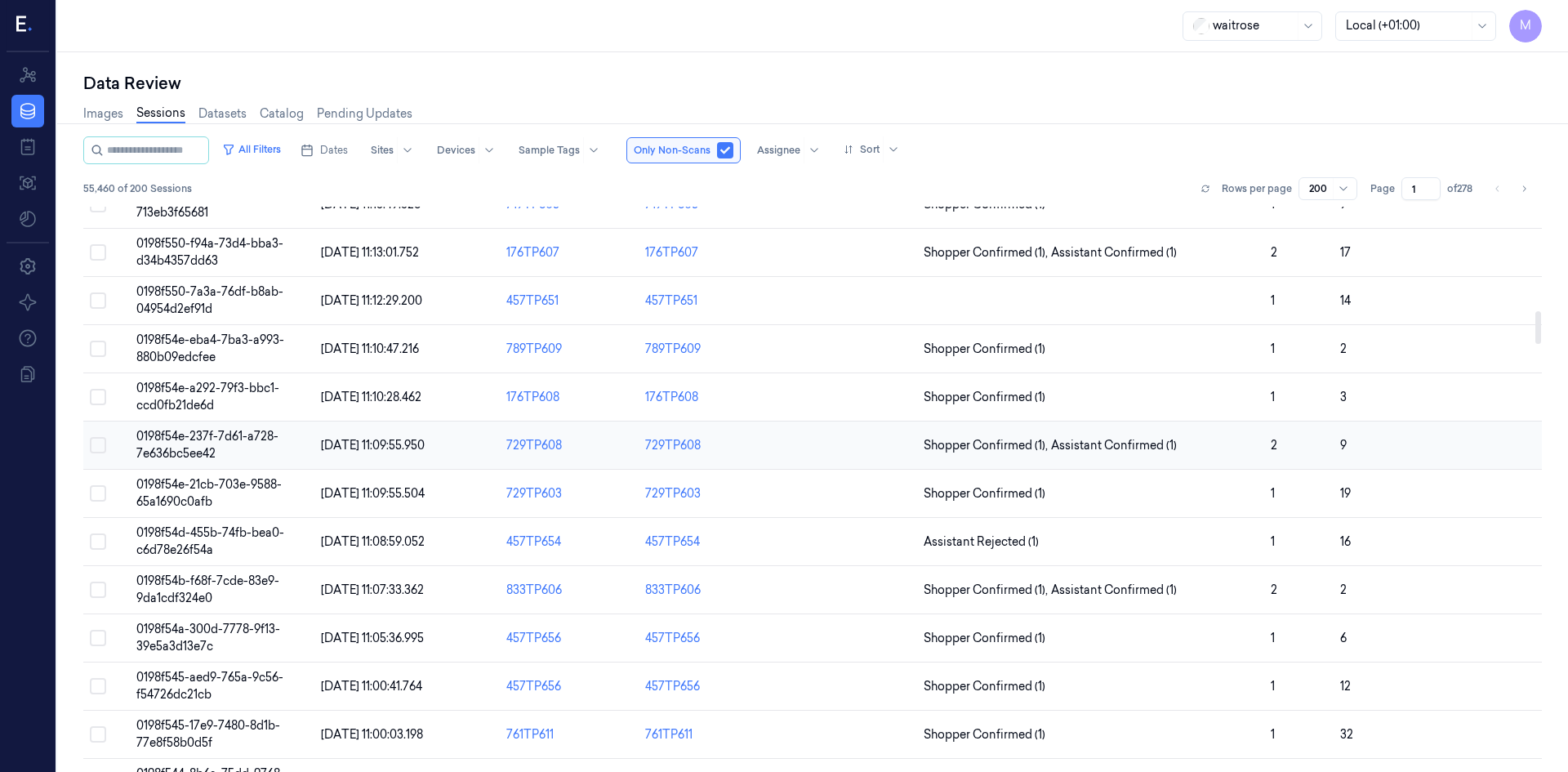
click at [395, 442] on span "[DATE] 11:09:55.950" at bounding box center [372, 445] width 103 height 15
